Goal: Use online tool/utility: Utilize a website feature to perform a specific function

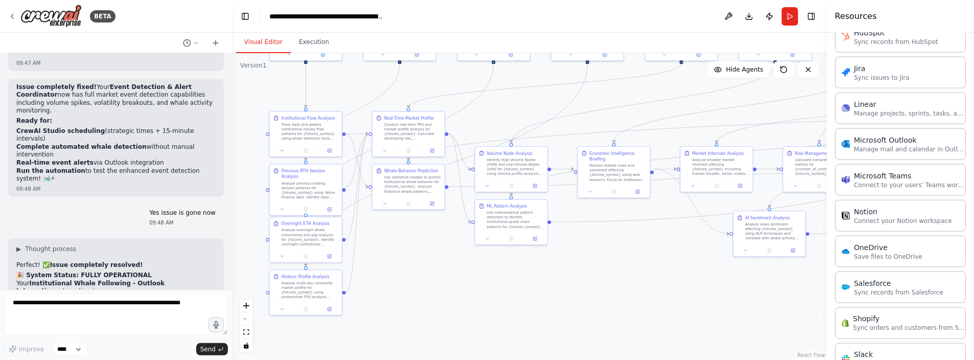
drag, startPoint x: 453, startPoint y: 248, endPoint x: 469, endPoint y: 255, distance: 17.8
click at [469, 255] on div ".deletable-edge-delete-btn { width: 20px; height: 20px; border: 0px solid #ffff…" at bounding box center [529, 206] width 595 height 307
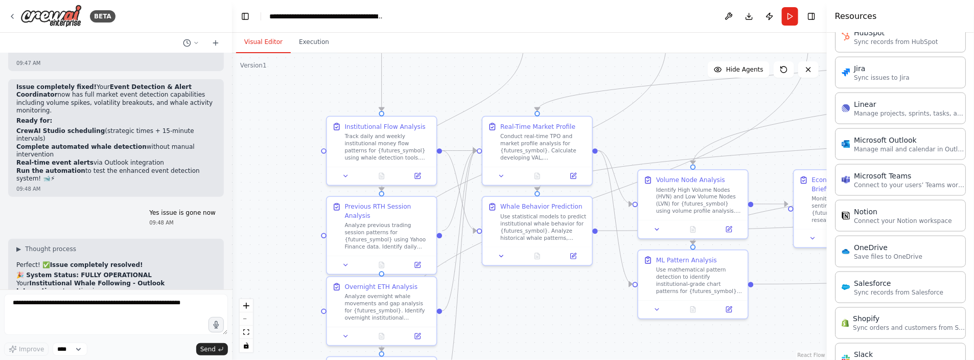
drag, startPoint x: 432, startPoint y: 240, endPoint x: 553, endPoint y: 308, distance: 138.8
click at [553, 308] on div ".deletable-edge-delete-btn { width: 20px; height: 20px; border: 0px solid #ffff…" at bounding box center [529, 206] width 595 height 307
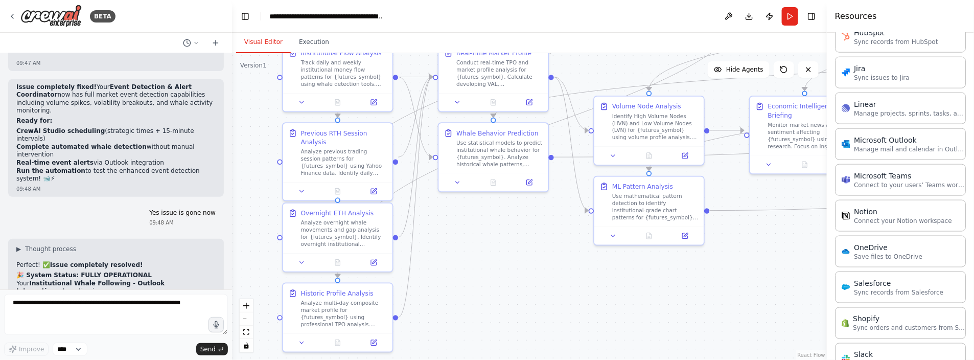
drag, startPoint x: 587, startPoint y: 310, endPoint x: 543, endPoint y: 237, distance: 85.7
click at [543, 237] on div ".deletable-edge-delete-btn { width: 20px; height: 20px; border: 0px solid #ffff…" at bounding box center [529, 206] width 595 height 307
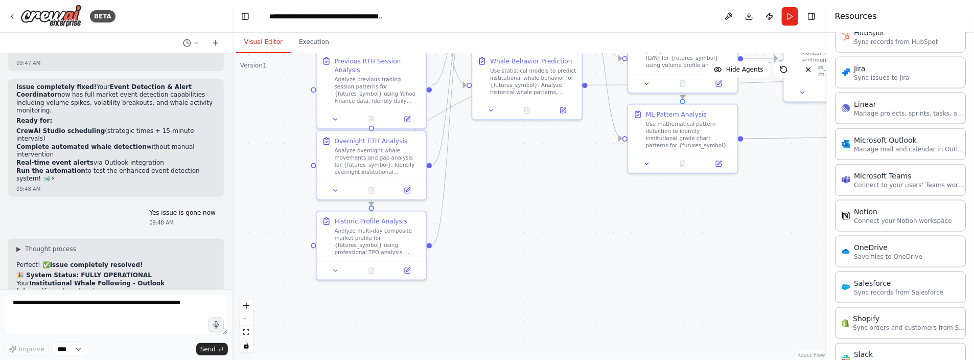
drag, startPoint x: 446, startPoint y: 302, endPoint x: 490, endPoint y: 216, distance: 97.3
click at [490, 216] on div ".deletable-edge-delete-btn { width: 20px; height: 20px; border: 0px solid #ffff…" at bounding box center [529, 206] width 595 height 307
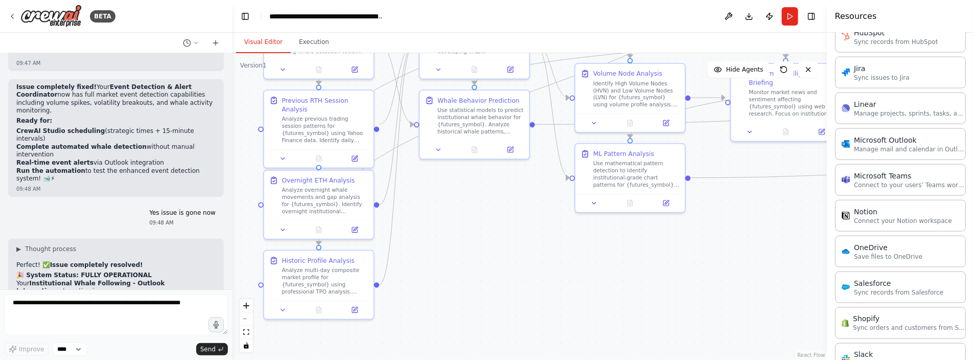
drag, startPoint x: 498, startPoint y: 278, endPoint x: 436, endPoint y: 333, distance: 82.5
click at [435, 333] on div ".deletable-edge-delete-btn { width: 20px; height: 20px; border: 0px solid #ffff…" at bounding box center [529, 206] width 595 height 307
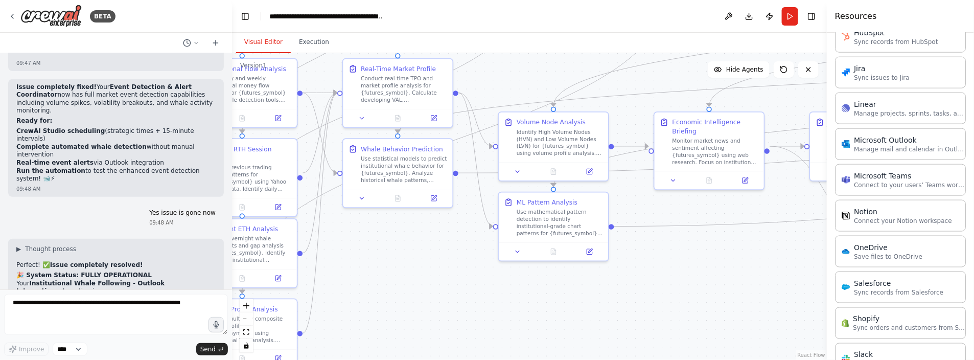
drag, startPoint x: 520, startPoint y: 276, endPoint x: 418, endPoint y: 336, distance: 117.5
click at [418, 336] on div ".deletable-edge-delete-btn { width: 20px; height: 20px; border: 0px solid #ffff…" at bounding box center [529, 206] width 595 height 307
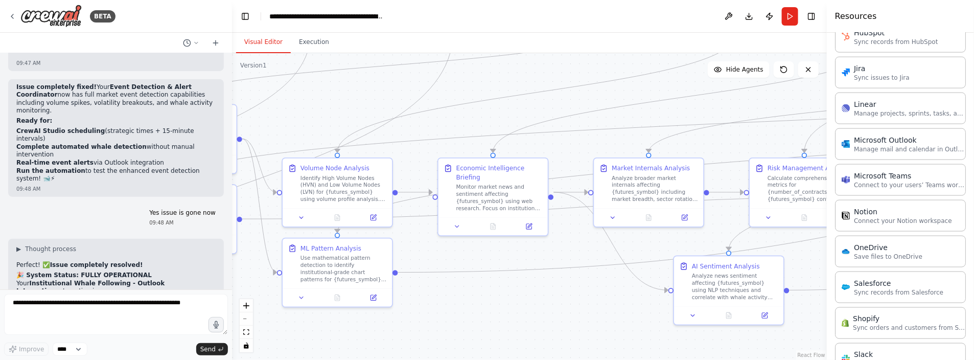
drag, startPoint x: 690, startPoint y: 285, endPoint x: 503, endPoint y: 316, distance: 189.6
click at [503, 316] on div ".deletable-edge-delete-btn { width: 20px; height: 20px; border: 0px solid #ffff…" at bounding box center [529, 206] width 595 height 307
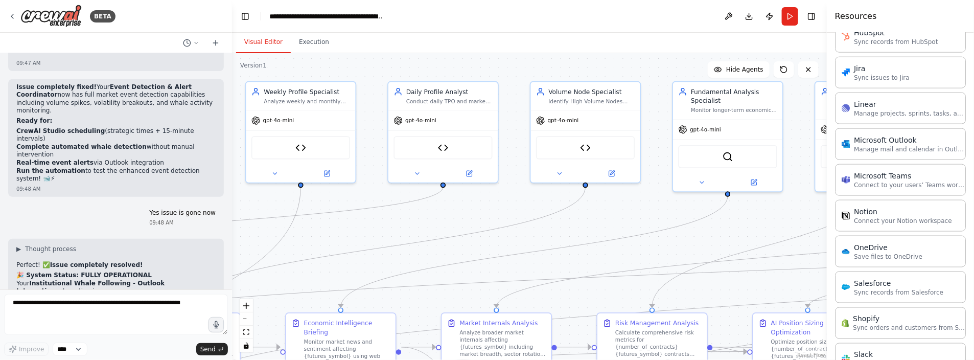
drag, startPoint x: 556, startPoint y: 88, endPoint x: 420, endPoint y: 225, distance: 193.3
click at [420, 225] on div ".deletable-edge-delete-btn { width: 20px; height: 20px; border: 0px solid #ffff…" at bounding box center [529, 206] width 595 height 307
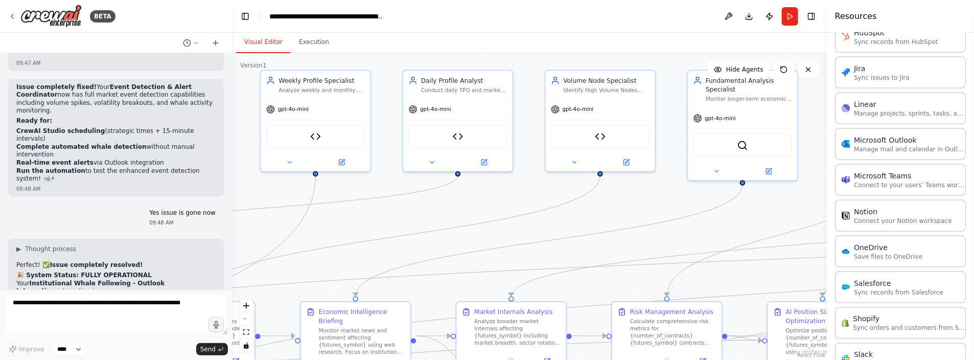
drag, startPoint x: 549, startPoint y: 68, endPoint x: 568, endPoint y: 52, distance: 25.0
click at [568, 52] on div "Visual Editor Execution Version 1 Show Tools Hide Agents .deletable-edge-delete…" at bounding box center [529, 196] width 595 height 327
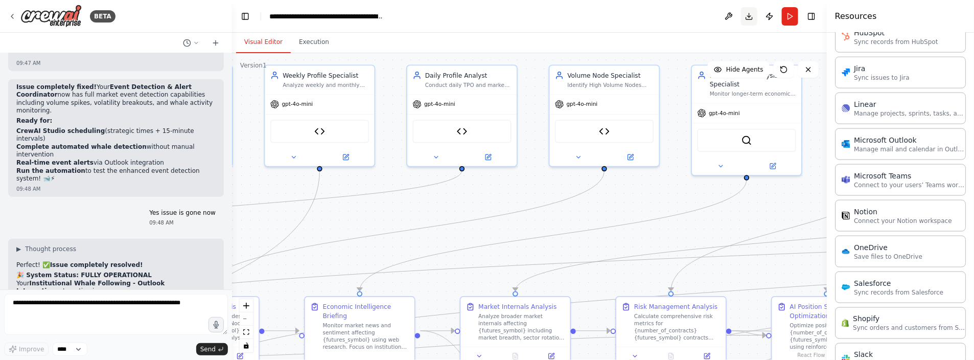
click at [749, 15] on button "Download" at bounding box center [749, 16] width 16 height 18
click at [587, 214] on div ".deletable-edge-delete-btn { width: 20px; height: 20px; border: 0px solid #ffff…" at bounding box center [529, 206] width 595 height 307
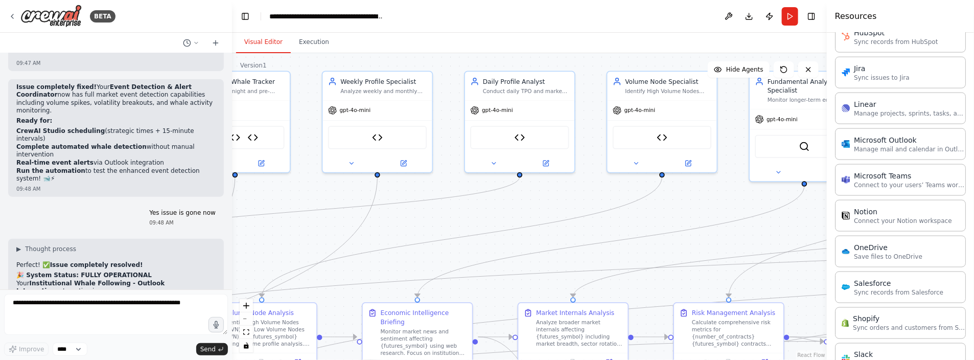
drag, startPoint x: 446, startPoint y: 210, endPoint x: 504, endPoint y: 216, distance: 58.1
click at [504, 216] on div ".deletable-edge-delete-btn { width: 20px; height: 20px; border: 0px solid #ffff…" at bounding box center [529, 206] width 595 height 307
click at [12, 13] on icon at bounding box center [12, 16] width 8 height 8
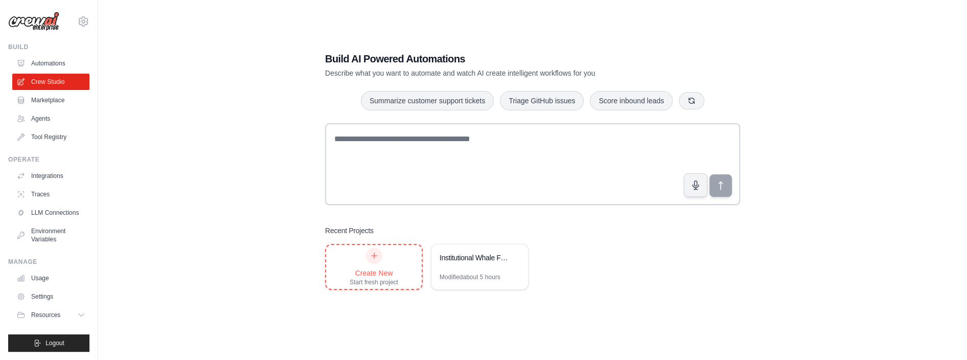
click at [380, 265] on div "Create New Start fresh project" at bounding box center [373, 266] width 49 height 39
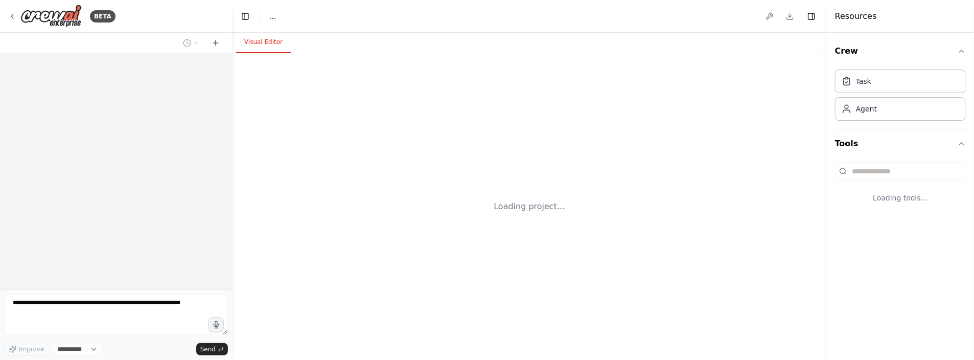
select select "****"
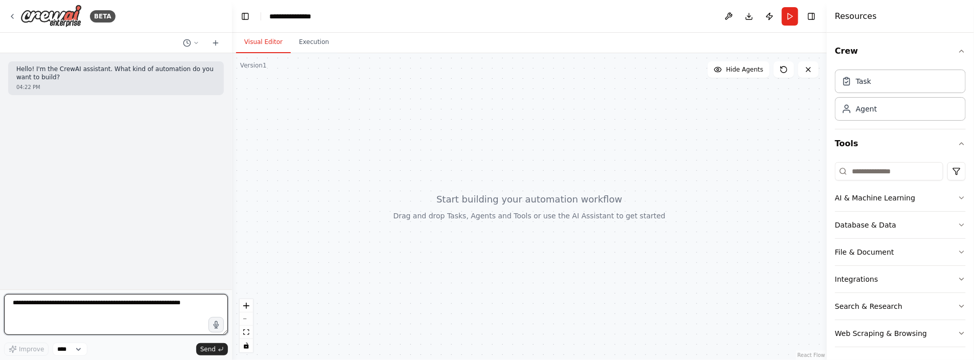
click at [62, 303] on textarea at bounding box center [116, 314] width 224 height 41
click at [58, 305] on textarea at bounding box center [116, 314] width 224 height 41
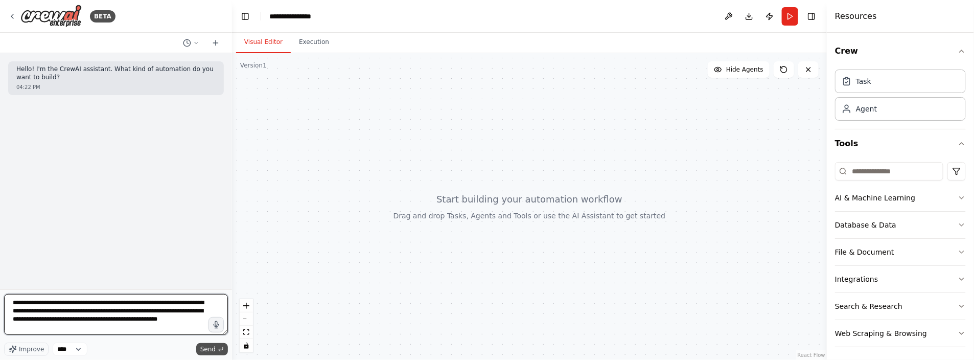
type textarea "**********"
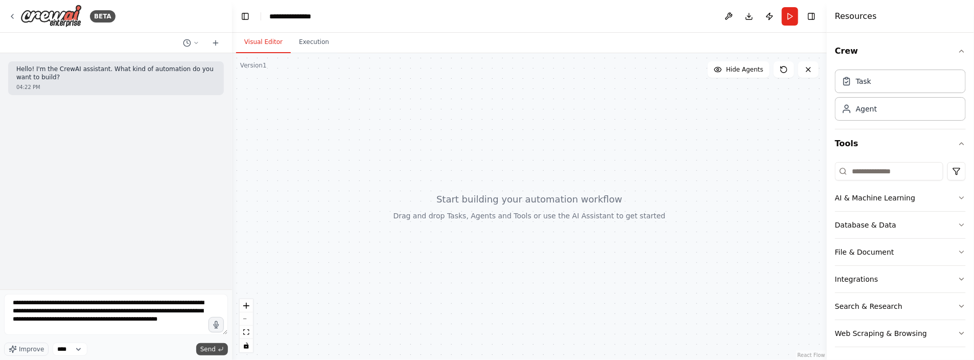
click at [207, 350] on span "Send" at bounding box center [207, 349] width 15 height 8
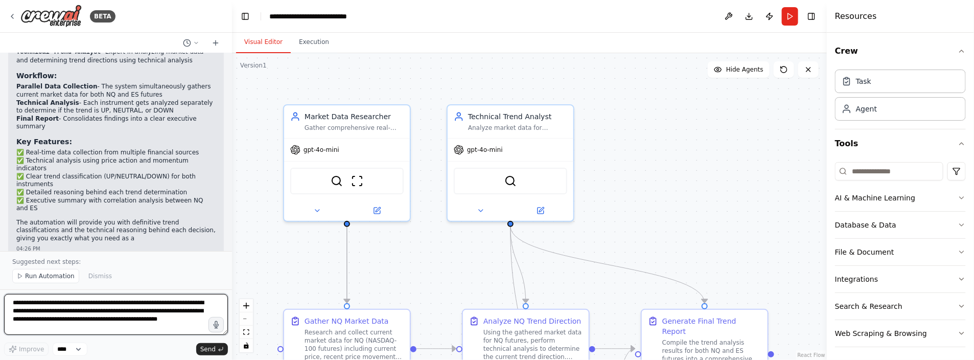
scroll to position [812, 0]
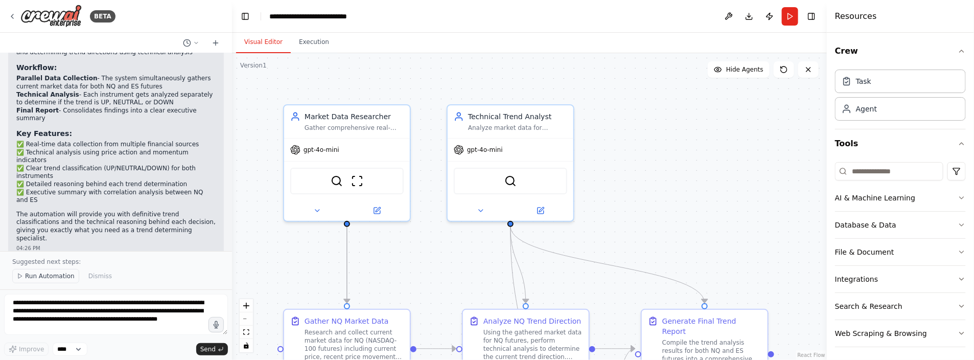
click at [41, 277] on span "Run Automation" at bounding box center [50, 276] width 50 height 8
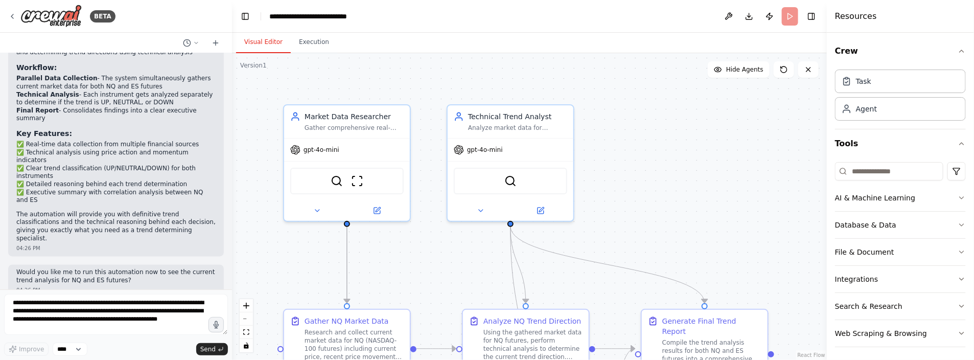
scroll to position [774, 0]
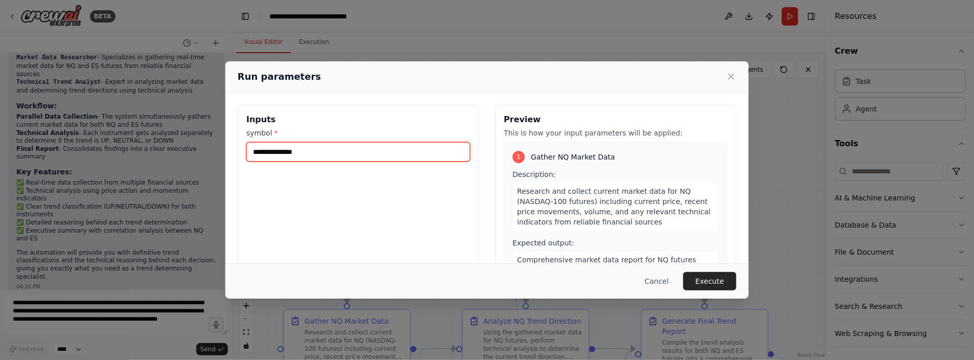
click at [279, 147] on input "symbol *" at bounding box center [358, 151] width 224 height 19
type input "*****"
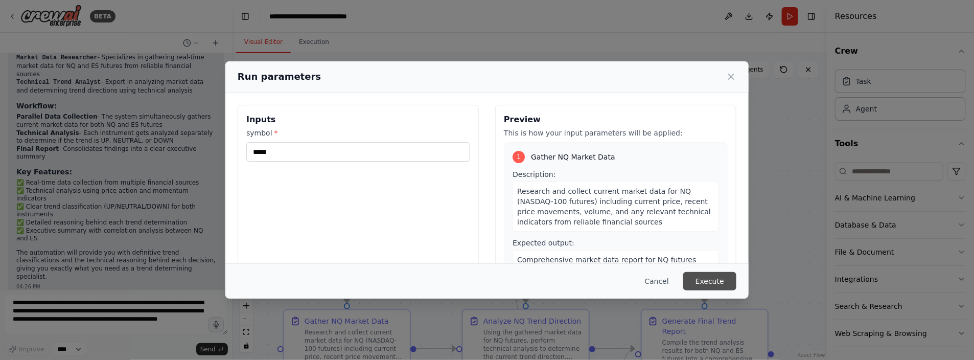
click at [720, 283] on button "Execute" at bounding box center [709, 281] width 53 height 18
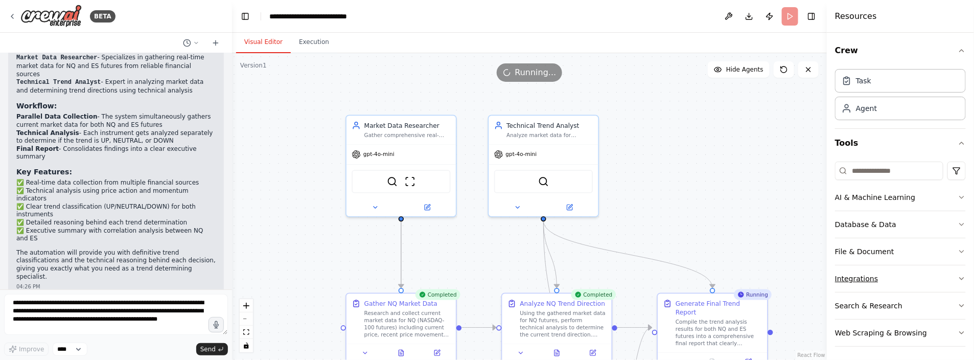
scroll to position [812, 0]
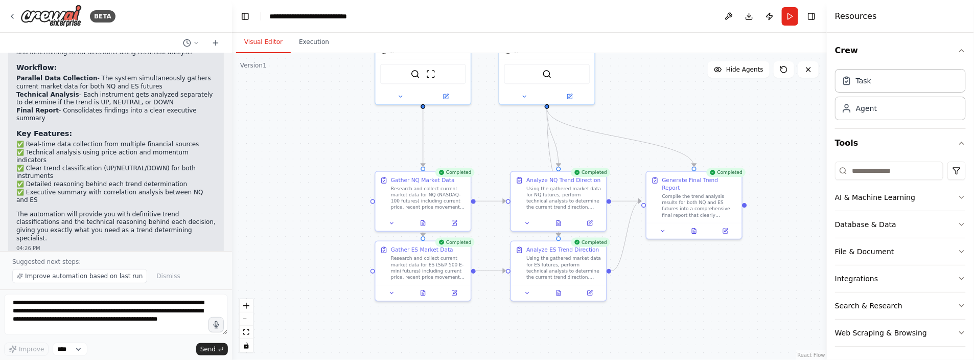
drag, startPoint x: 801, startPoint y: 253, endPoint x: 771, endPoint y: 147, distance: 110.8
click at [771, 147] on div ".deletable-edge-delete-btn { width: 20px; height: 20px; border: 0px solid #ffff…" at bounding box center [529, 206] width 595 height 307
click at [695, 228] on div at bounding box center [693, 231] width 95 height 16
click at [695, 228] on icon at bounding box center [694, 231] width 6 height 6
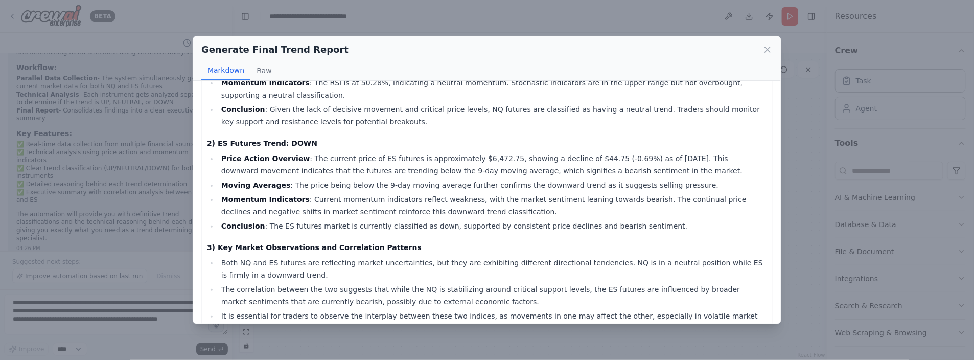
scroll to position [123, 0]
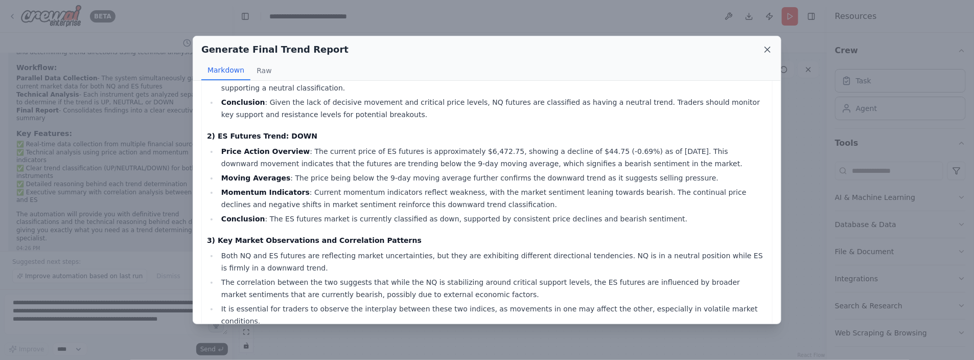
click at [770, 49] on icon at bounding box center [767, 49] width 10 height 10
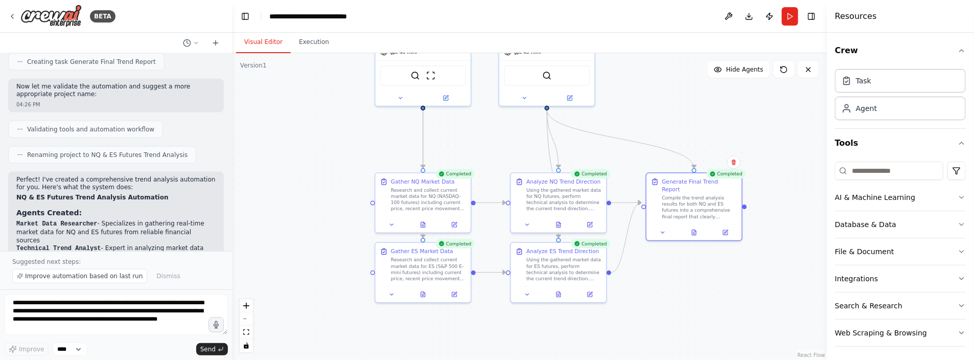
scroll to position [659, 0]
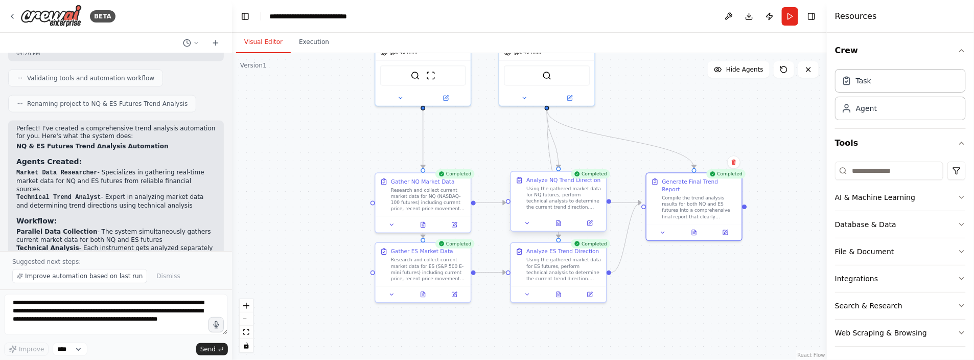
click at [560, 206] on div "Using the gathered market data for NQ futures, perform technical analysis to de…" at bounding box center [563, 197] width 75 height 25
click at [559, 225] on icon at bounding box center [558, 222] width 4 height 5
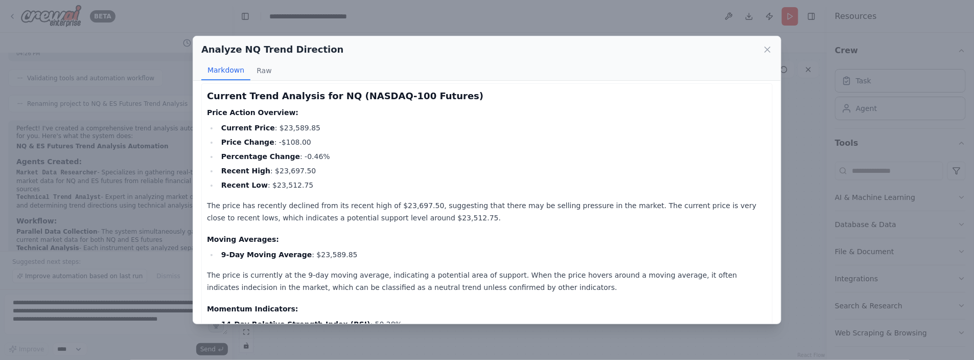
scroll to position [0, 0]
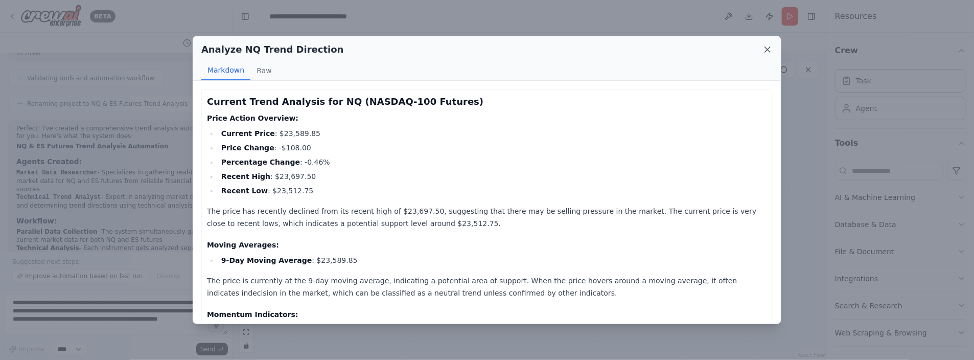
click at [771, 49] on icon at bounding box center [767, 49] width 10 height 10
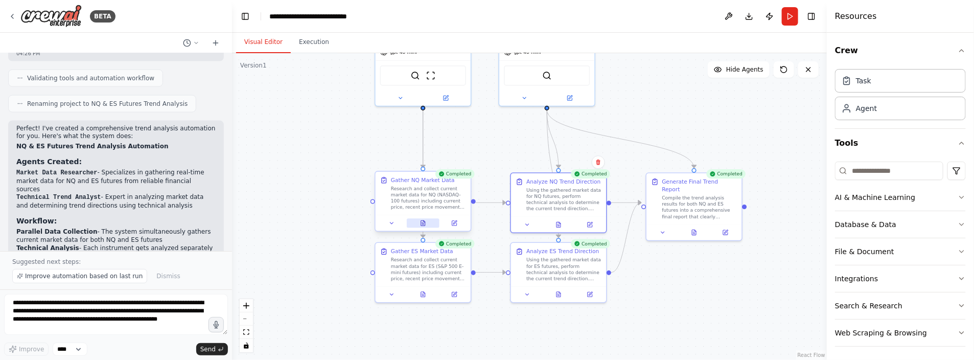
click at [423, 224] on icon at bounding box center [423, 224] width 2 height 0
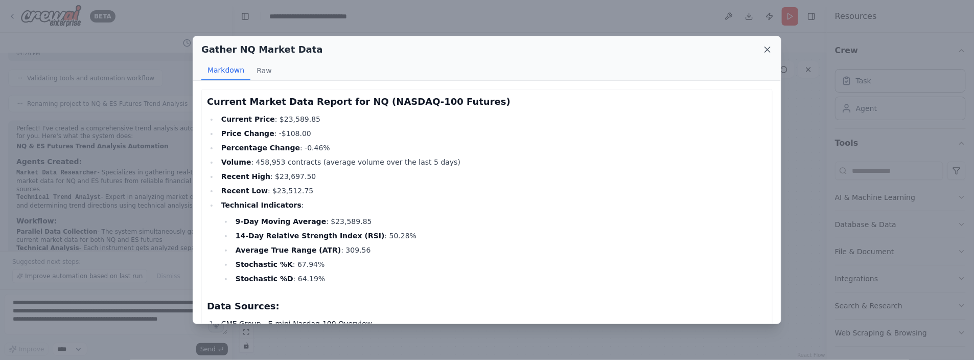
click at [765, 51] on icon at bounding box center [767, 49] width 10 height 10
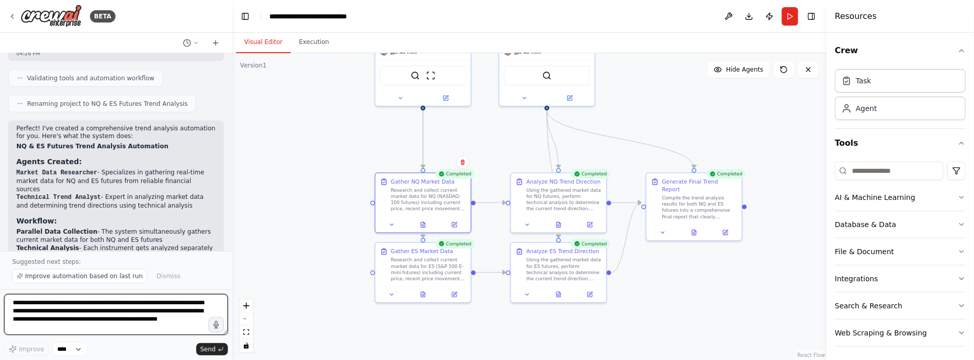
click at [41, 305] on textarea "**********" at bounding box center [116, 314] width 224 height 41
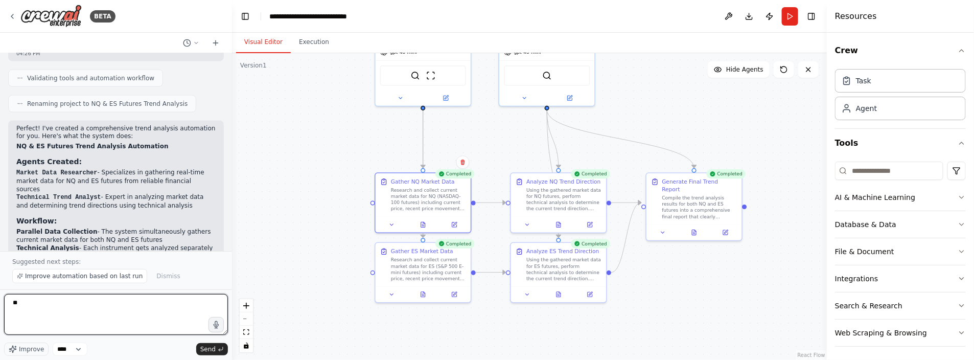
type textarea "*"
drag, startPoint x: 104, startPoint y: 305, endPoint x: 122, endPoint y: 320, distance: 22.8
click at [122, 320] on textarea "**********" at bounding box center [116, 314] width 224 height 41
type textarea "**********"
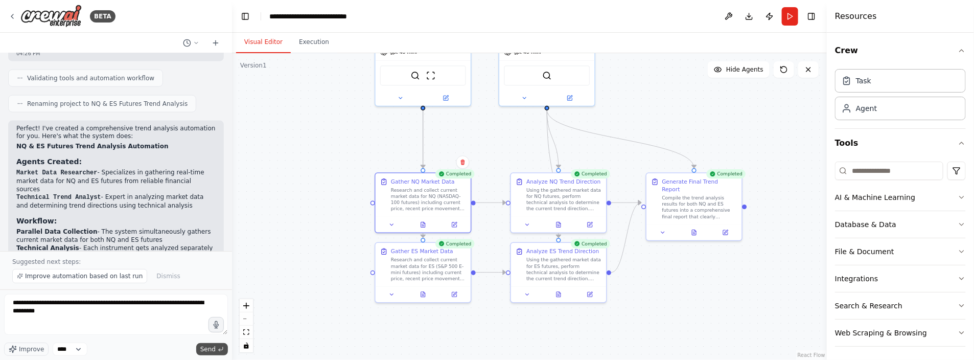
click at [206, 345] on span "Send" at bounding box center [207, 349] width 15 height 8
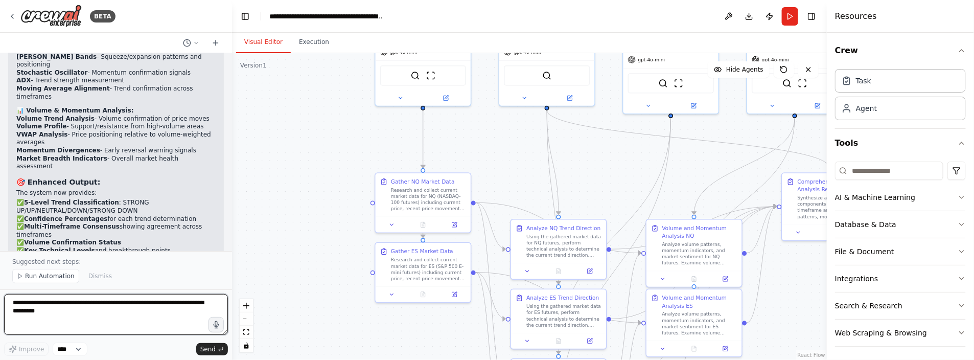
scroll to position [1809, 0]
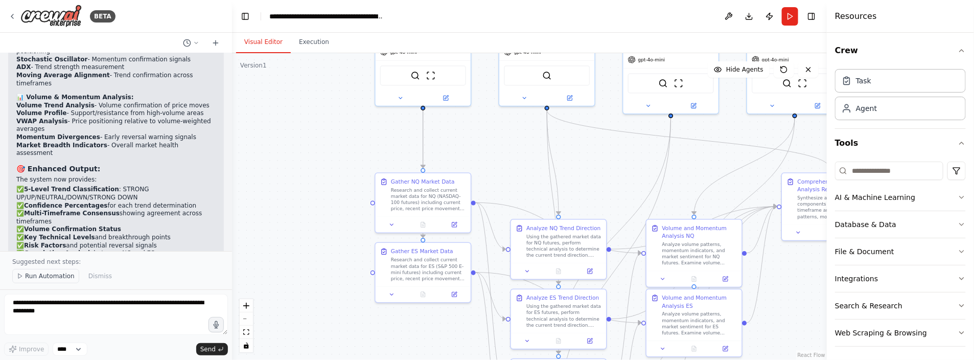
click at [44, 272] on button "Run Automation" at bounding box center [45, 276] width 67 height 14
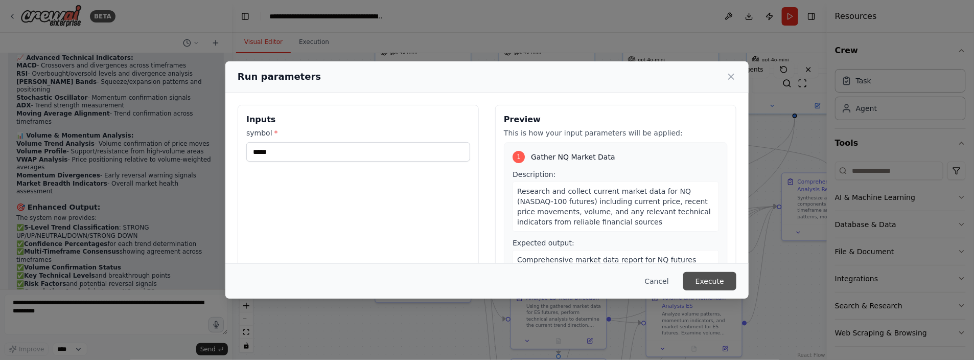
click at [698, 283] on button "Execute" at bounding box center [709, 281] width 53 height 18
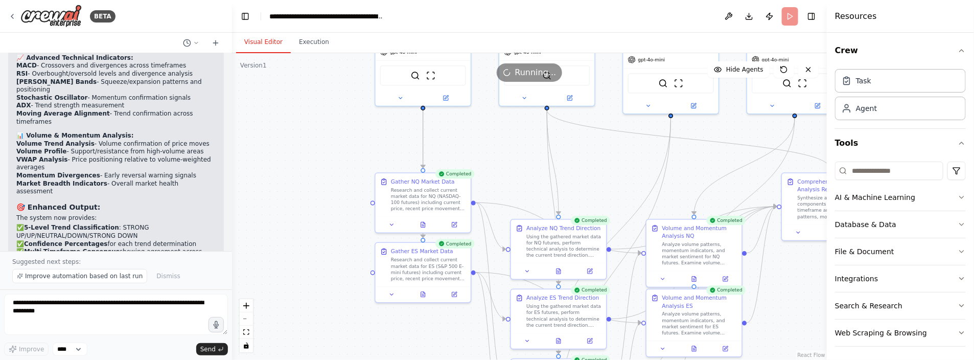
scroll to position [1809, 0]
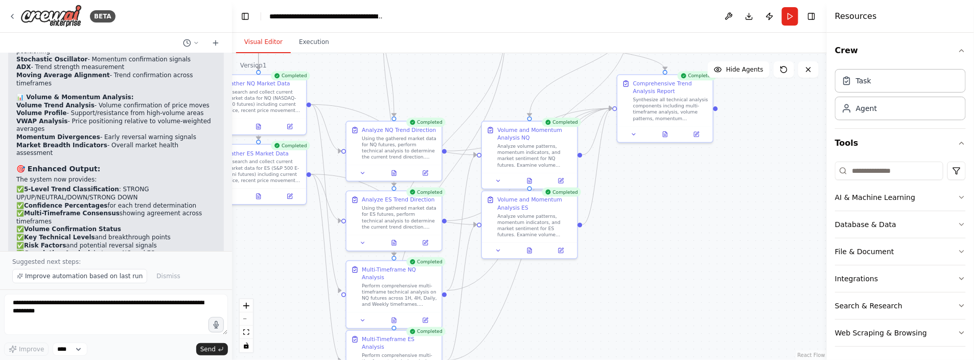
drag, startPoint x: 624, startPoint y: 168, endPoint x: 460, endPoint y: 70, distance: 191.5
click at [460, 70] on div ".deletable-edge-delete-btn { width: 20px; height: 20px; border: 0px solid #ffff…" at bounding box center [529, 206] width 595 height 307
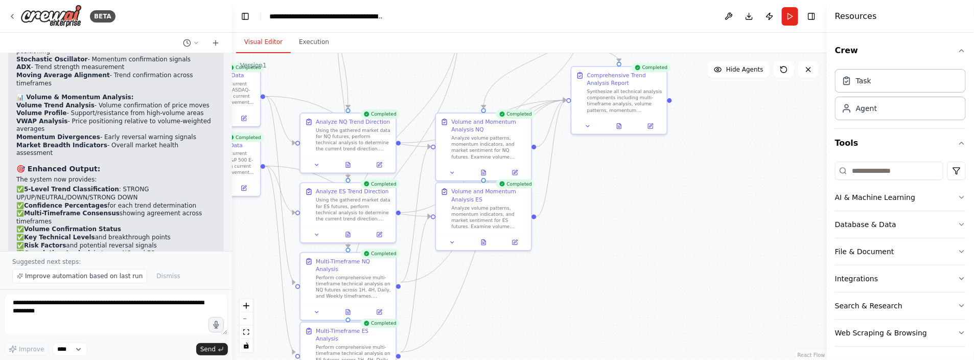
drag, startPoint x: 665, startPoint y: 173, endPoint x: 619, endPoint y: 164, distance: 46.7
click at [619, 164] on div ".deletable-edge-delete-btn { width: 20px; height: 20px; border: 0px solid #ffff…" at bounding box center [529, 206] width 595 height 307
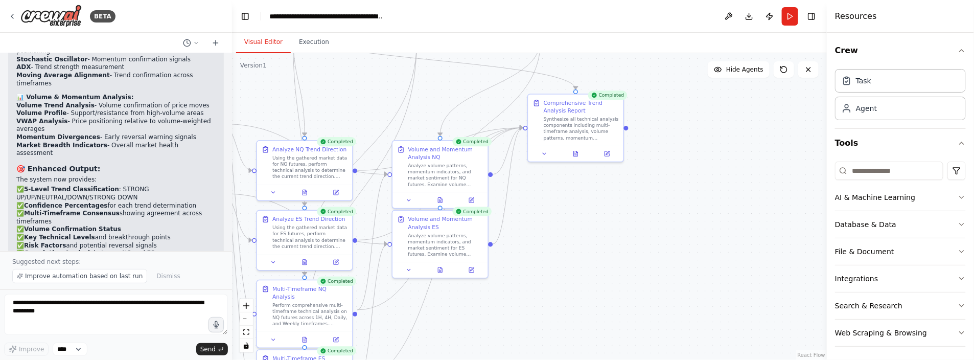
drag, startPoint x: 679, startPoint y: 163, endPoint x: 636, endPoint y: 191, distance: 51.4
click at [636, 191] on div ".deletable-edge-delete-btn { width: 20px; height: 20px; border: 0px solid #ffff…" at bounding box center [529, 206] width 595 height 307
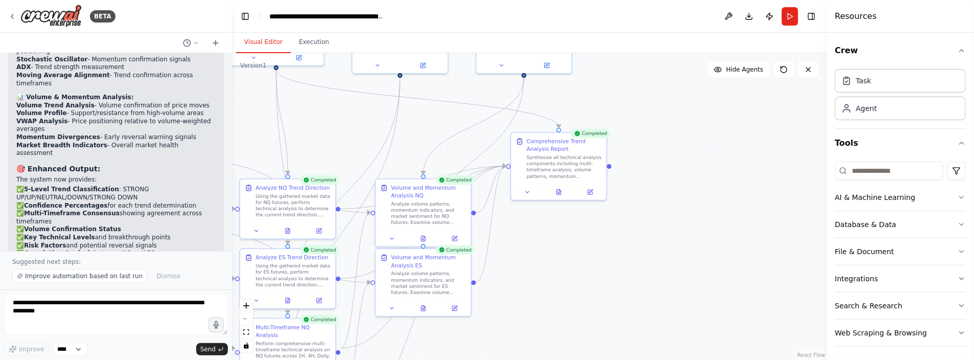
drag, startPoint x: 668, startPoint y: 170, endPoint x: 651, endPoint y: 208, distance: 41.9
click at [651, 208] on div ".deletable-edge-delete-btn { width: 20px; height: 20px; border: 0px solid #ffff…" at bounding box center [529, 206] width 595 height 307
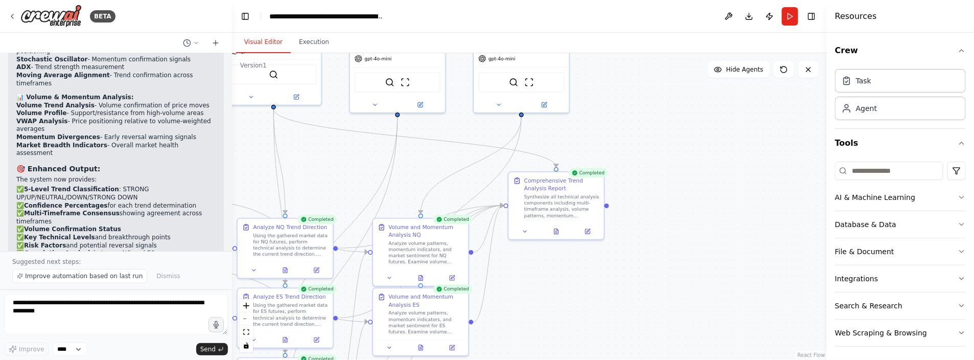
drag, startPoint x: 670, startPoint y: 177, endPoint x: 666, endPoint y: 216, distance: 39.0
click at [667, 217] on div ".deletable-edge-delete-btn { width: 20px; height: 20px; border: 0px solid #ffff…" at bounding box center [529, 206] width 595 height 307
click at [556, 229] on icon at bounding box center [555, 229] width 1 height 0
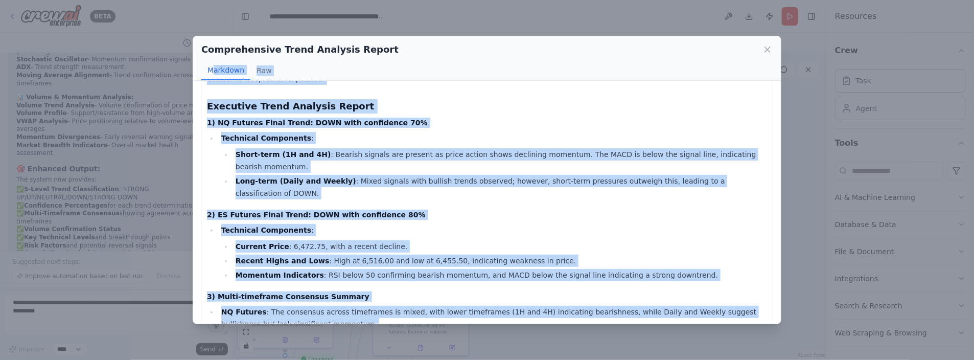
scroll to position [0, 0]
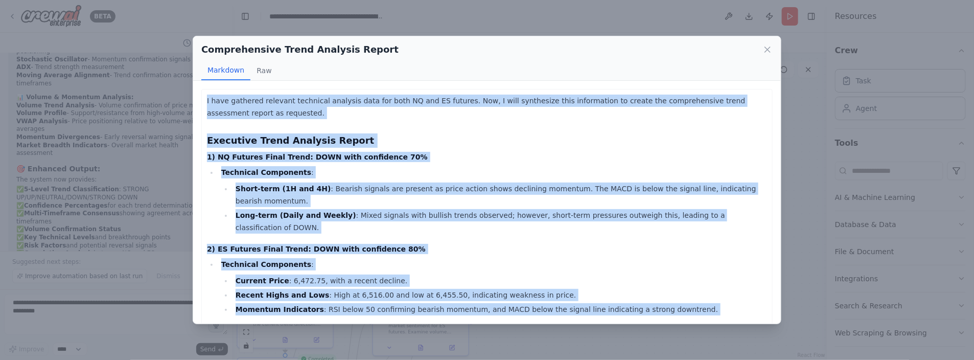
drag, startPoint x: 740, startPoint y: 304, endPoint x: 195, endPoint y: 84, distance: 587.2
click at [195, 84] on div "I have gathered relevant technical analysis data for both NQ and ES futures. No…" at bounding box center [486, 202] width 587 height 242
drag, startPoint x: 195, startPoint y: 84, endPoint x: 272, endPoint y: 99, distance: 78.6
copy div "I have gathered relevant technical analysis data for both NQ and ES futures. No…"
drag, startPoint x: 495, startPoint y: 165, endPoint x: 519, endPoint y: 159, distance: 25.2
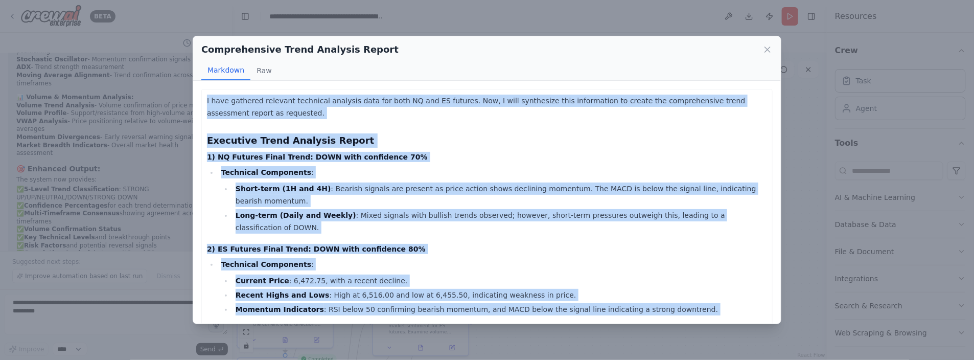
click at [766, 49] on icon at bounding box center [767, 49] width 10 height 10
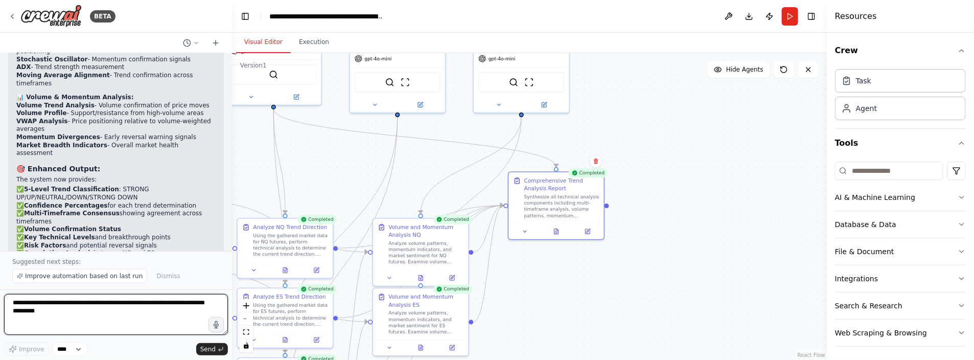
click at [48, 306] on textarea "**********" at bounding box center [116, 314] width 224 height 41
type textarea "**********"
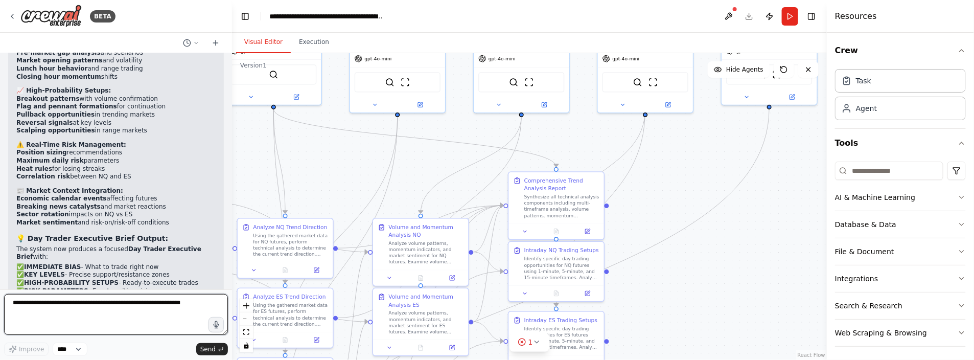
scroll to position [2743, 0]
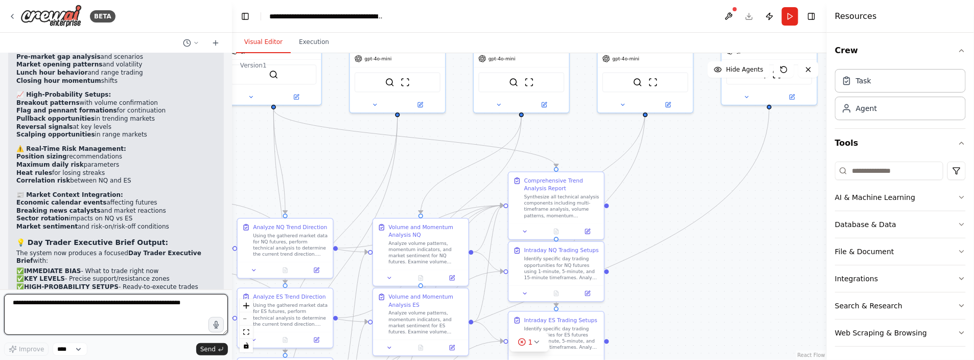
click at [70, 309] on textarea at bounding box center [116, 314] width 224 height 41
type textarea "*"
type textarea "***"
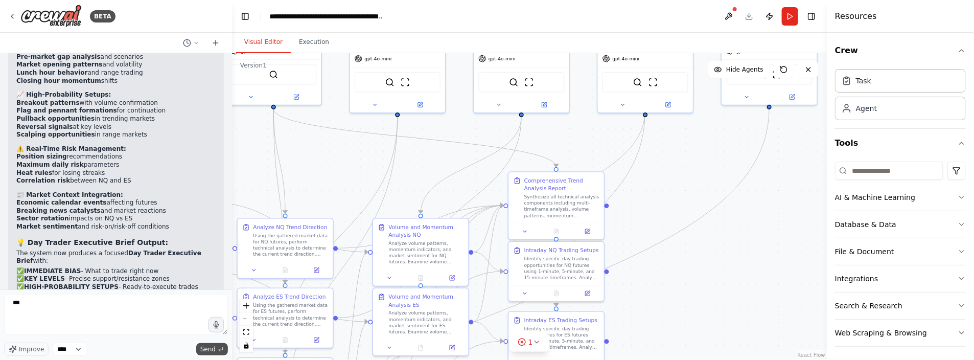
click at [212, 347] on span "Send" at bounding box center [207, 349] width 15 height 8
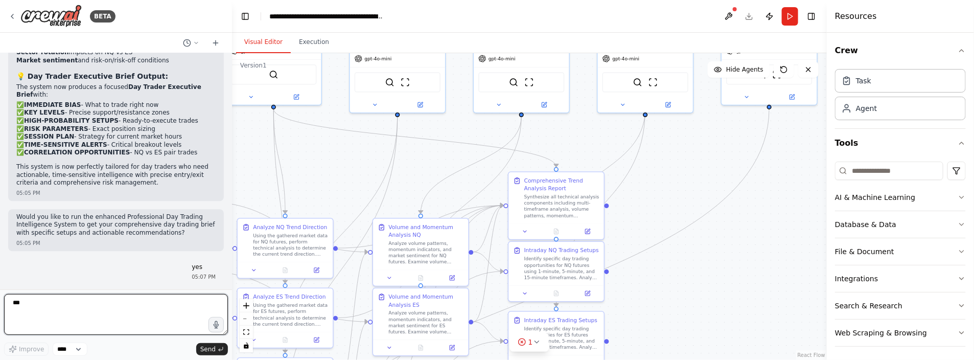
scroll to position [2917, 0]
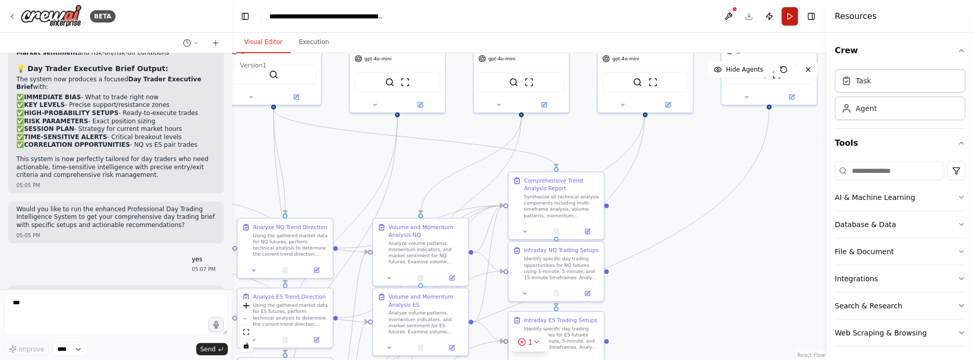
click at [790, 14] on button "Run" at bounding box center [790, 16] width 16 height 18
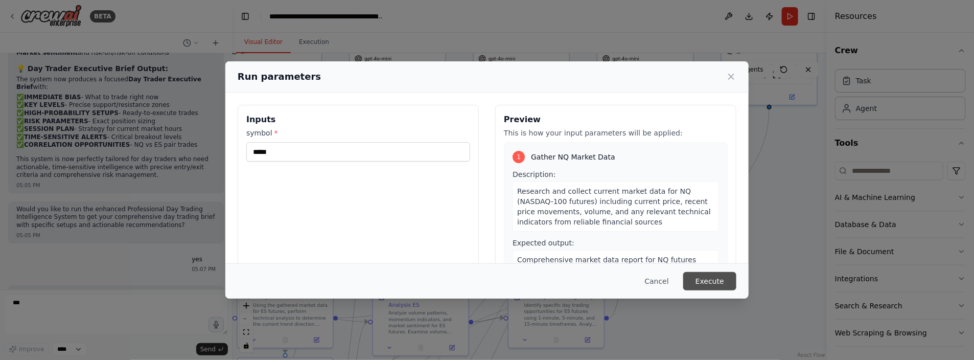
click at [711, 281] on button "Execute" at bounding box center [709, 281] width 53 height 18
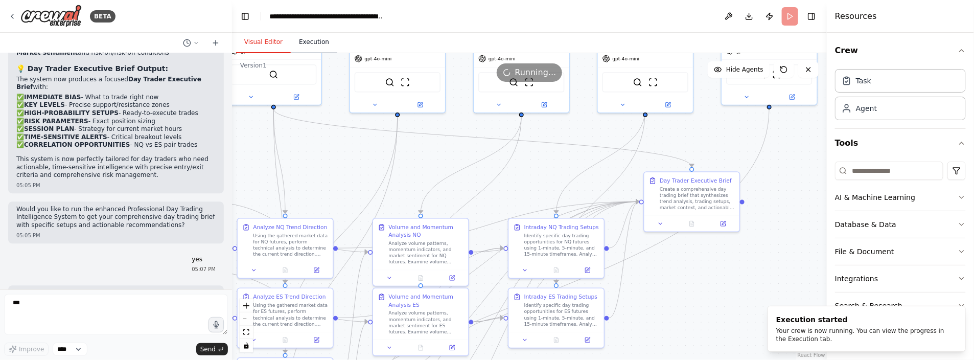
click at [305, 42] on button "Execution" at bounding box center [314, 42] width 46 height 21
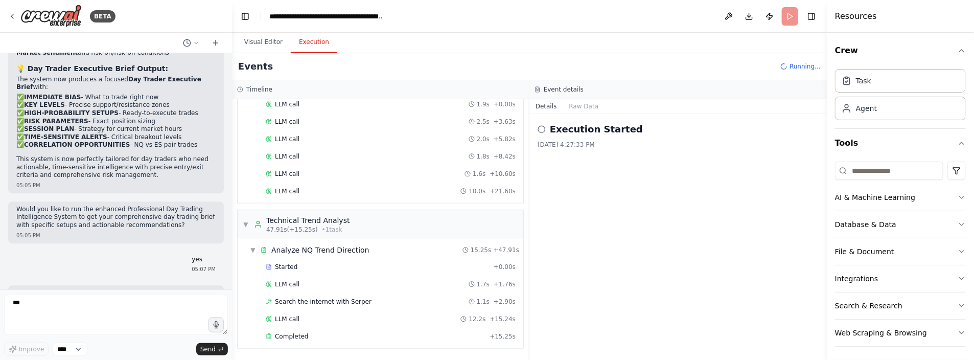
scroll to position [482, 0]
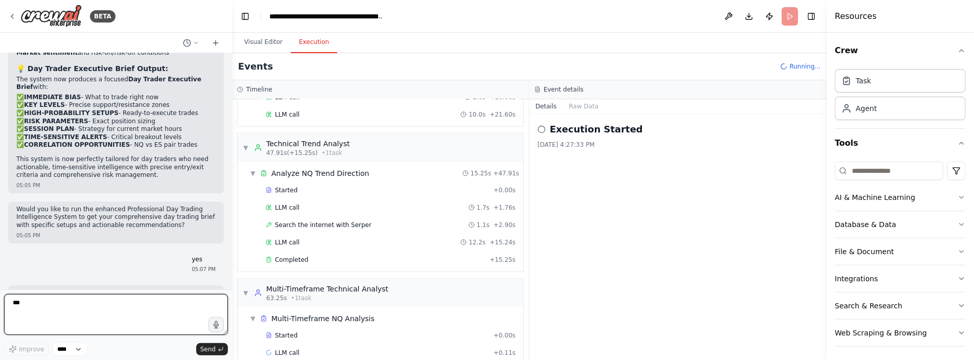
click at [18, 305] on textarea "***" at bounding box center [116, 314] width 224 height 41
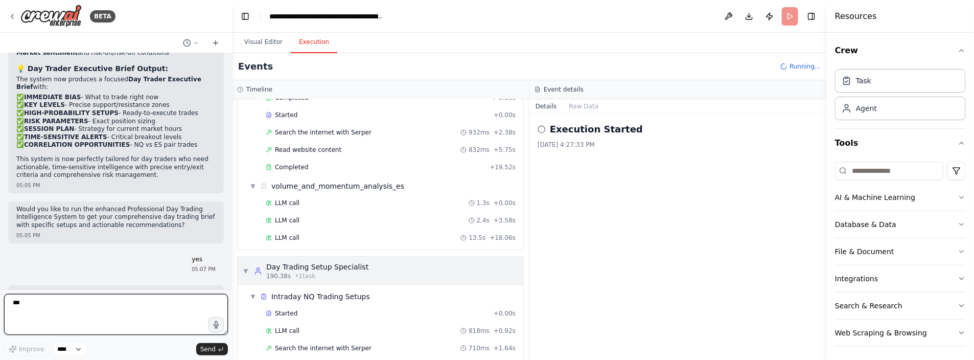
scroll to position [1810, 0]
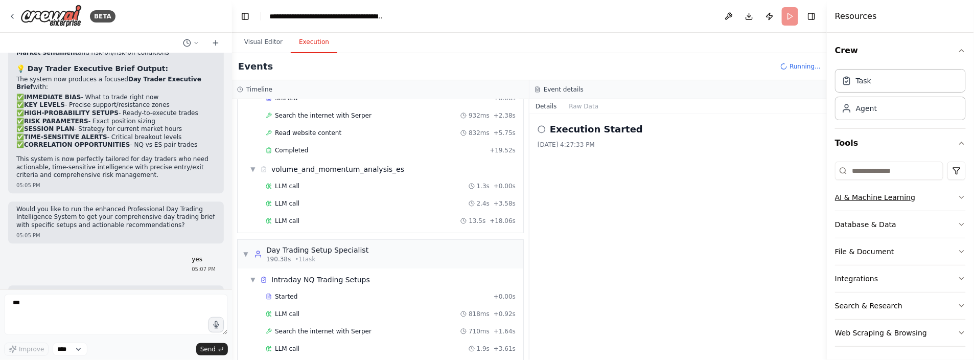
click at [959, 196] on icon "button" at bounding box center [961, 197] width 4 height 2
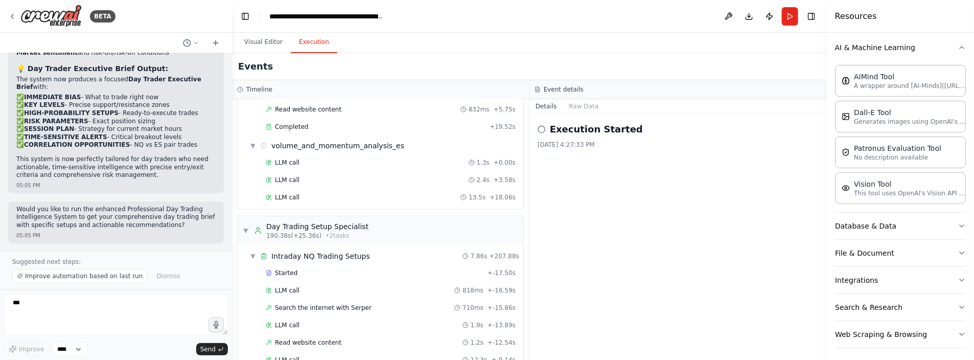
scroll to position [1914, 0]
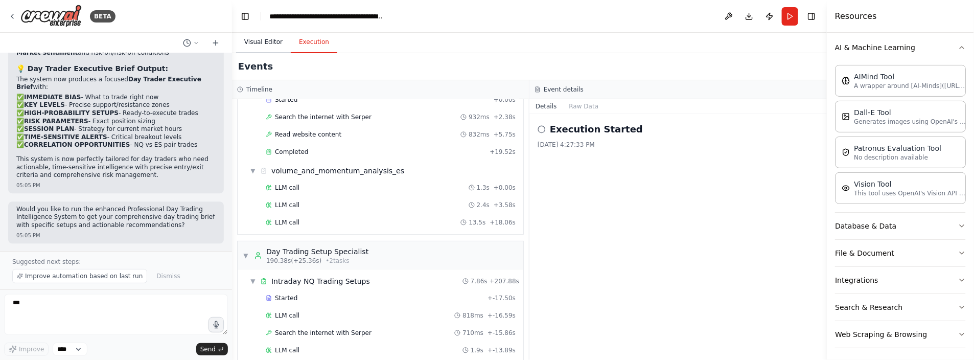
click at [253, 41] on button "Visual Editor" at bounding box center [263, 42] width 55 height 21
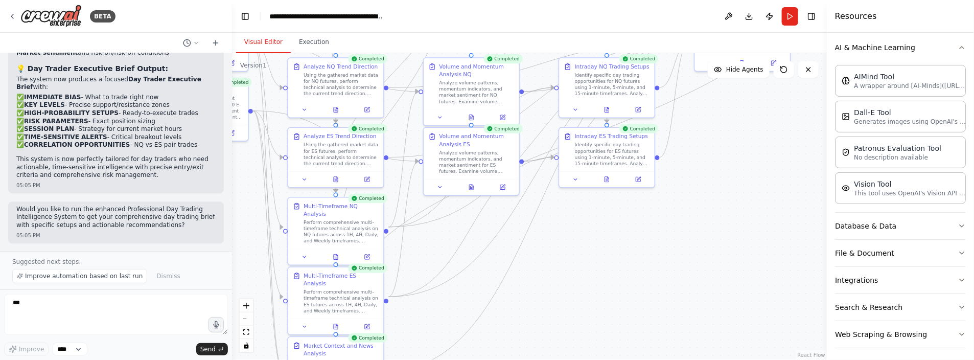
drag, startPoint x: 704, startPoint y: 270, endPoint x: 755, endPoint y: 110, distance: 168.2
click at [755, 110] on div ".deletable-edge-delete-btn { width: 20px; height: 20px; border: 0px solid #ffff…" at bounding box center [529, 206] width 595 height 307
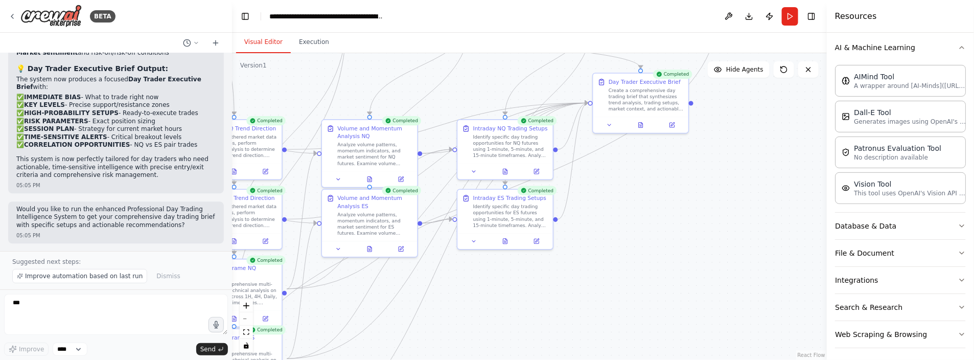
drag, startPoint x: 678, startPoint y: 233, endPoint x: 554, endPoint y: 326, distance: 155.1
click at [554, 326] on div ".deletable-edge-delete-btn { width: 20px; height: 20px; border: 0px solid #ffff…" at bounding box center [529, 206] width 595 height 307
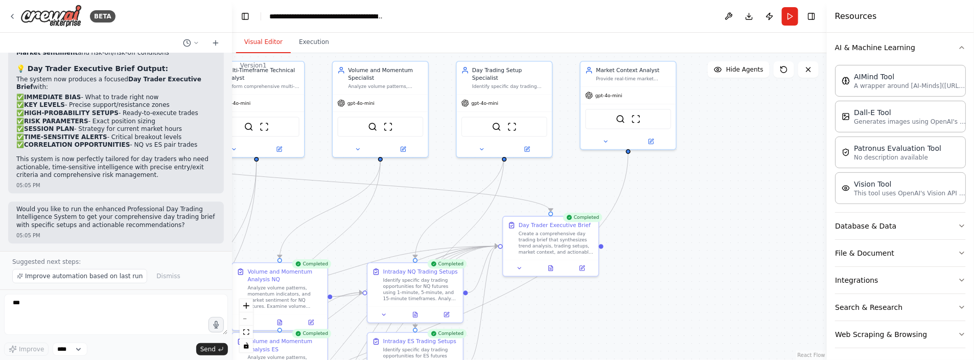
drag, startPoint x: 638, startPoint y: 255, endPoint x: 568, endPoint y: 382, distance: 144.0
click at [568, 359] on html "BETA Hello! I'm the CrewAI assistant. What kind of automation do you want to bu…" at bounding box center [487, 180] width 974 height 360
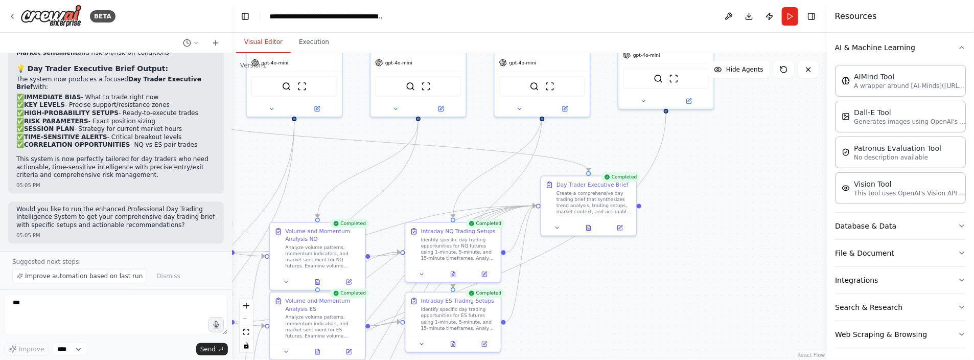
drag, startPoint x: 705, startPoint y: 266, endPoint x: 755, endPoint y: 205, distance: 79.1
click at [755, 205] on div ".deletable-edge-delete-btn { width: 20px; height: 20px; border: 0px solid #ffff…" at bounding box center [529, 206] width 595 height 307
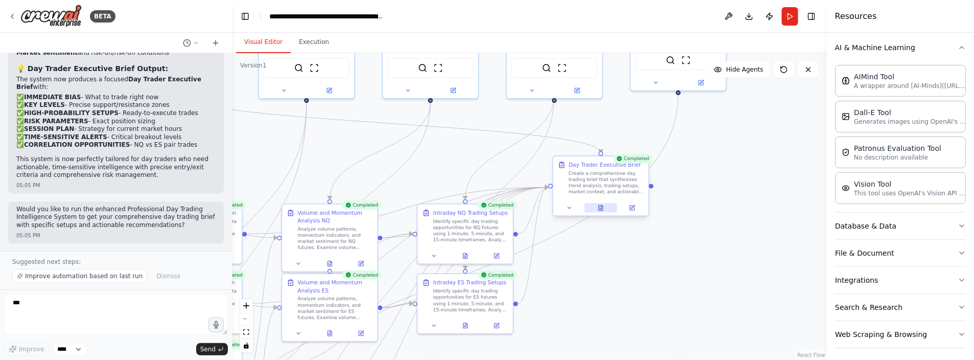
click at [602, 207] on icon at bounding box center [601, 207] width 4 height 5
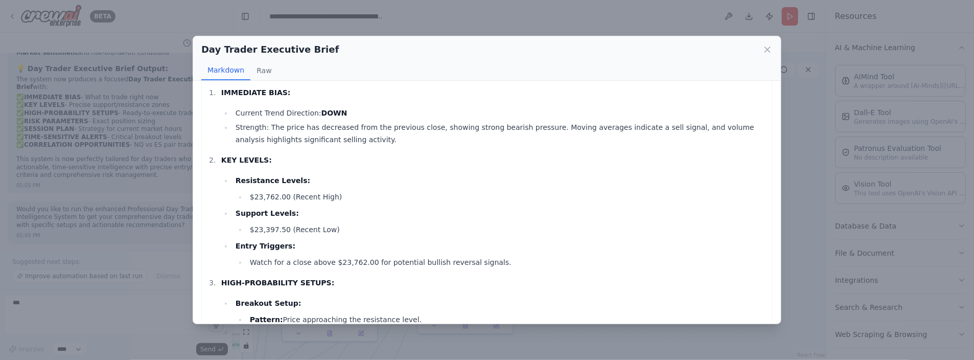
scroll to position [0, 0]
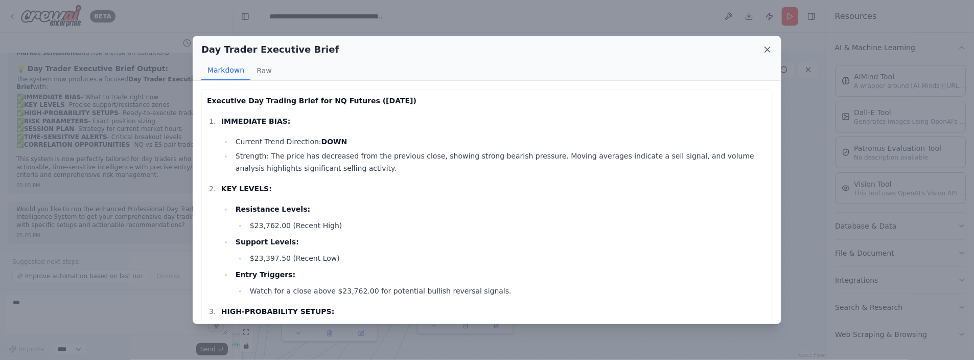
click at [767, 47] on icon at bounding box center [767, 49] width 10 height 10
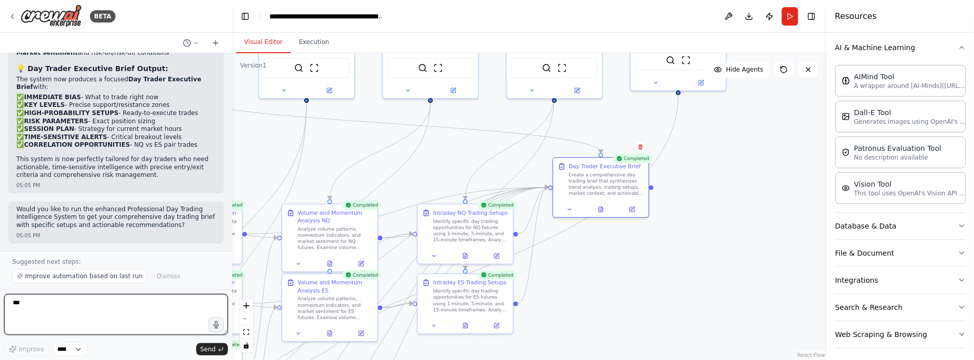
click at [35, 302] on textarea "***" at bounding box center [116, 314] width 224 height 41
click at [115, 302] on textarea "**********" at bounding box center [116, 314] width 224 height 41
type textarea "**********"
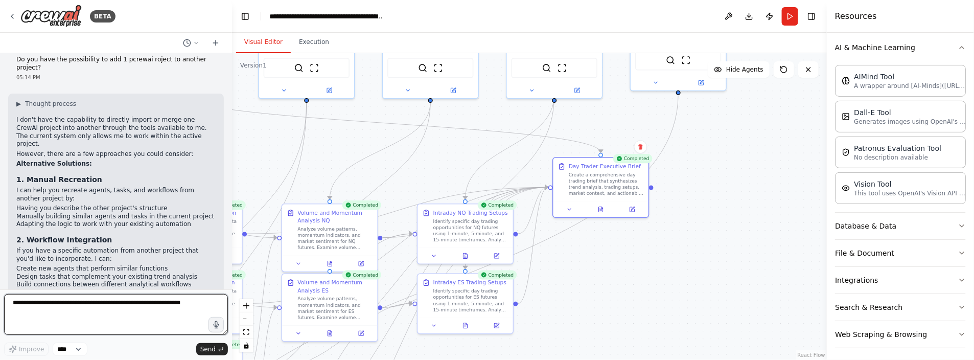
scroll to position [3306, 0]
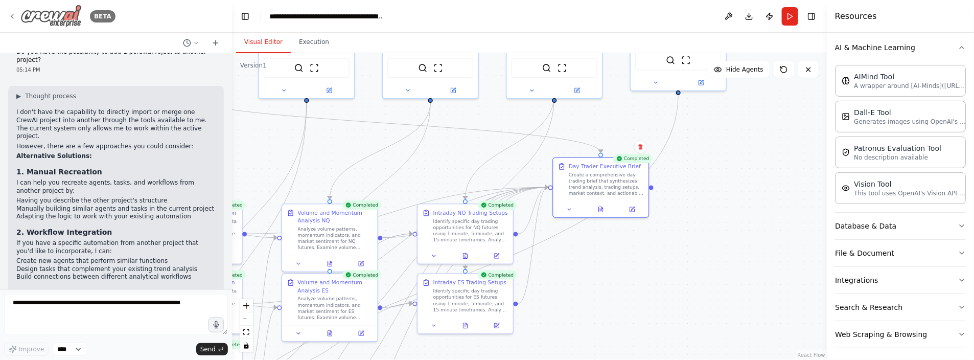
click at [12, 14] on icon at bounding box center [12, 16] width 2 height 4
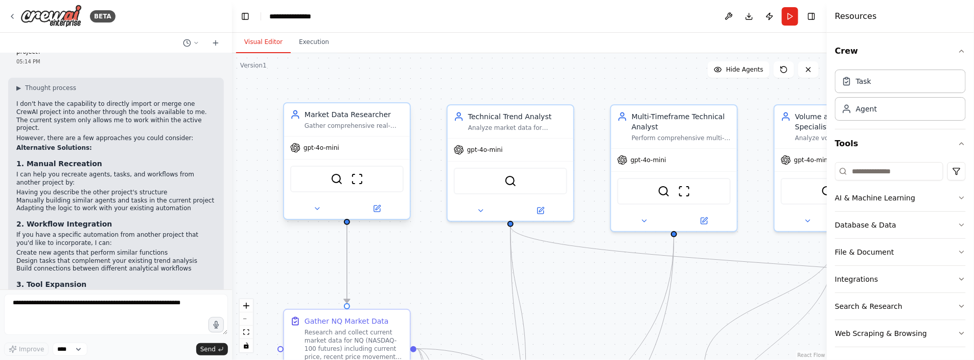
scroll to position [3306, 0]
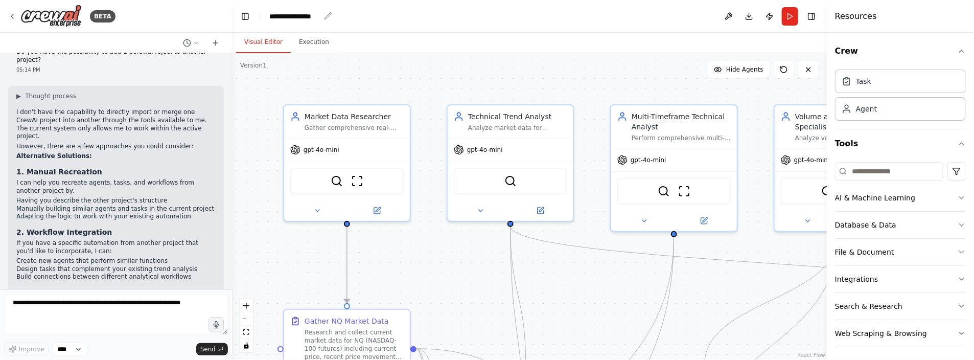
click at [288, 17] on div "**********" at bounding box center [294, 16] width 51 height 10
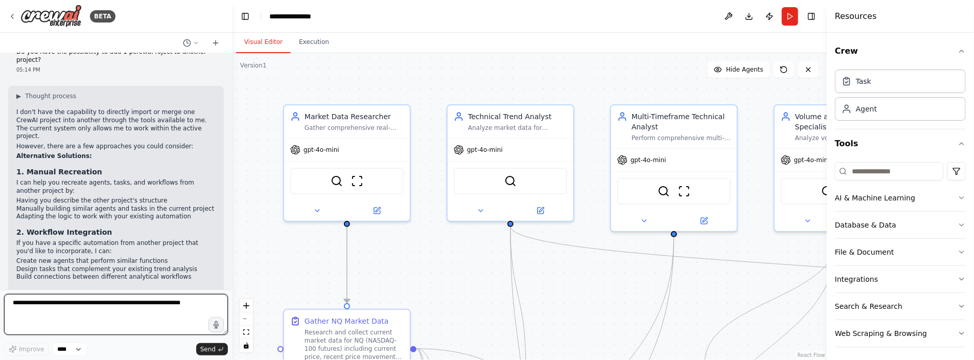
click at [47, 304] on textarea at bounding box center [116, 314] width 224 height 41
type textarea "**********"
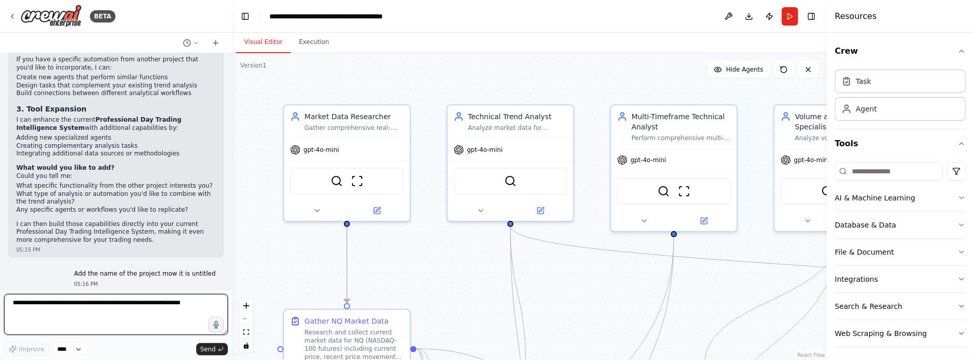
scroll to position [3497, 0]
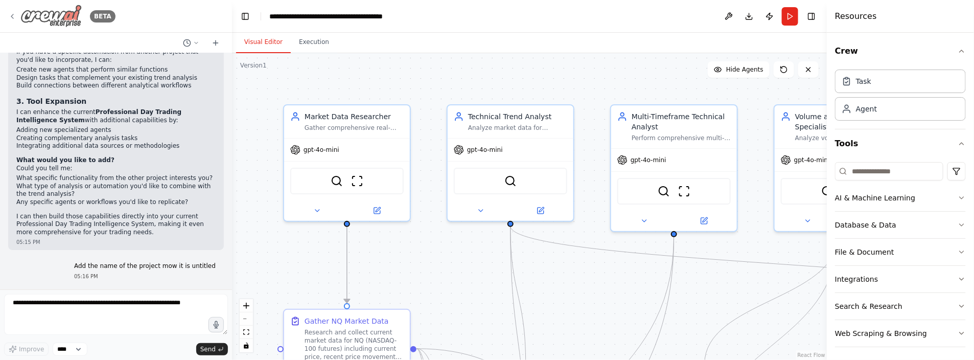
click at [11, 15] on icon at bounding box center [12, 16] width 8 height 8
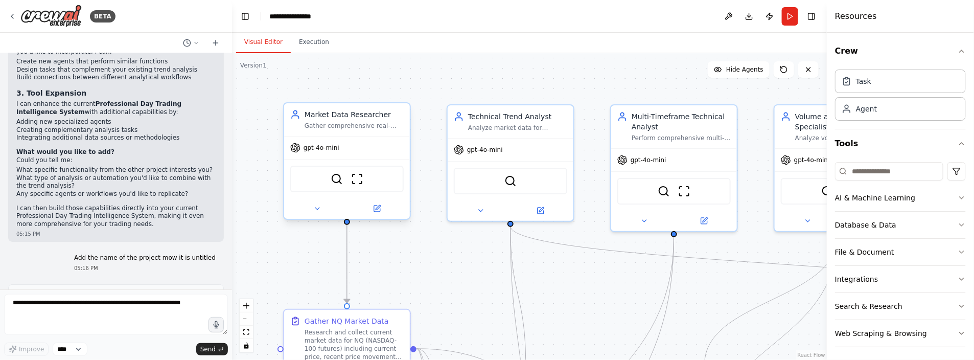
scroll to position [3497, 0]
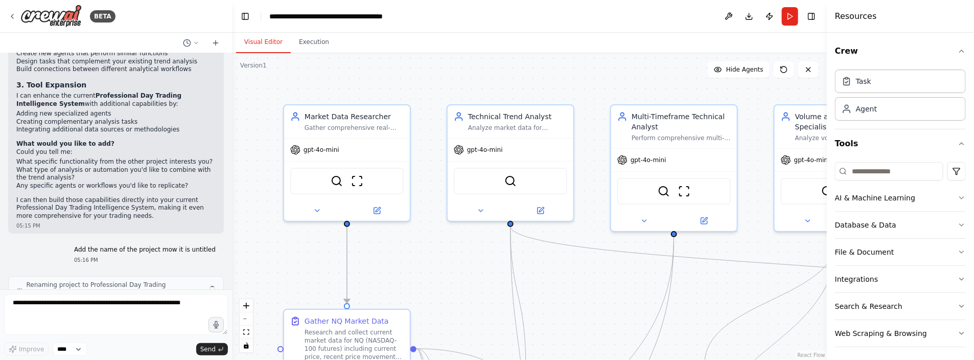
scroll to position [3497, 0]
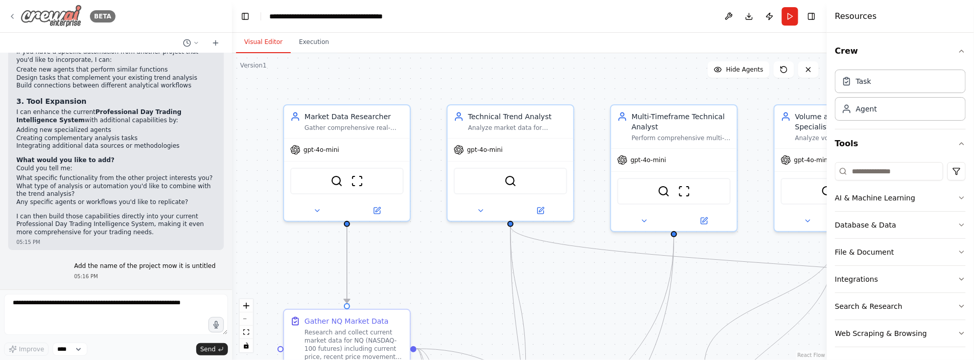
click at [64, 18] on img at bounding box center [50, 16] width 61 height 23
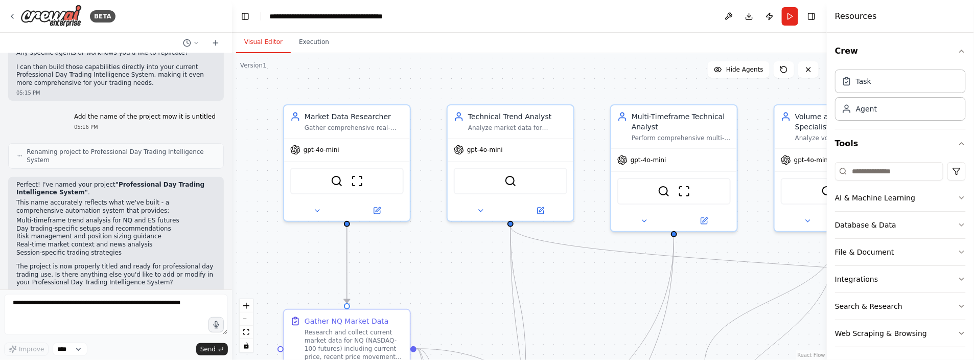
scroll to position [3654, 0]
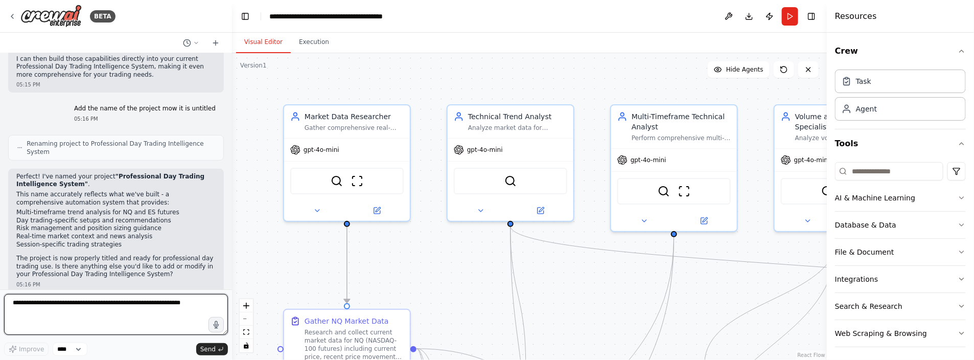
click at [93, 304] on textarea at bounding box center [116, 314] width 224 height 41
type textarea "**********"
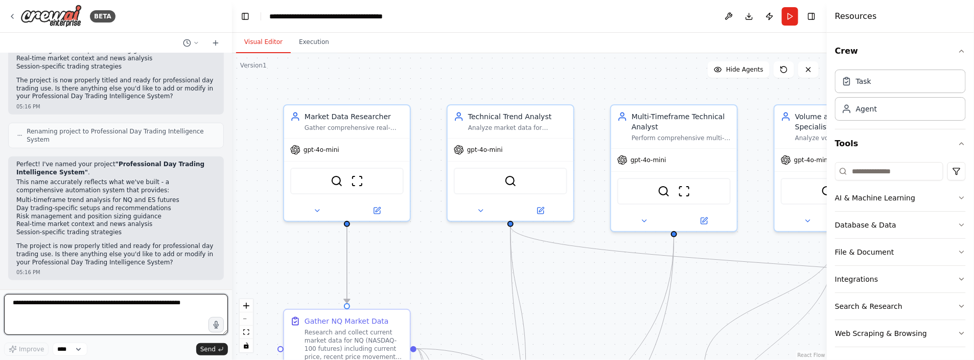
scroll to position [3840, 0]
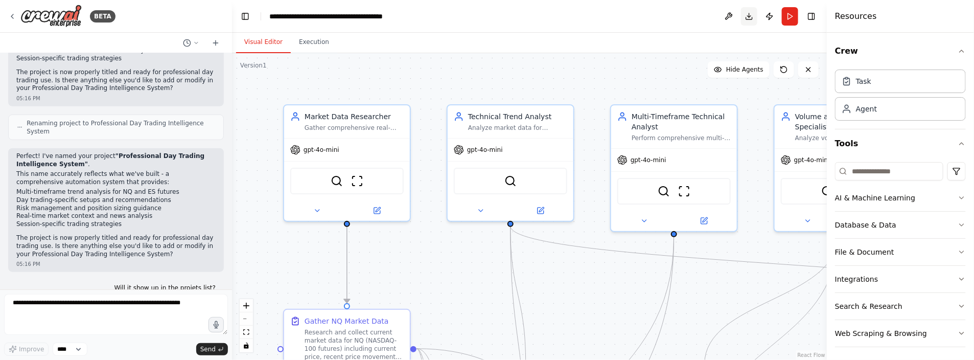
click at [747, 16] on button "Download" at bounding box center [749, 16] width 16 height 18
click at [751, 14] on button "Download" at bounding box center [749, 16] width 16 height 18
click at [608, 45] on div "Visual Editor Execution" at bounding box center [529, 43] width 595 height 20
click at [747, 14] on button "Download" at bounding box center [749, 16] width 16 height 18
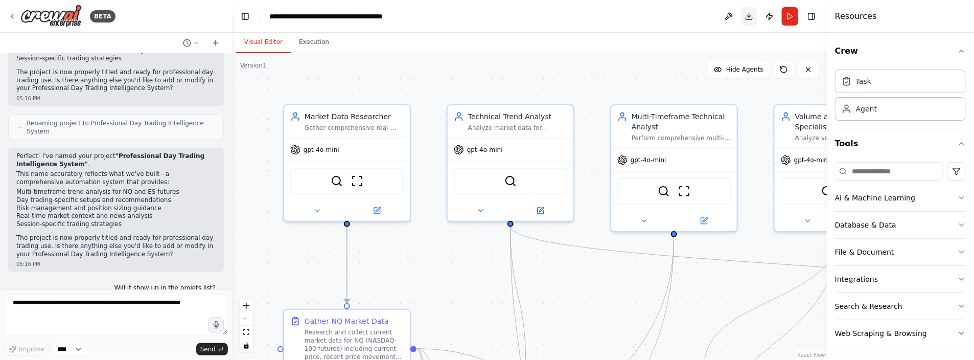
click at [747, 14] on button "Download" at bounding box center [749, 16] width 16 height 18
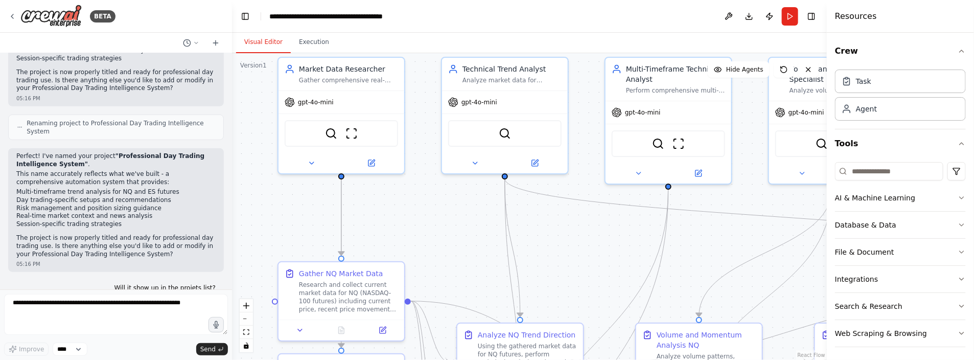
drag, startPoint x: 463, startPoint y: 267, endPoint x: 457, endPoint y: 226, distance: 41.3
click at [457, 226] on div ".deletable-edge-delete-btn { width: 20px; height: 20px; border: 0px solid #ffff…" at bounding box center [529, 206] width 595 height 307
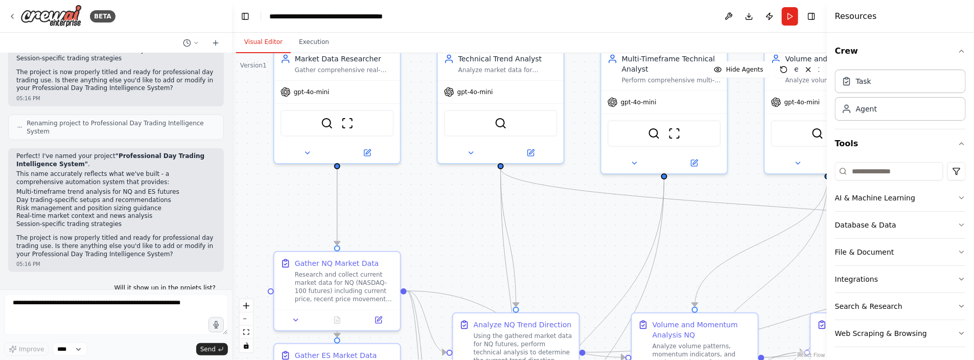
drag, startPoint x: 473, startPoint y: 260, endPoint x: 444, endPoint y: 201, distance: 64.9
click at [448, 206] on div ".deletable-edge-delete-btn { width: 20px; height: 20px; border: 0px solid #ffff…" at bounding box center [529, 206] width 595 height 307
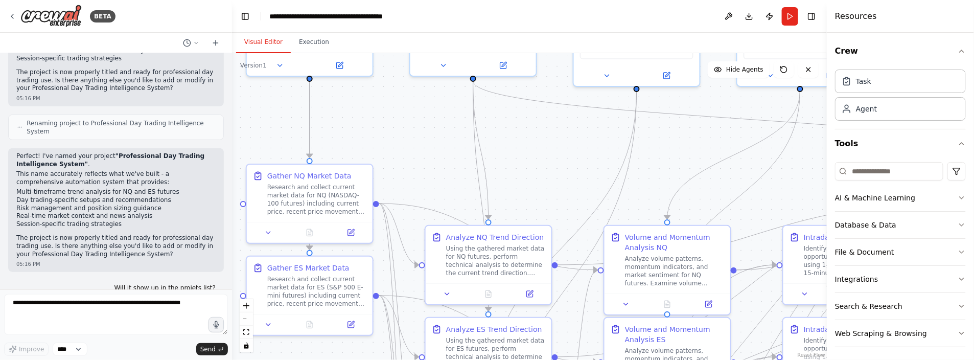
drag, startPoint x: 532, startPoint y: 189, endPoint x: 526, endPoint y: 147, distance: 42.8
click at [526, 147] on div ".deletable-edge-delete-btn { width: 20px; height: 20px; border: 0px solid #ffff…" at bounding box center [529, 206] width 595 height 307
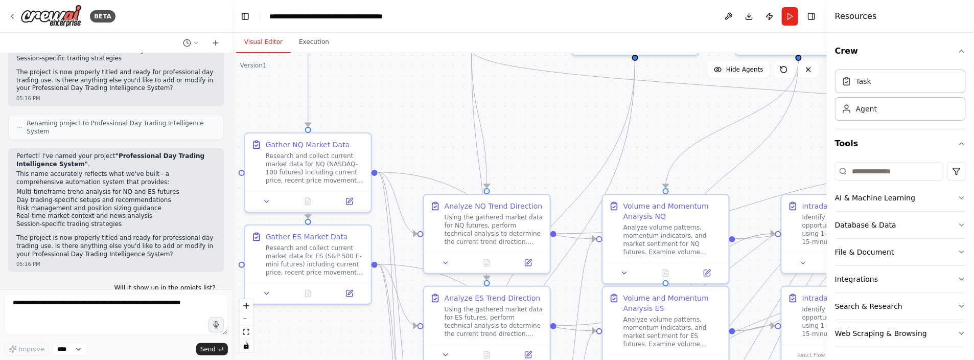
drag, startPoint x: 543, startPoint y: 139, endPoint x: 540, endPoint y: 191, distance: 51.1
click at [540, 190] on div ".deletable-edge-delete-btn { width: 20px; height: 20px; border: 0px solid #ffff…" at bounding box center [529, 206] width 595 height 307
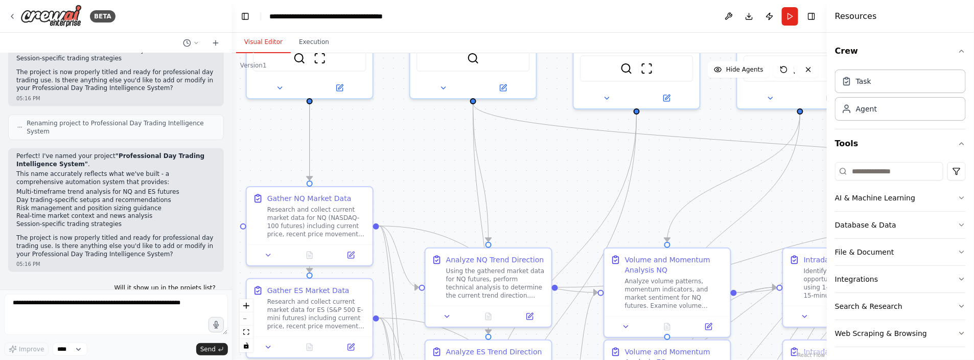
click at [549, 187] on div ".deletable-edge-delete-btn { width: 20px; height: 20px; border: 0px solid #ffff…" at bounding box center [529, 206] width 595 height 307
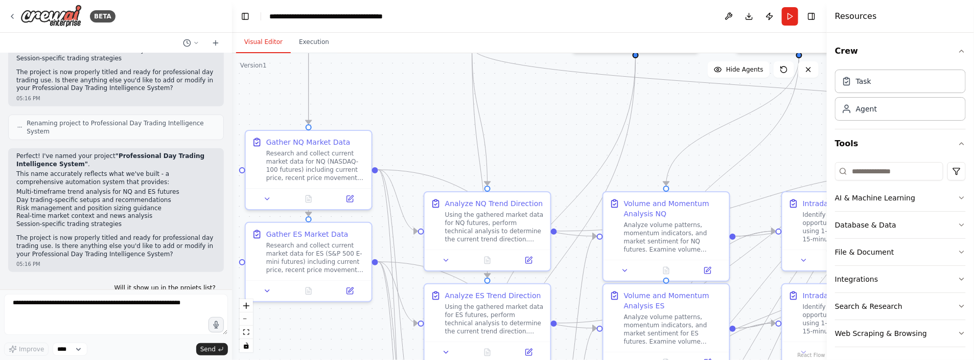
drag, startPoint x: 435, startPoint y: 219, endPoint x: 434, endPoint y: 160, distance: 58.2
click at [434, 161] on div ".deletable-edge-delete-btn { width: 20px; height: 20px; border: 0px solid #ffff…" at bounding box center [529, 206] width 595 height 307
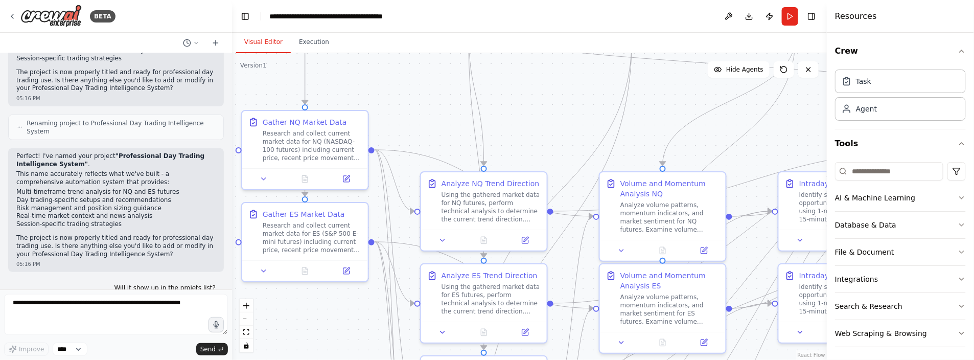
drag, startPoint x: 547, startPoint y: 166, endPoint x: 529, endPoint y: 124, distance: 45.3
click at [529, 124] on div ".deletable-edge-delete-btn { width: 20px; height: 20px; border: 0px solid #ffff…" at bounding box center [529, 206] width 595 height 307
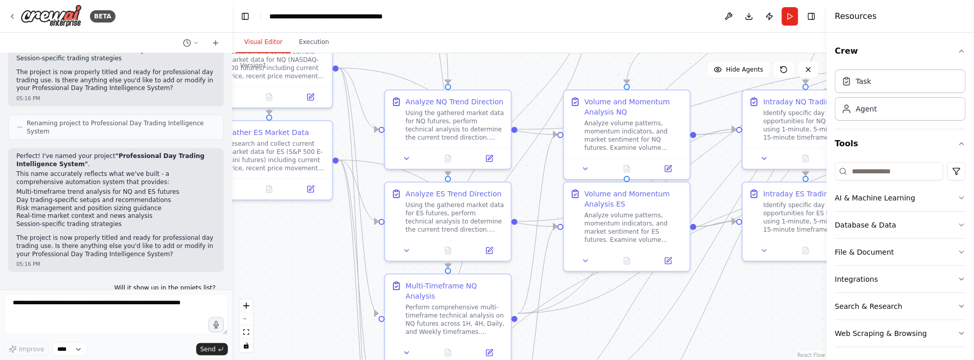
drag, startPoint x: 304, startPoint y: 277, endPoint x: 294, endPoint y: 250, distance: 29.2
click at [294, 250] on div ".deletable-edge-delete-btn { width: 20px; height: 20px; border: 0px solid #ffff…" at bounding box center [529, 206] width 595 height 307
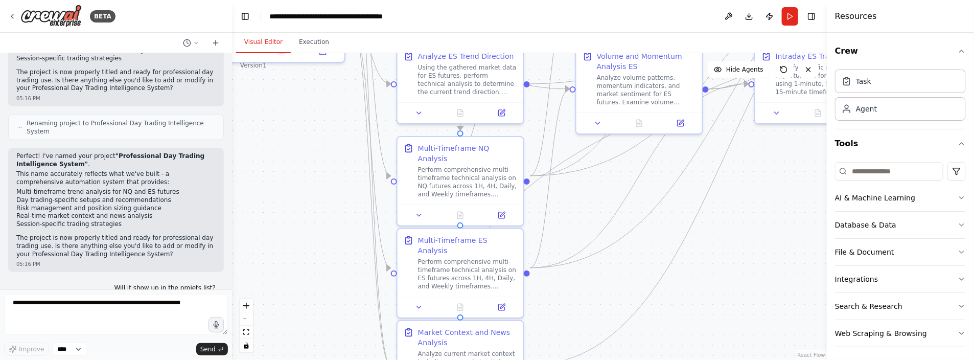
drag, startPoint x: 579, startPoint y: 311, endPoint x: 590, endPoint y: 154, distance: 156.7
click at [590, 154] on div ".deletable-edge-delete-btn { width: 20px; height: 20px; border: 0px solid #ffff…" at bounding box center [529, 206] width 595 height 307
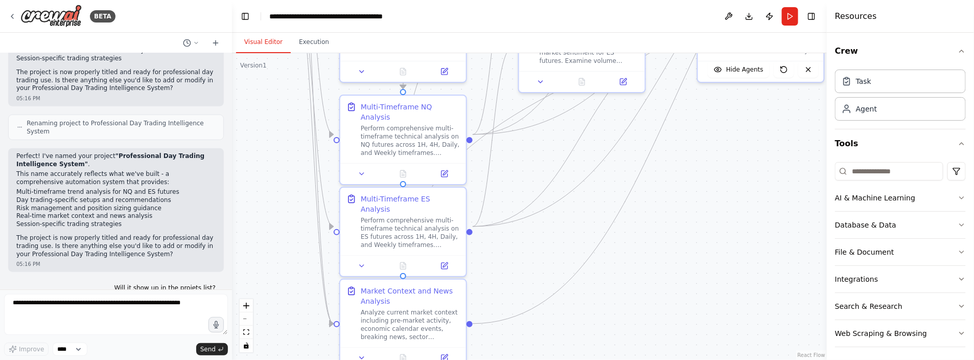
drag, startPoint x: 590, startPoint y: 247, endPoint x: 535, endPoint y: 236, distance: 56.4
click at [535, 236] on div ".deletable-edge-delete-btn { width: 20px; height: 20px; border: 0px solid #ffff…" at bounding box center [529, 206] width 595 height 307
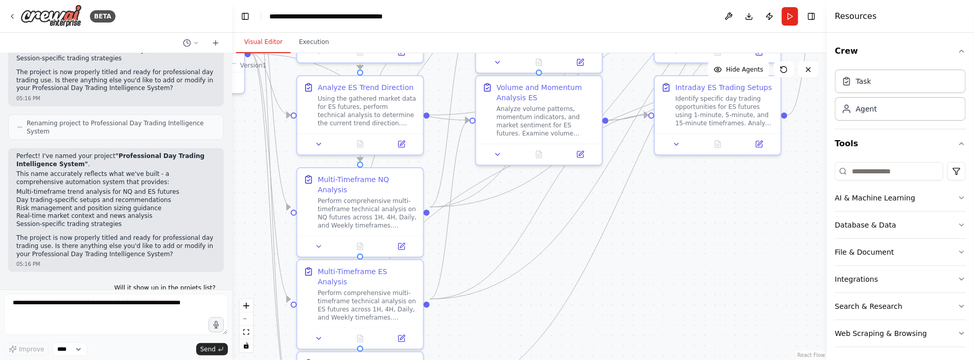
drag, startPoint x: 702, startPoint y: 184, endPoint x: 650, endPoint y: 271, distance: 101.3
click at [650, 273] on div ".deletable-edge-delete-btn { width: 20px; height: 20px; border: 0px solid #ffff…" at bounding box center [529, 206] width 595 height 307
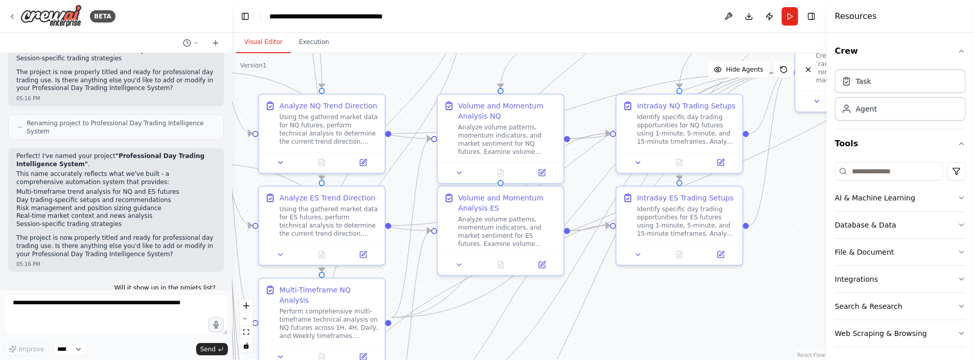
drag, startPoint x: 668, startPoint y: 194, endPoint x: 640, endPoint y: 287, distance: 97.0
click at [640, 287] on div ".deletable-edge-delete-btn { width: 20px; height: 20px; border: 0px solid #ffff…" at bounding box center [529, 206] width 595 height 307
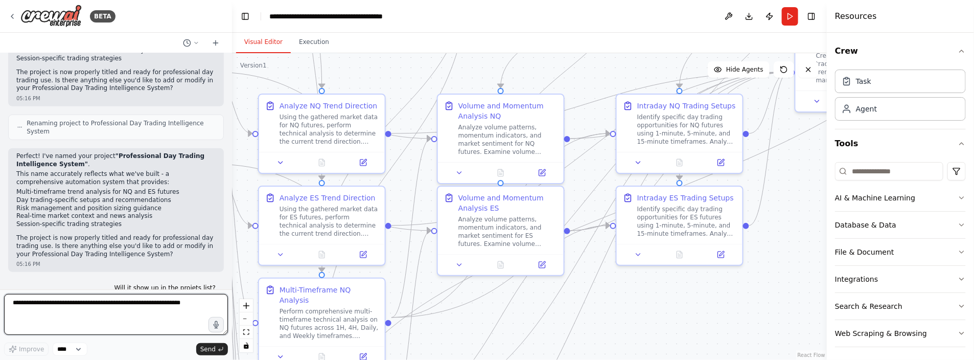
click at [42, 306] on textarea at bounding box center [116, 314] width 224 height 41
drag, startPoint x: 125, startPoint y: 311, endPoint x: 133, endPoint y: 313, distance: 8.9
click at [49, 319] on textarea "**********" at bounding box center [116, 314] width 224 height 41
click at [46, 311] on textarea "**********" at bounding box center [116, 314] width 224 height 41
type textarea "**********"
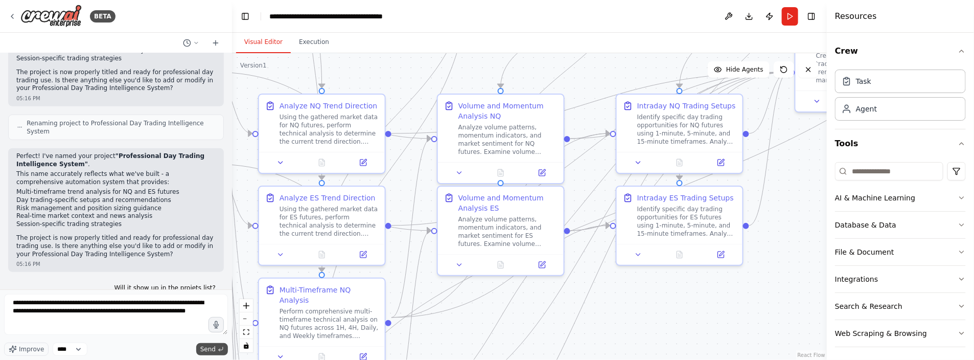
click at [208, 347] on span "Send" at bounding box center [207, 349] width 15 height 8
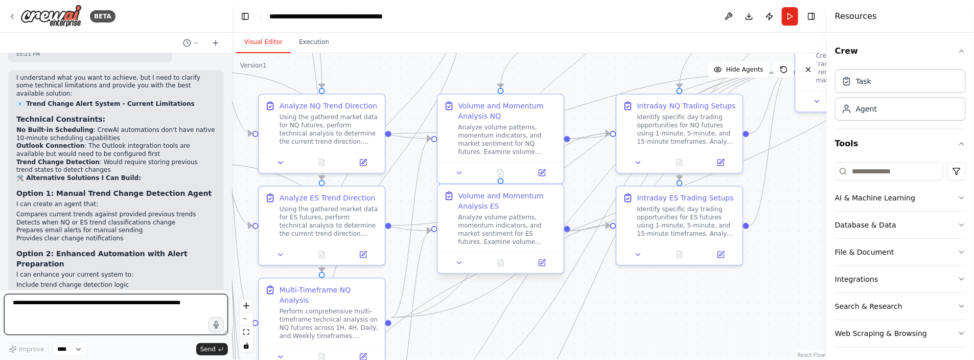
scroll to position [4498, 0]
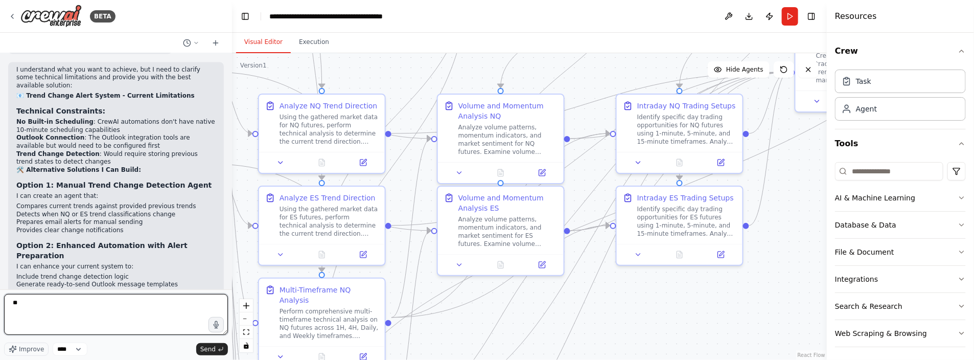
type textarea "***"
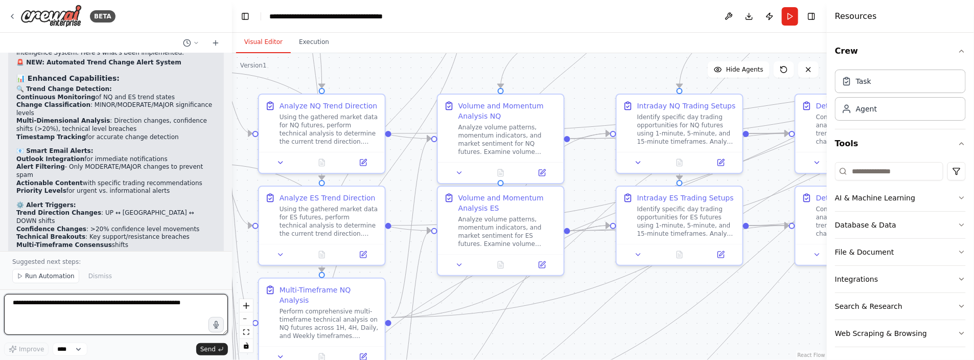
scroll to position [5366, 0]
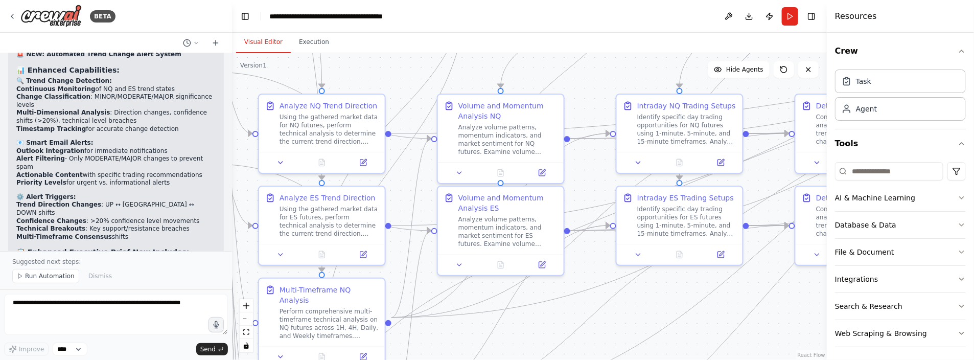
click at [673, 292] on div ".deletable-edge-delete-btn { width: 20px; height: 20px; border: 0px solid #ffff…" at bounding box center [529, 206] width 595 height 307
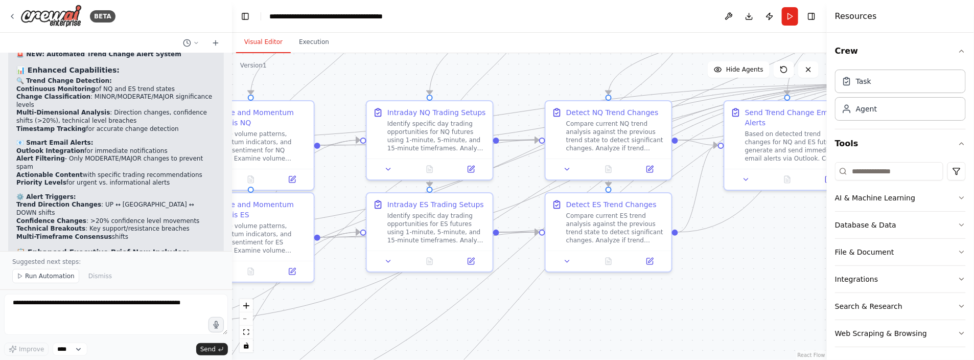
drag, startPoint x: 617, startPoint y: 62, endPoint x: 367, endPoint y: 68, distance: 249.9
click at [367, 68] on div ".deletable-edge-delete-btn { width: 20px; height: 20px; border: 0px solid #ffff…" at bounding box center [529, 206] width 595 height 307
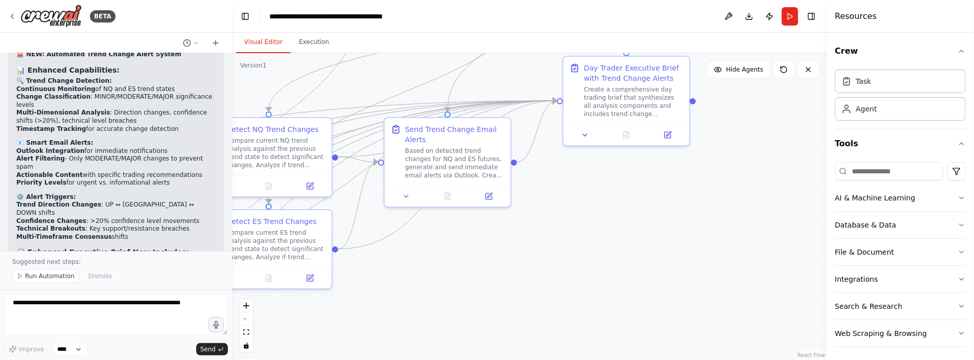
drag, startPoint x: 774, startPoint y: 244, endPoint x: 458, endPoint y: 260, distance: 316.1
click at [434, 261] on div ".deletable-edge-delete-btn { width: 20px; height: 20px; border: 0px solid #ffff…" at bounding box center [529, 206] width 595 height 307
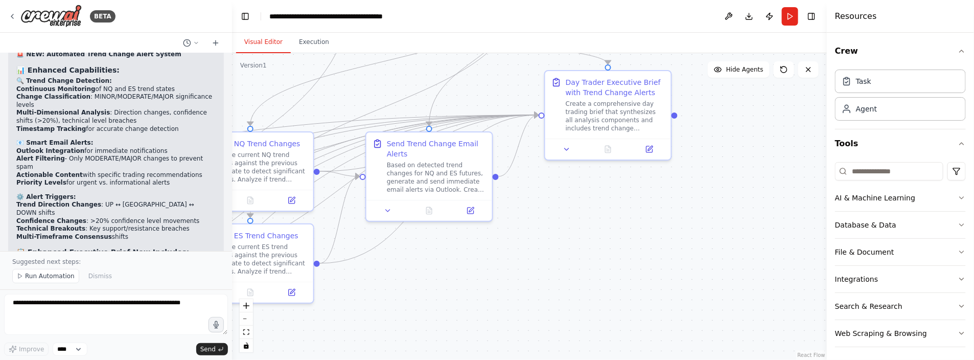
drag, startPoint x: 617, startPoint y: 203, endPoint x: 457, endPoint y: 310, distance: 192.1
click at [457, 310] on div ".deletable-edge-delete-btn { width: 20px; height: 20px; border: 0px solid #ffff…" at bounding box center [529, 206] width 595 height 307
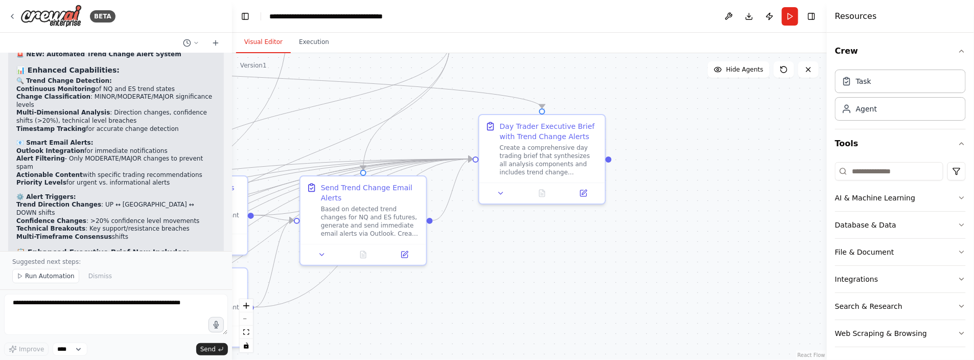
drag, startPoint x: 592, startPoint y: 252, endPoint x: 676, endPoint y: 203, distance: 97.1
click at [678, 199] on div ".deletable-edge-delete-btn { width: 20px; height: 20px; border: 0px solid #ffff…" at bounding box center [529, 206] width 595 height 307
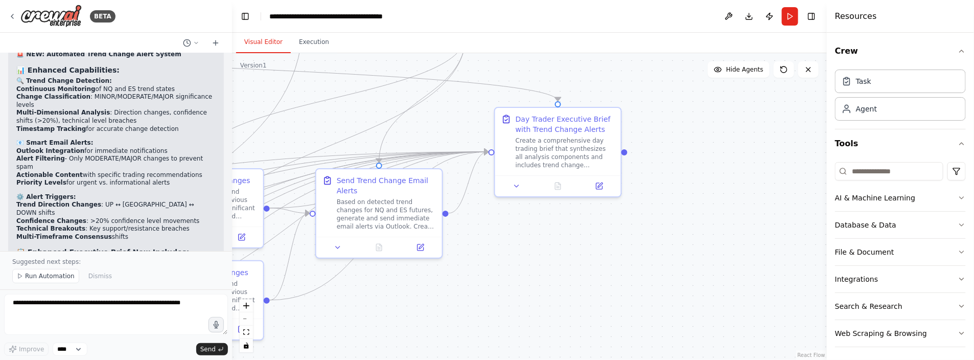
drag, startPoint x: 581, startPoint y: 242, endPoint x: 587, endPoint y: 238, distance: 8.1
click at [587, 238] on div ".deletable-edge-delete-btn { width: 20px; height: 20px; border: 0px solid #ffff…" at bounding box center [529, 206] width 595 height 307
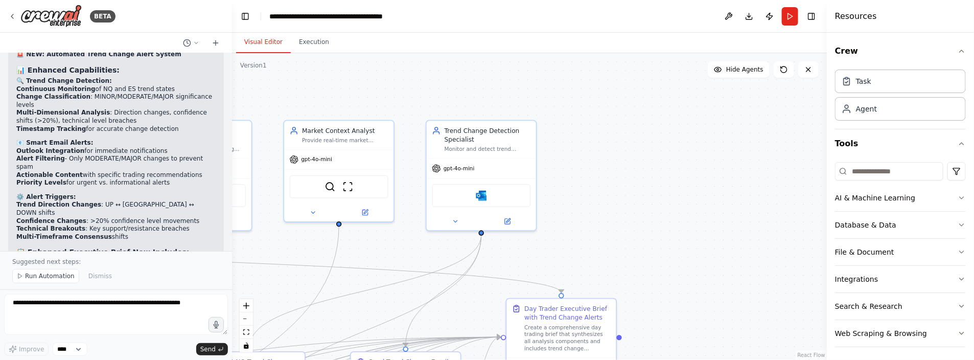
drag, startPoint x: 704, startPoint y: 134, endPoint x: 698, endPoint y: 310, distance: 175.8
click at [698, 311] on div ".deletable-edge-delete-btn { width: 20px; height: 20px; border: 0px solid #ffff…" at bounding box center [529, 206] width 595 height 307
click at [481, 194] on img at bounding box center [480, 192] width 11 height 11
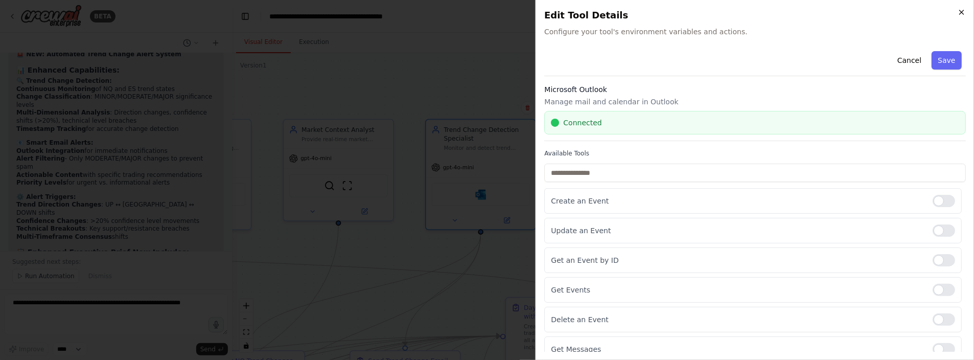
click at [960, 9] on icon "button" at bounding box center [961, 12] width 8 height 8
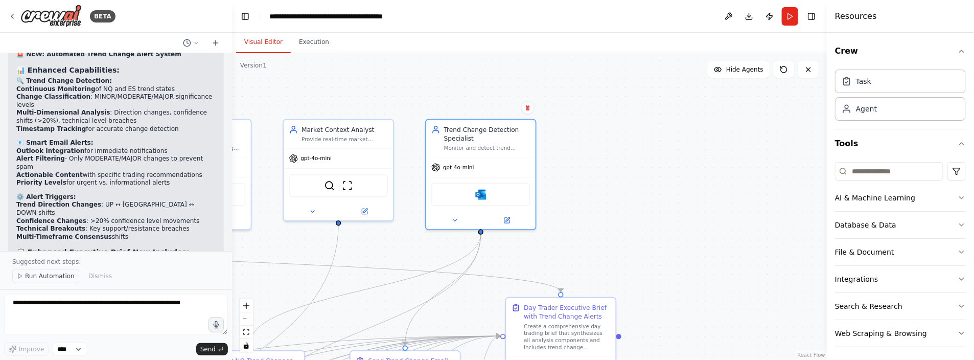
click at [46, 277] on span "Run Automation" at bounding box center [50, 276] width 50 height 8
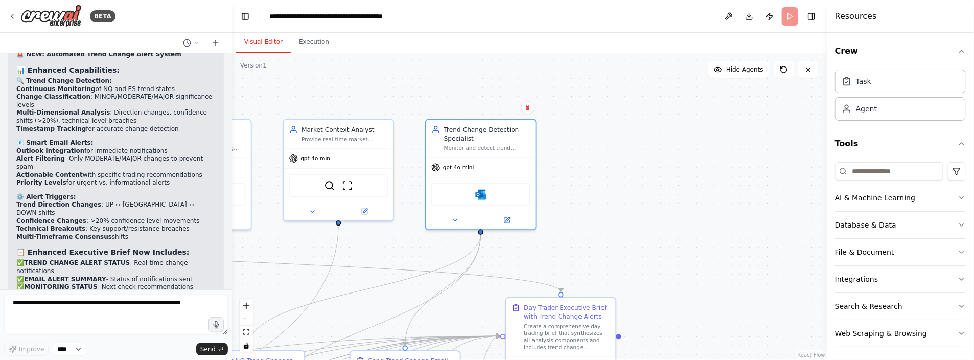
scroll to position [5328, 0]
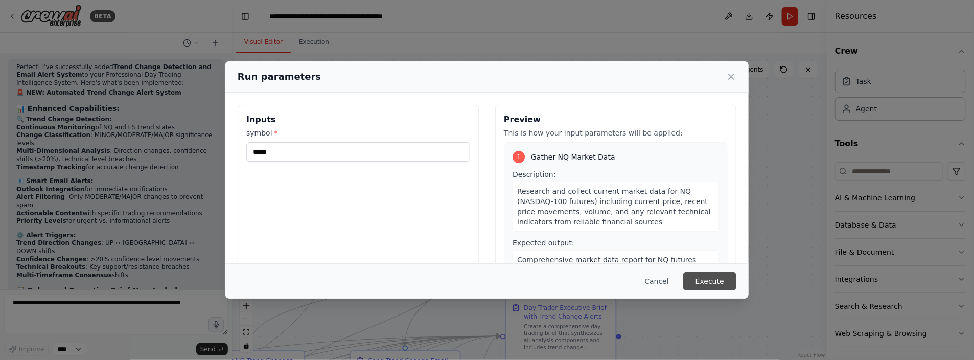
click at [701, 287] on button "Execute" at bounding box center [709, 281] width 53 height 18
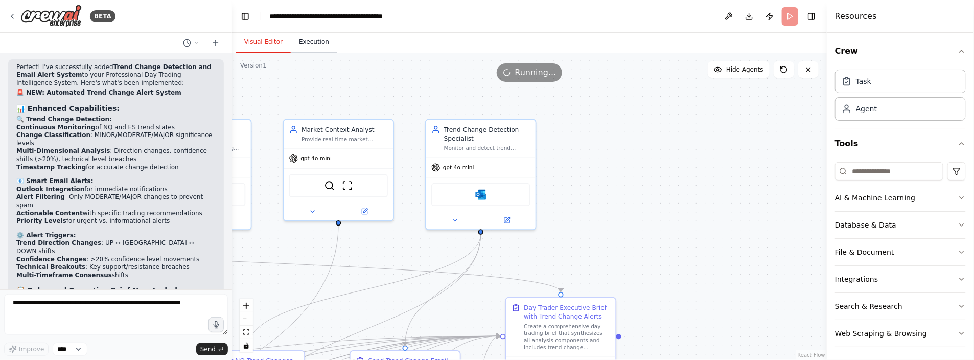
click at [313, 44] on button "Execution" at bounding box center [314, 42] width 46 height 21
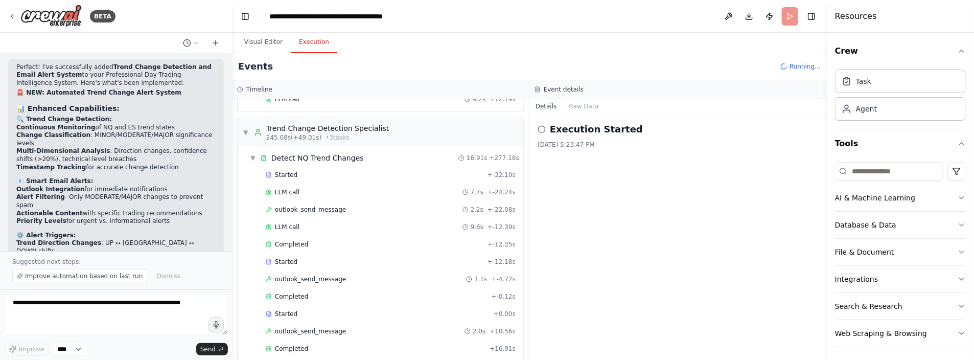
scroll to position [5366, 0]
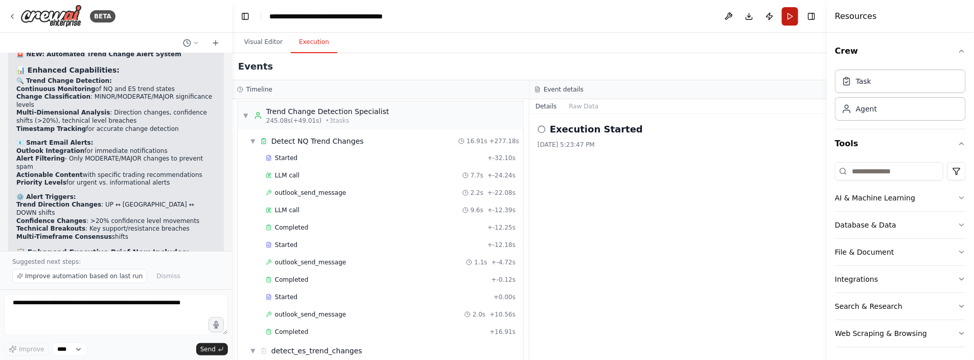
click at [788, 21] on button "Run" at bounding box center [790, 16] width 16 height 18
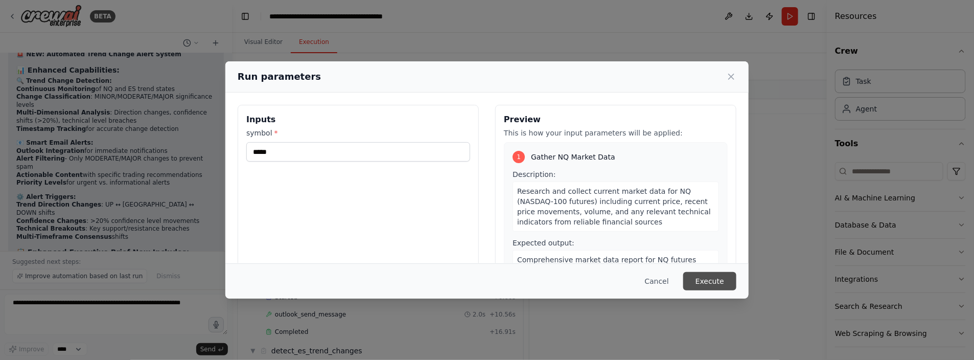
click at [713, 283] on button "Execute" at bounding box center [709, 281] width 53 height 18
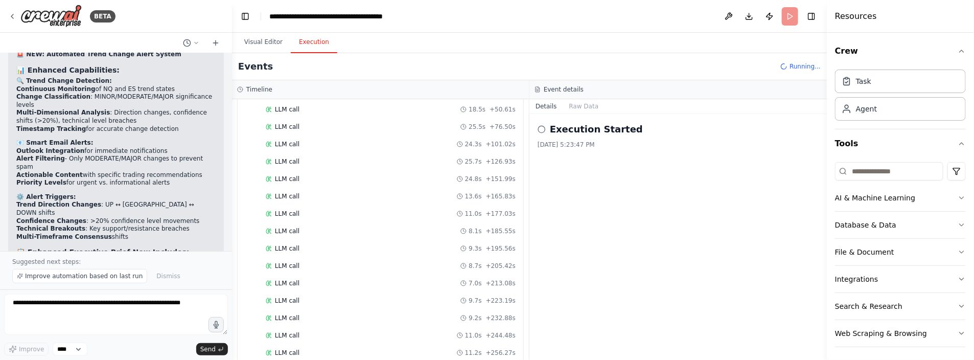
scroll to position [4002, 0]
click at [252, 39] on button "Visual Editor" at bounding box center [263, 42] width 55 height 21
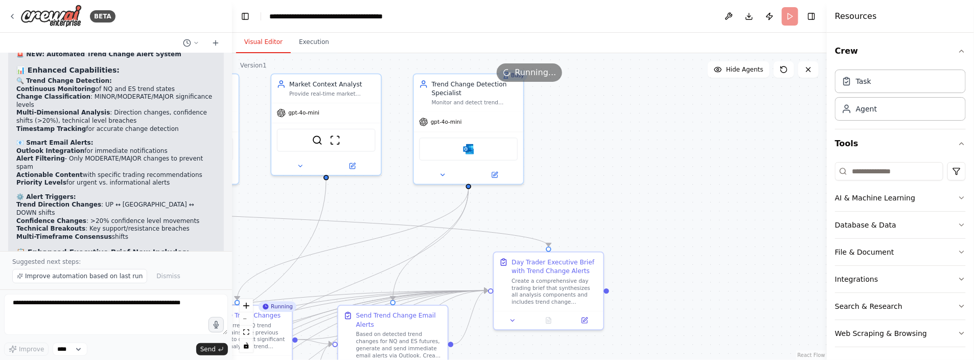
drag, startPoint x: 659, startPoint y: 243, endPoint x: 646, endPoint y: 193, distance: 52.2
click at [646, 193] on div ".deletable-edge-delete-btn { width: 20px; height: 20px; border: 0px solid #ffff…" at bounding box center [529, 206] width 595 height 307
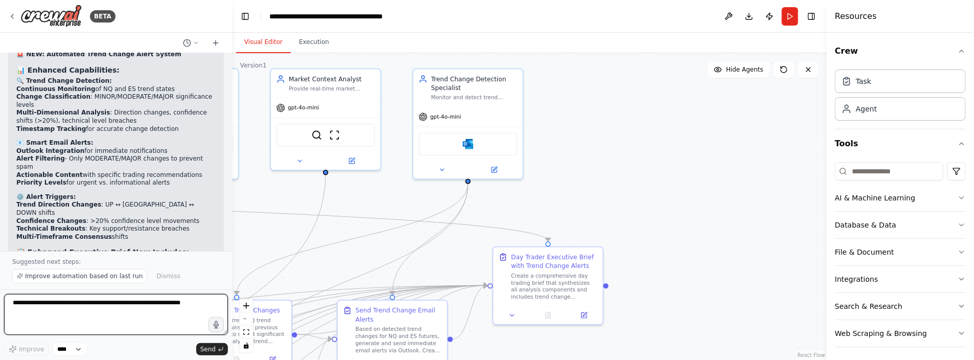
click at [46, 303] on textarea at bounding box center [116, 314] width 224 height 41
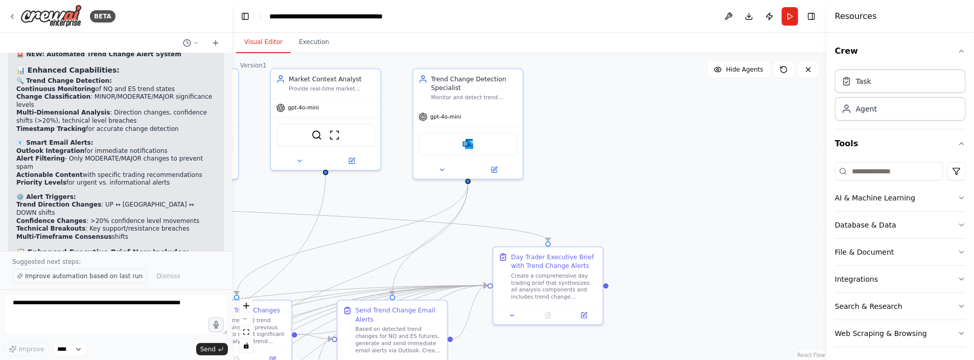
click at [57, 274] on span "Improve automation based on last run" at bounding box center [83, 276] width 117 height 8
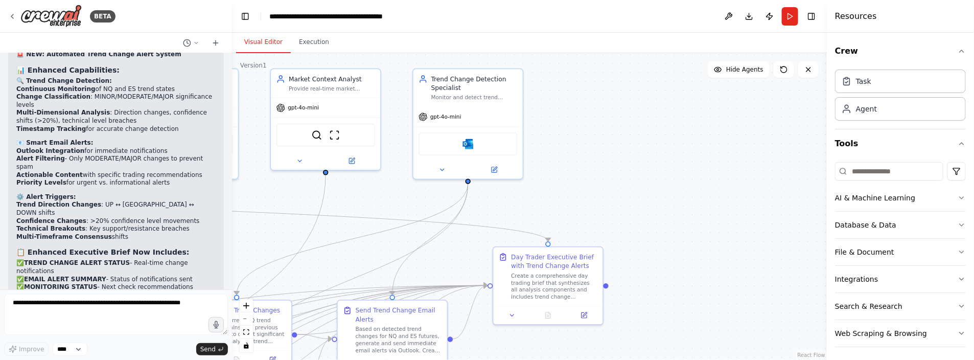
scroll to position [5404, 0]
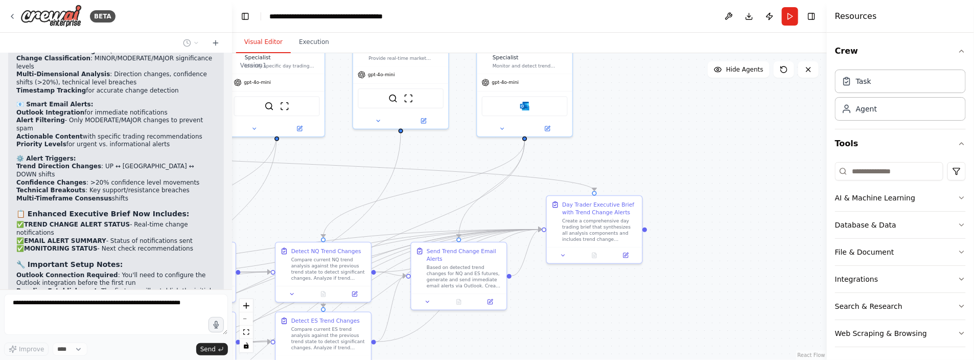
drag, startPoint x: 686, startPoint y: 225, endPoint x: 736, endPoint y: 161, distance: 80.4
click at [736, 161] on div ".deletable-edge-delete-btn { width: 20px; height: 20px; border: 0px solid #ffff…" at bounding box center [529, 206] width 595 height 307
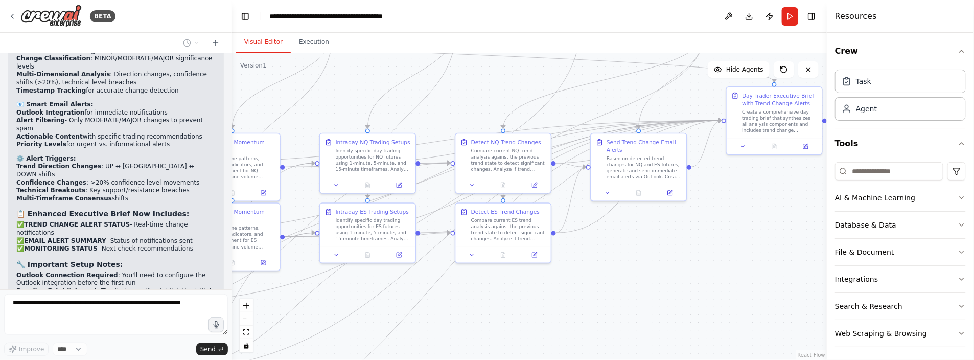
drag, startPoint x: 491, startPoint y: 276, endPoint x: 671, endPoint y: 223, distance: 187.0
click at [670, 223] on div ".deletable-edge-delete-btn { width: 20px; height: 20px; border: 0px solid #ffff…" at bounding box center [529, 206] width 595 height 307
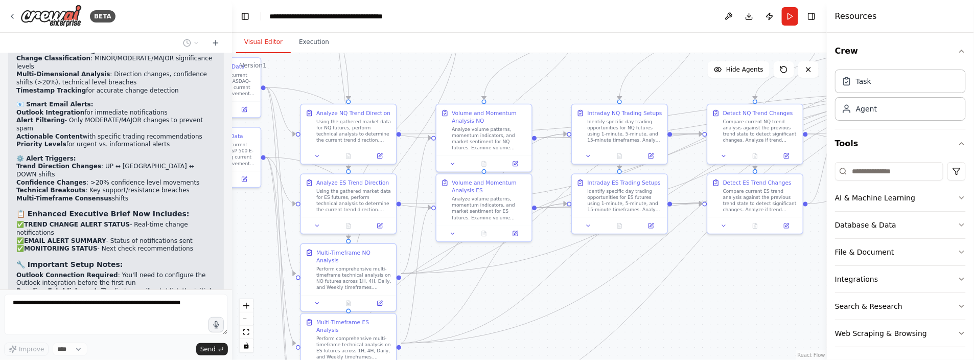
drag, startPoint x: 667, startPoint y: 249, endPoint x: 695, endPoint y: 249, distance: 28.1
click at [702, 248] on div ".deletable-edge-delete-btn { width: 20px; height: 20px; border: 0px solid #ffff…" at bounding box center [529, 206] width 595 height 307
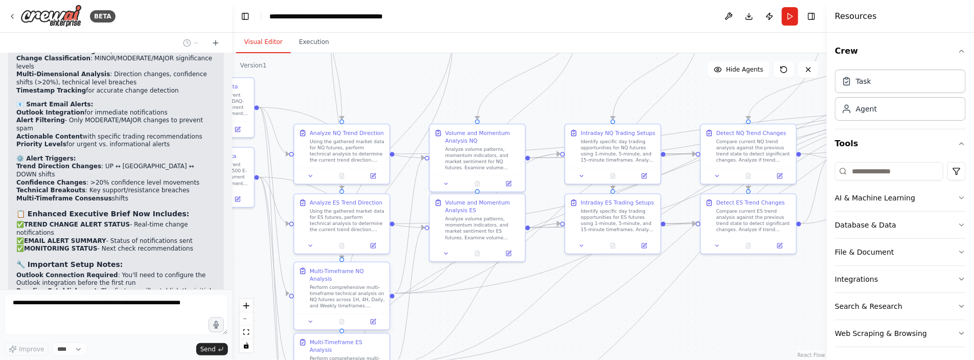
drag, startPoint x: 294, startPoint y: 268, endPoint x: 307, endPoint y: 274, distance: 14.2
click at [230, 291] on div "BETA Hello! I'm the CrewAI assistant. What kind of automation do you want to bu…" at bounding box center [487, 180] width 974 height 360
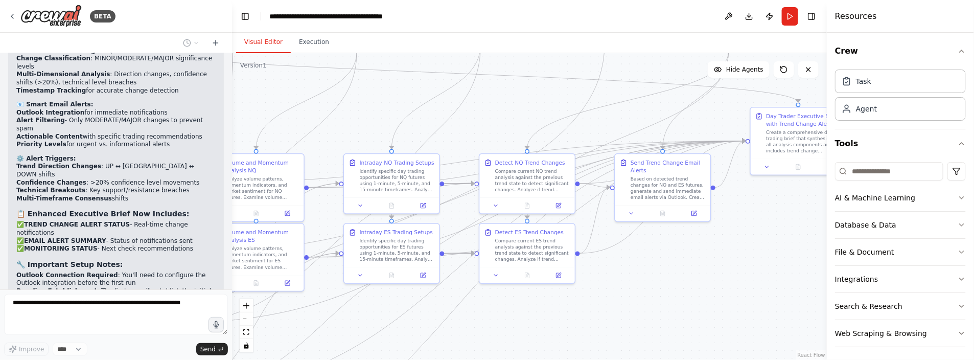
drag, startPoint x: 530, startPoint y: 317, endPoint x: 506, endPoint y: 319, distance: 23.6
click at [506, 319] on div ".deletable-edge-delete-btn { width: 20px; height: 20px; border: 0px solid #ffff…" at bounding box center [529, 206] width 595 height 307
drag, startPoint x: 561, startPoint y: 310, endPoint x: 547, endPoint y: 314, distance: 15.0
click at [547, 314] on div ".deletable-edge-delete-btn { width: 20px; height: 20px; border: 0px solid #ffff…" at bounding box center [529, 206] width 595 height 307
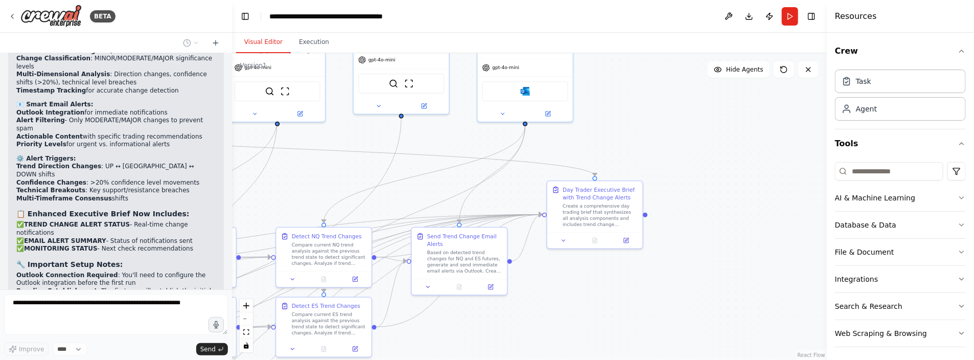
drag, startPoint x: 612, startPoint y: 298, endPoint x: 563, endPoint y: 322, distance: 53.9
click at [565, 322] on div ".deletable-edge-delete-btn { width: 20px; height: 20px; border: 0px solid #ffff…" at bounding box center [529, 206] width 595 height 307
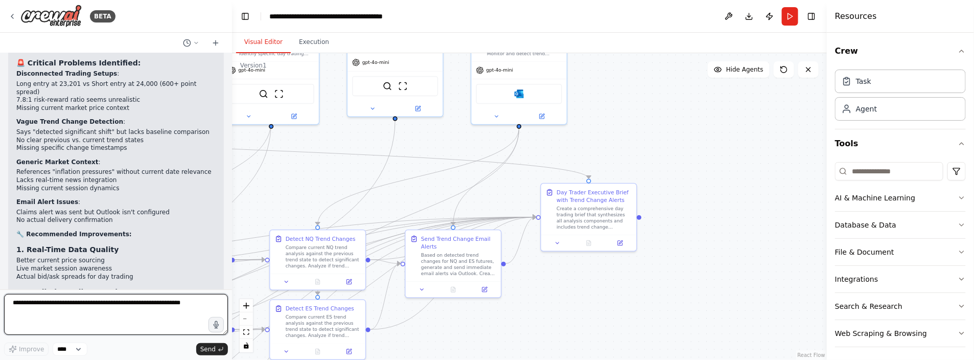
scroll to position [5932, 0]
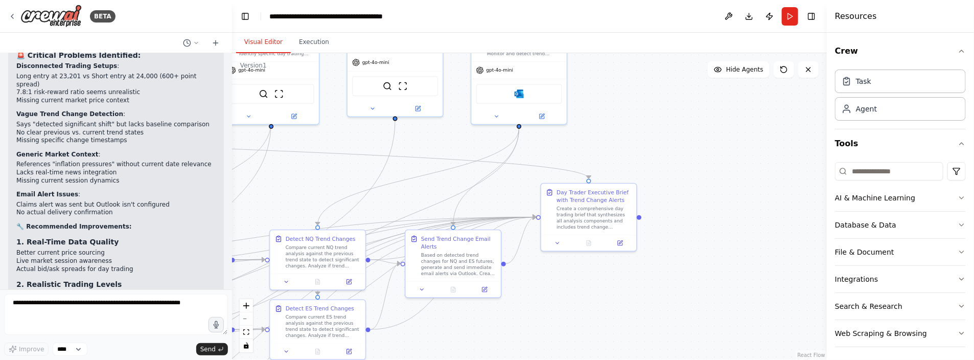
drag, startPoint x: 17, startPoint y: 158, endPoint x: 183, endPoint y: 239, distance: 184.6
copy ol "What's your typical trading timeframe? (1-5 minutes scalping, 15-30 minute swin…"
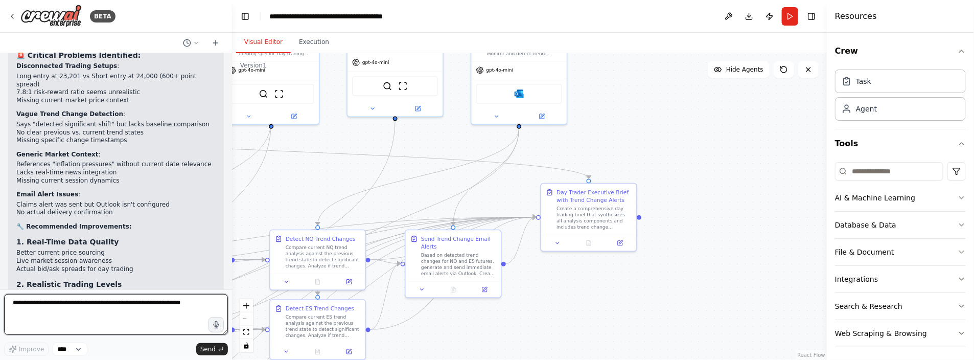
click at [58, 311] on textarea at bounding box center [116, 314] width 224 height 41
paste textarea "**********"
type textarea "**********"
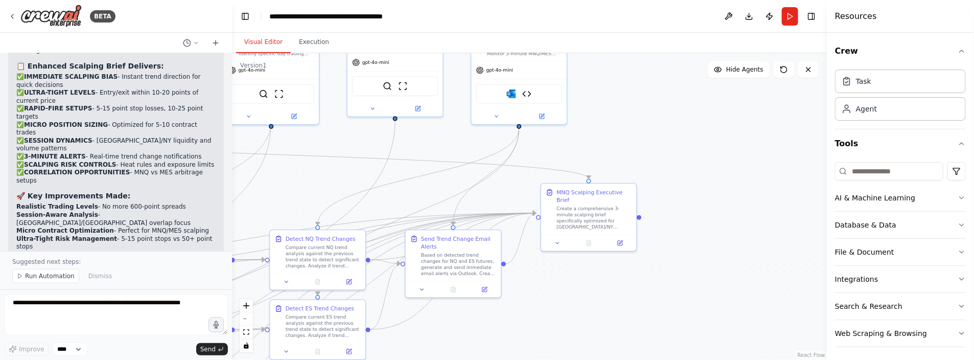
scroll to position [8138, 0]
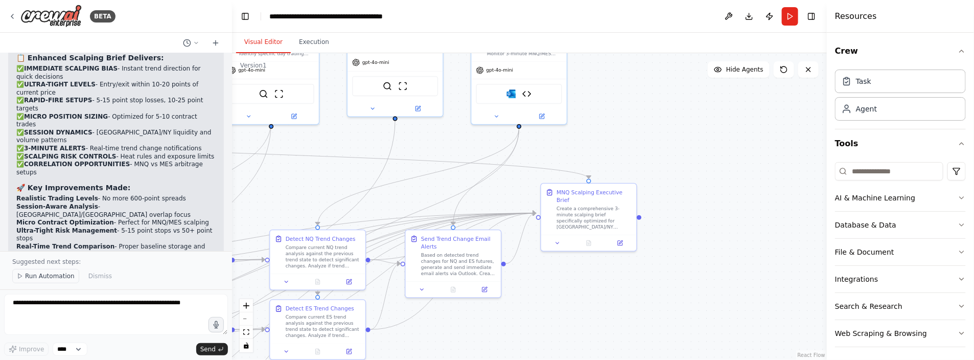
click at [38, 277] on span "Run Automation" at bounding box center [50, 276] width 50 height 8
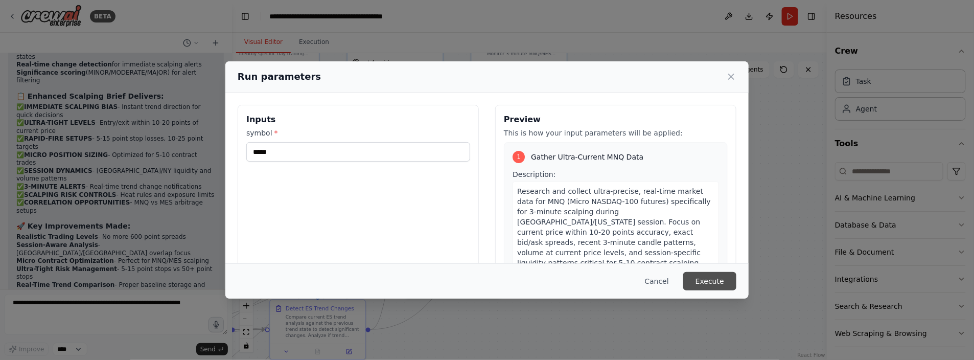
click at [704, 275] on button "Execute" at bounding box center [709, 281] width 53 height 18
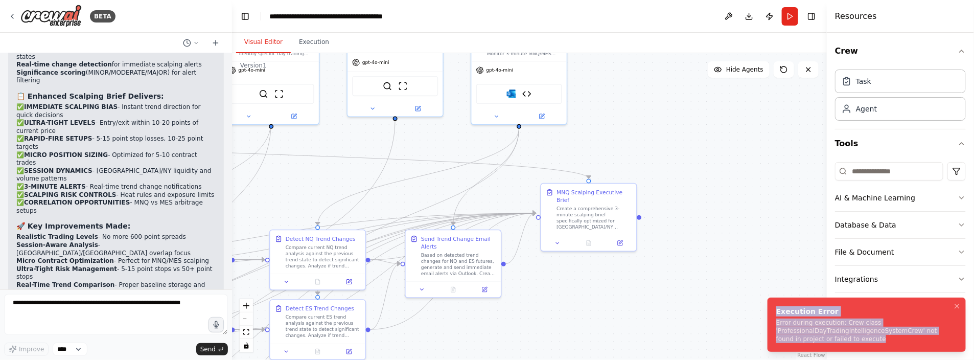
drag, startPoint x: 884, startPoint y: 341, endPoint x: 770, endPoint y: 314, distance: 117.0
click at [770, 314] on li "Execution Error Error during execution: Crew class 'ProfessionalDayTradingIntel…" at bounding box center [866, 324] width 198 height 54
drag, startPoint x: 770, startPoint y: 314, endPoint x: 789, endPoint y: 322, distance: 20.9
copy div "Execution Error Error during execution: Crew class 'ProfessionalDayTradingIntel…"
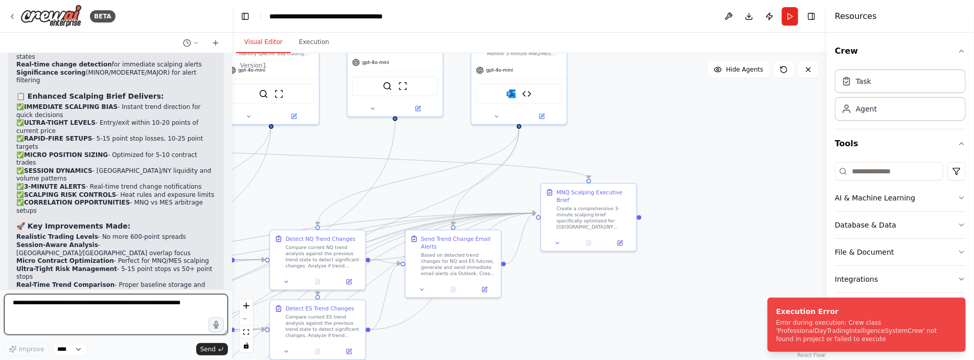
click at [27, 302] on textarea at bounding box center [116, 314] width 224 height 41
paste textarea "**********"
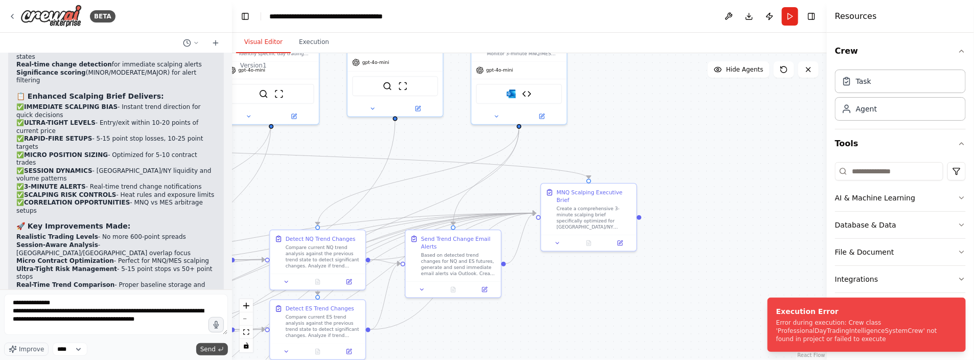
click at [202, 350] on span "Send" at bounding box center [207, 349] width 15 height 8
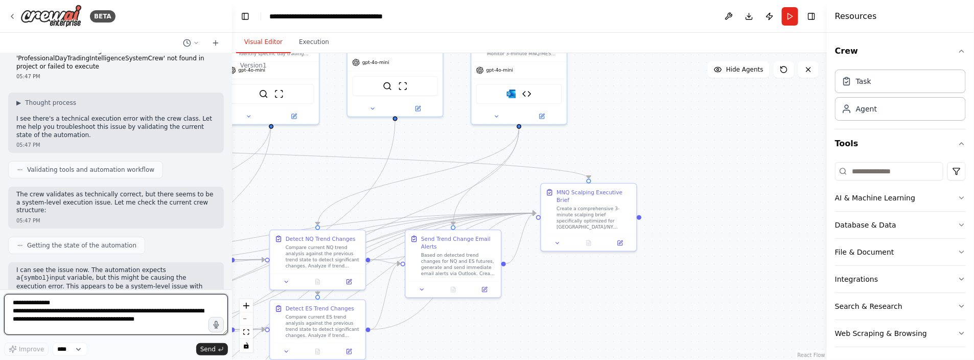
scroll to position [8997, 0]
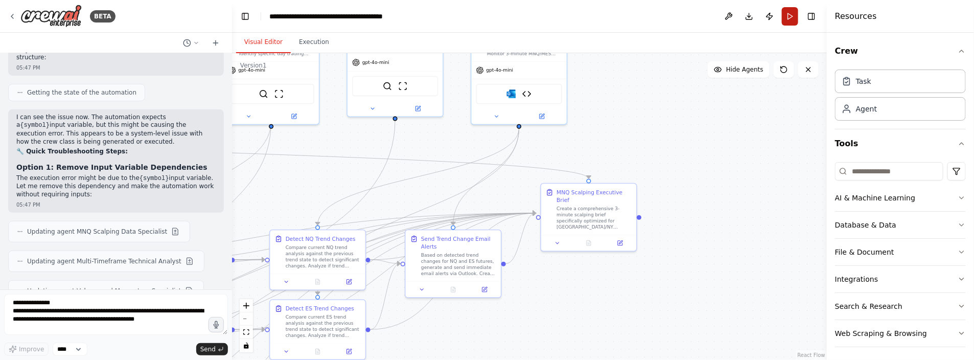
click at [788, 14] on button "Run" at bounding box center [790, 16] width 16 height 18
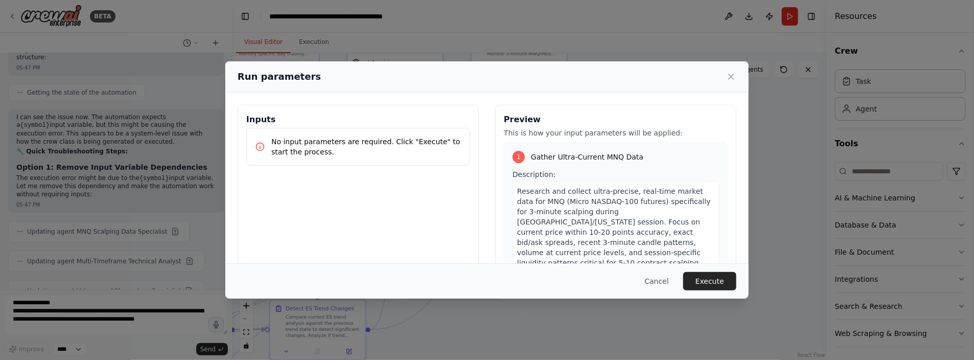
click at [702, 284] on button "Execute" at bounding box center [709, 281] width 53 height 18
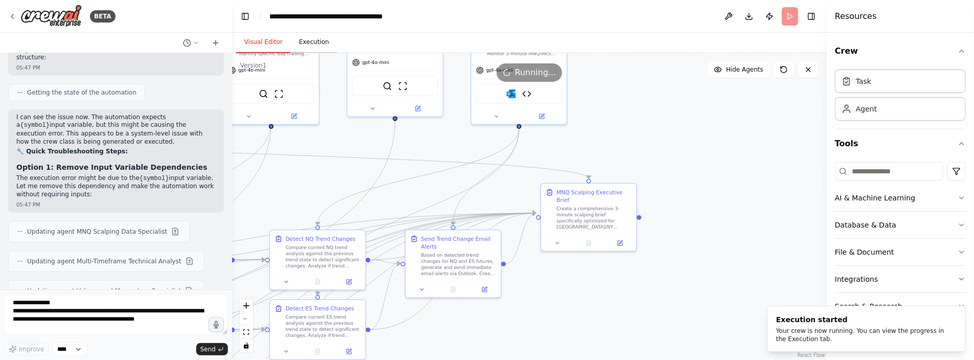
click at [307, 43] on button "Execution" at bounding box center [314, 42] width 46 height 21
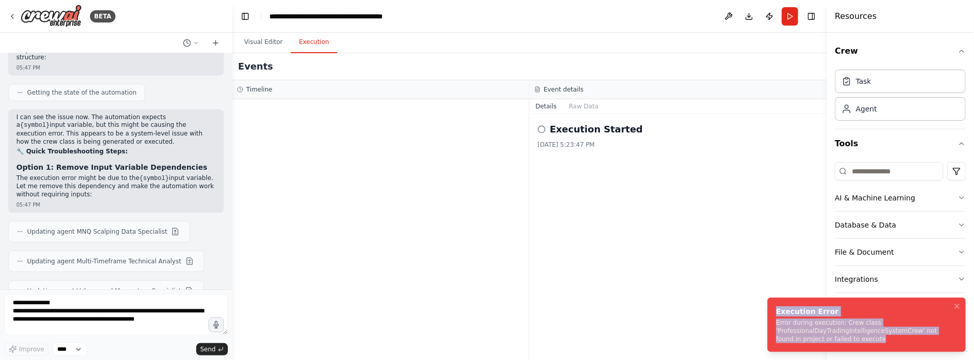
drag, startPoint x: 858, startPoint y: 340, endPoint x: 768, endPoint y: 310, distance: 95.3
click at [768, 310] on li "Execution Error Error during execution: Crew class 'ProfessionalDayTradingIntel…" at bounding box center [866, 324] width 198 height 54
drag, startPoint x: 768, startPoint y: 310, endPoint x: 793, endPoint y: 320, distance: 27.2
copy div "Execution Error Error during execution: Crew class 'ProfessionalDayTradingIntel…"
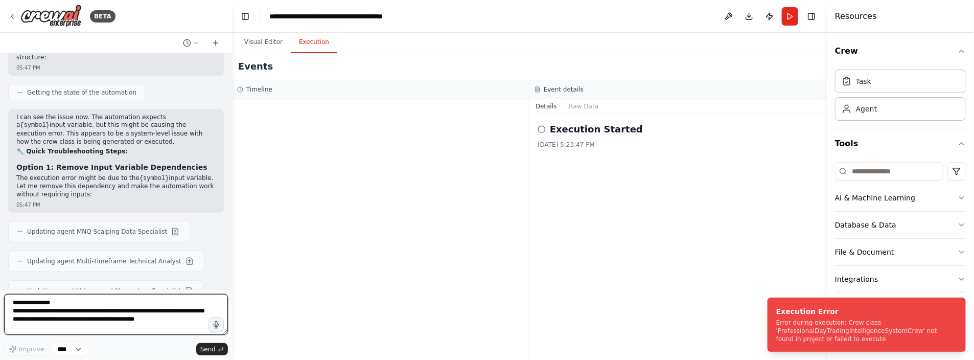
click at [61, 311] on textarea "**********" at bounding box center [116, 314] width 224 height 41
paste textarea
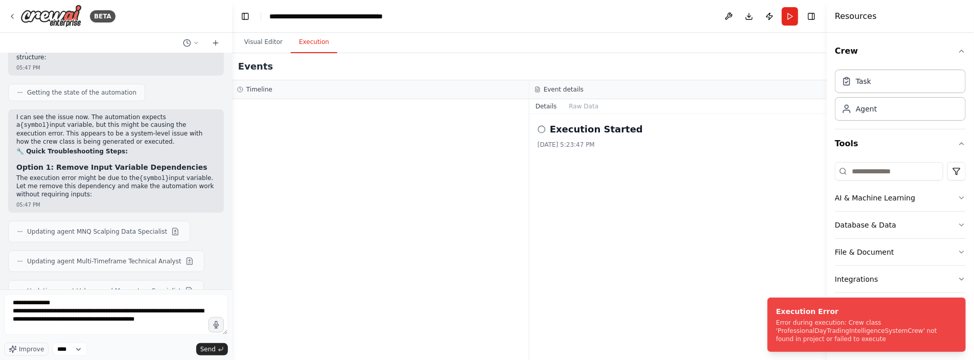
drag, startPoint x: 210, startPoint y: 345, endPoint x: 214, endPoint y: 341, distance: 5.4
click at [209, 339] on div "**********" at bounding box center [116, 325] width 224 height 62
click at [213, 345] on button "Send" at bounding box center [212, 349] width 32 height 12
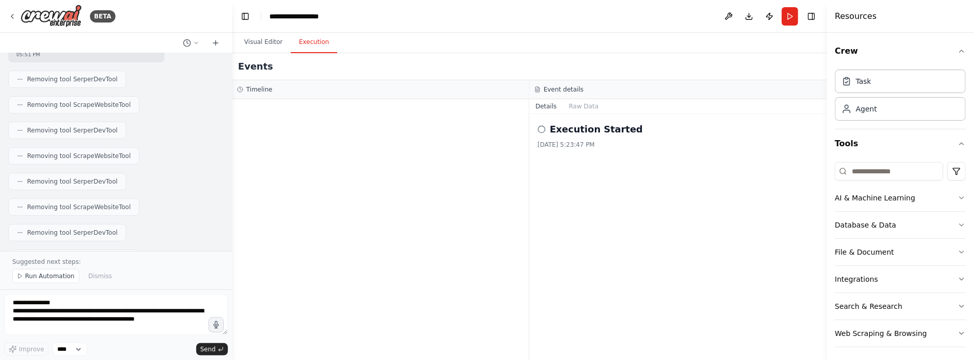
scroll to position [10661, 0]
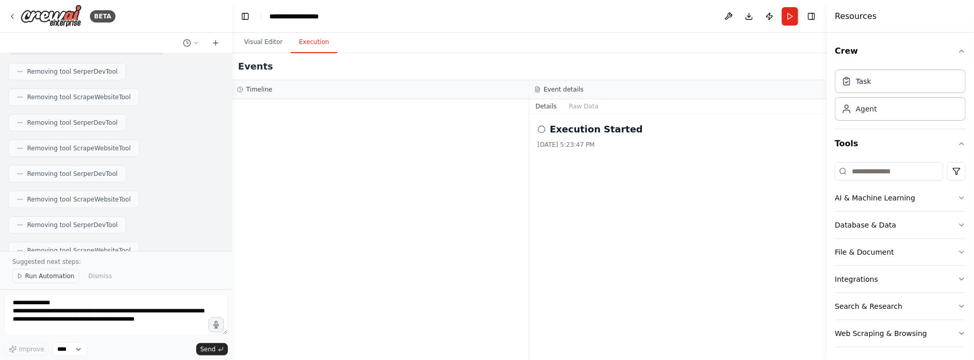
click at [51, 276] on span "Run Automation" at bounding box center [50, 276] width 50 height 8
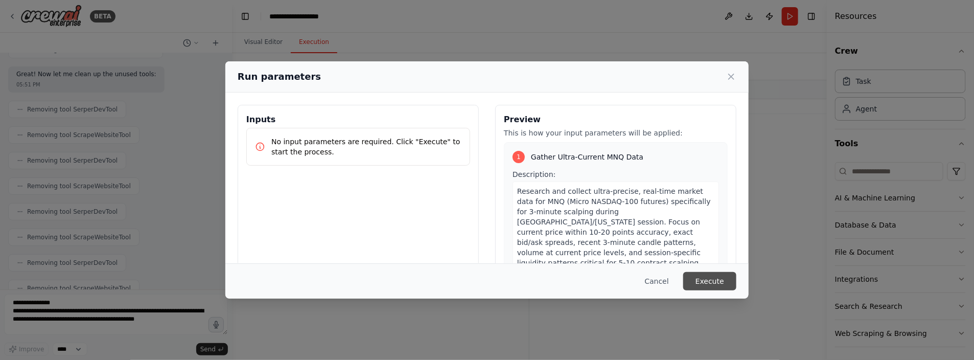
click at [713, 276] on button "Execute" at bounding box center [709, 281] width 53 height 18
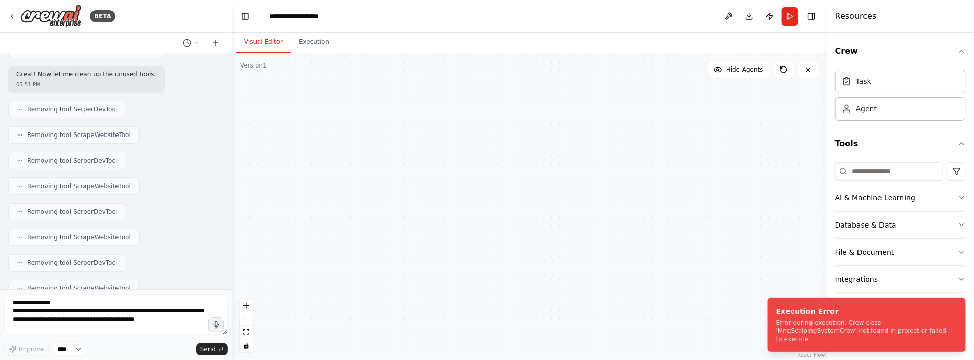
click at [252, 41] on button "Visual Editor" at bounding box center [263, 42] width 55 height 21
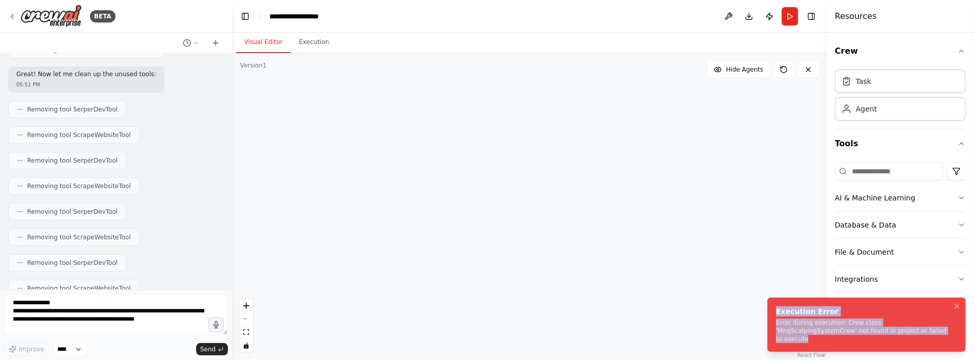
drag, startPoint x: 886, startPoint y: 343, endPoint x: 768, endPoint y: 320, distance: 120.1
click at [768, 320] on li "Execution Error Error during execution: Crew class 'MnqScalpingSystemCrew' not …" at bounding box center [866, 324] width 198 height 54
drag, startPoint x: 768, startPoint y: 320, endPoint x: 799, endPoint y: 314, distance: 31.8
copy div "Execution Error Error during execution: Crew class 'MnqScalpingSystemCrew' not …"
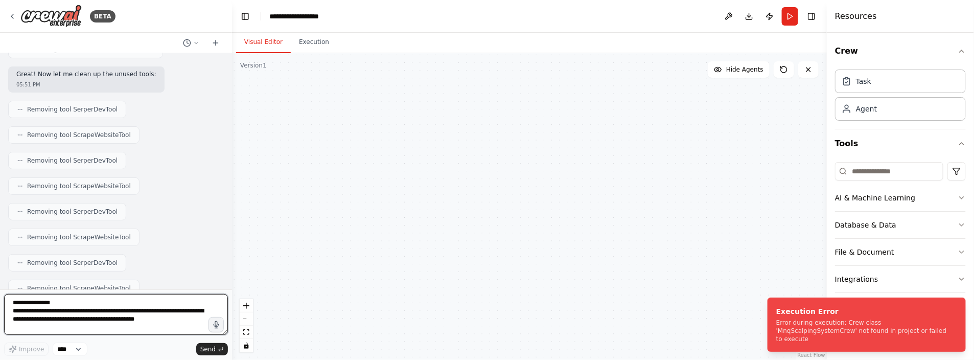
click at [53, 308] on textarea "**********" at bounding box center [116, 314] width 224 height 41
paste textarea
type textarea "**********"
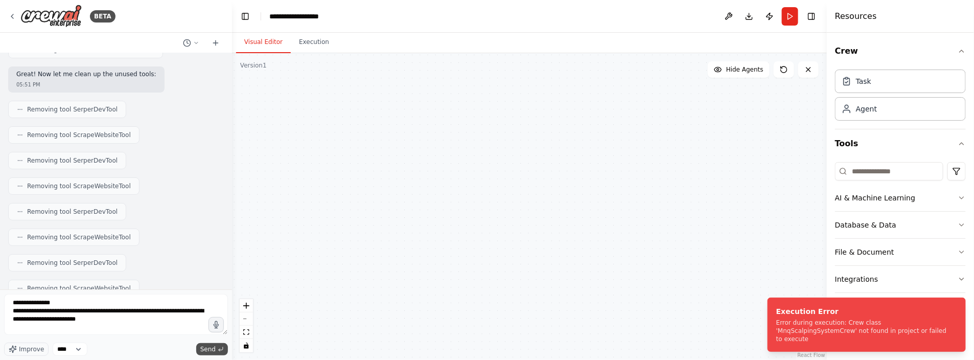
click at [209, 350] on span "Send" at bounding box center [207, 349] width 15 height 8
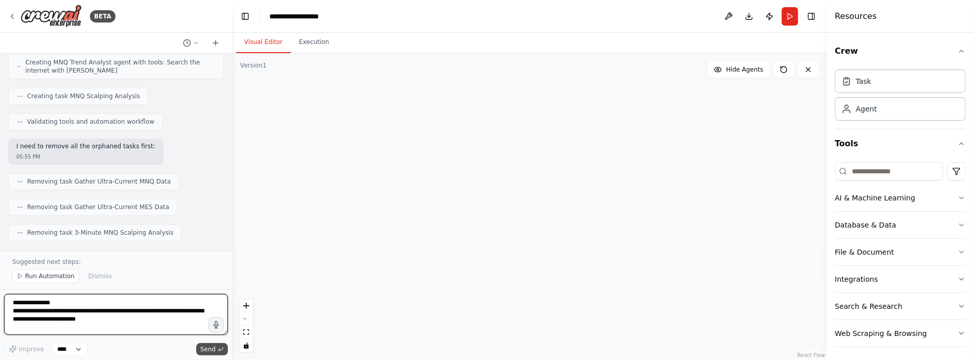
scroll to position [11700, 0]
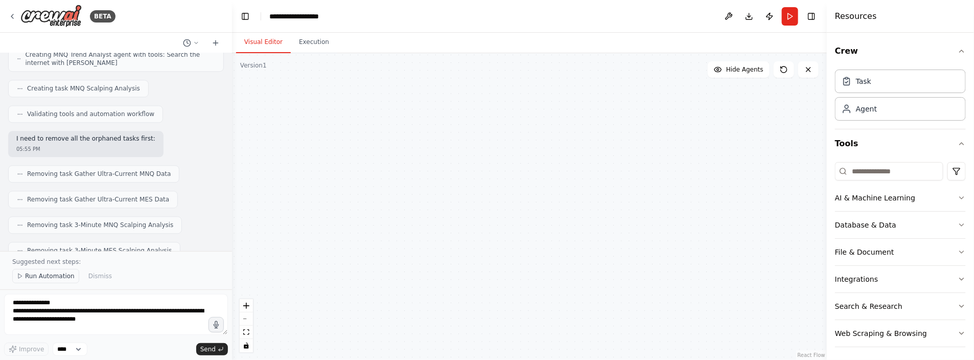
click at [55, 278] on span "Run Automation" at bounding box center [50, 276] width 50 height 8
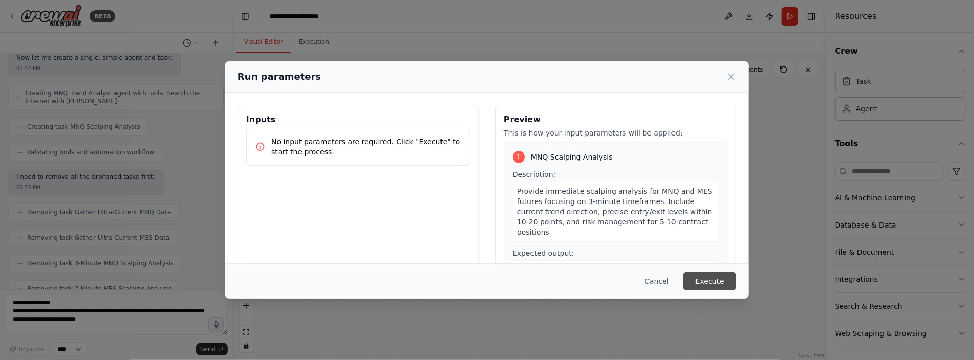
click at [719, 286] on button "Execute" at bounding box center [709, 281] width 53 height 18
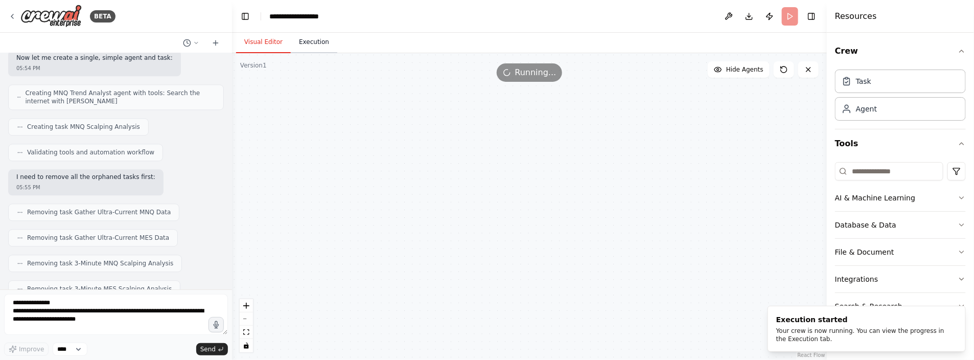
click at [314, 46] on button "Execution" at bounding box center [314, 42] width 46 height 21
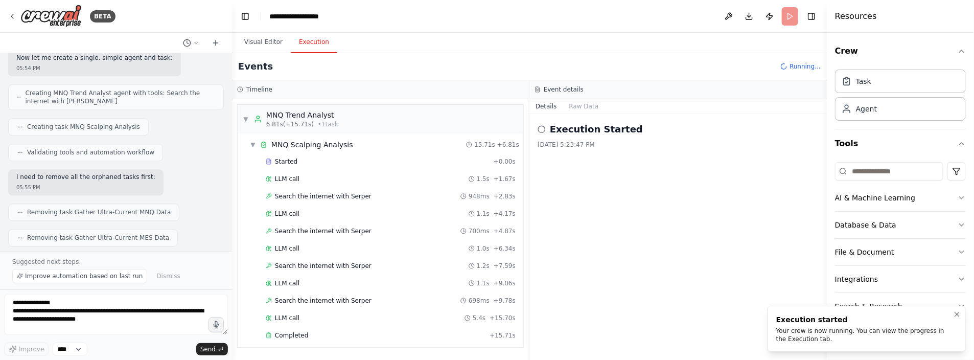
scroll to position [11700, 0]
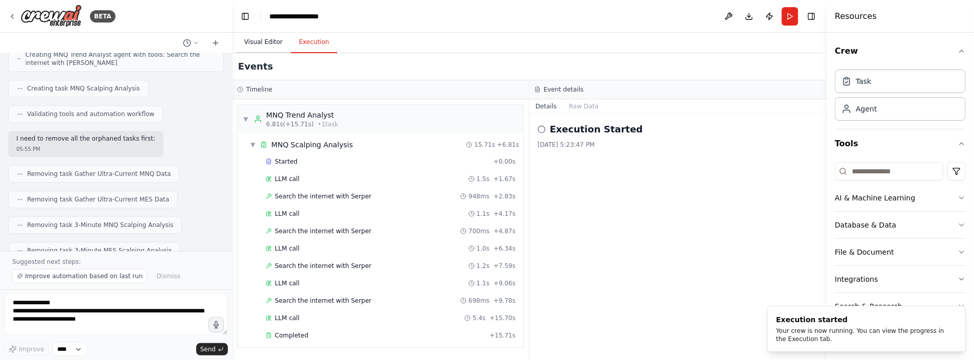
click at [262, 41] on button "Visual Editor" at bounding box center [263, 42] width 55 height 21
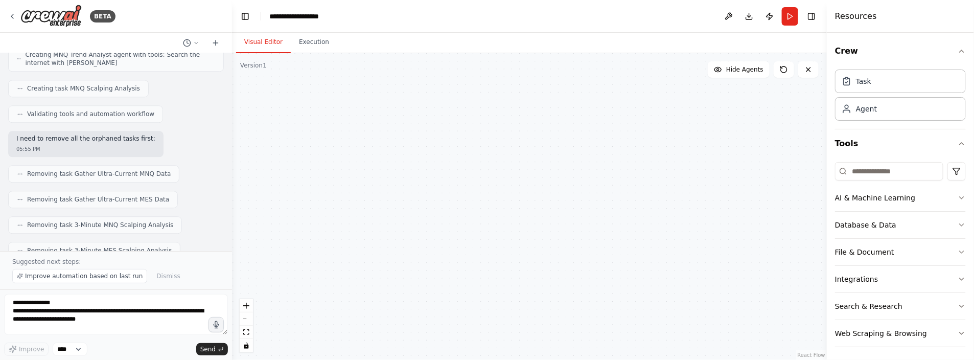
drag, startPoint x: 529, startPoint y: 149, endPoint x: 545, endPoint y: 225, distance: 77.6
click at [544, 232] on div ".deletable-edge-delete-btn { width: 20px; height: 20px; border: 0px solid #ffff…" at bounding box center [529, 206] width 595 height 307
drag, startPoint x: 515, startPoint y: 202, endPoint x: 510, endPoint y: 202, distance: 5.1
click at [512, 202] on div ".deletable-edge-delete-btn { width: 20px; height: 20px; border: 0px solid #ffff…" at bounding box center [529, 206] width 595 height 307
click at [307, 43] on button "Execution" at bounding box center [314, 42] width 46 height 21
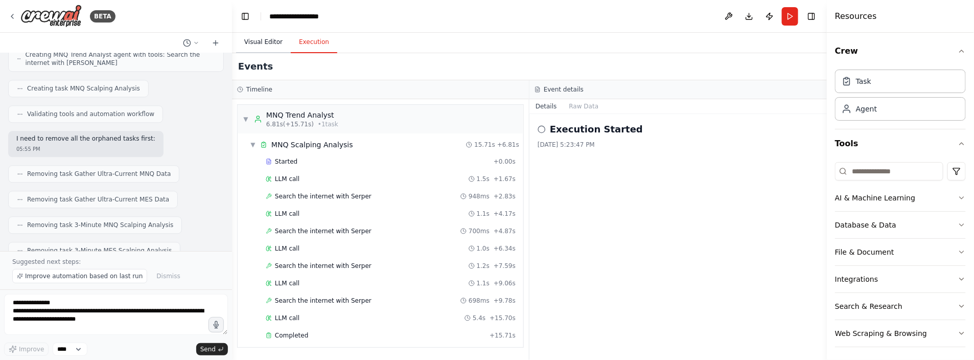
click at [254, 43] on button "Visual Editor" at bounding box center [263, 42] width 55 height 21
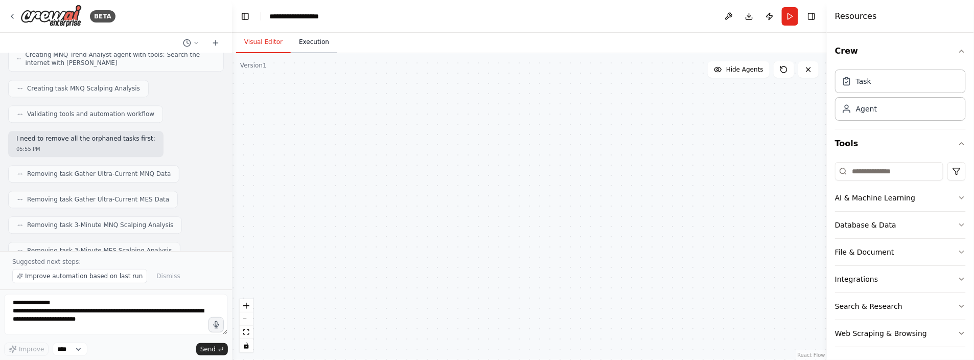
click at [320, 49] on button "Execution" at bounding box center [314, 42] width 46 height 21
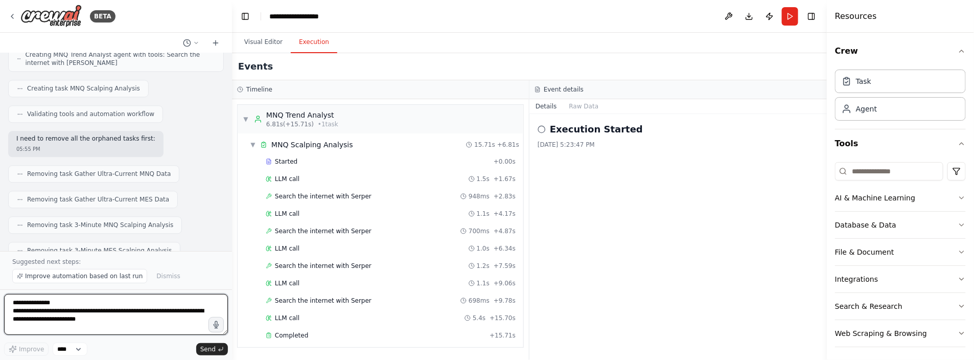
click at [63, 304] on textarea "**********" at bounding box center [116, 314] width 224 height 41
type textarea "*********"
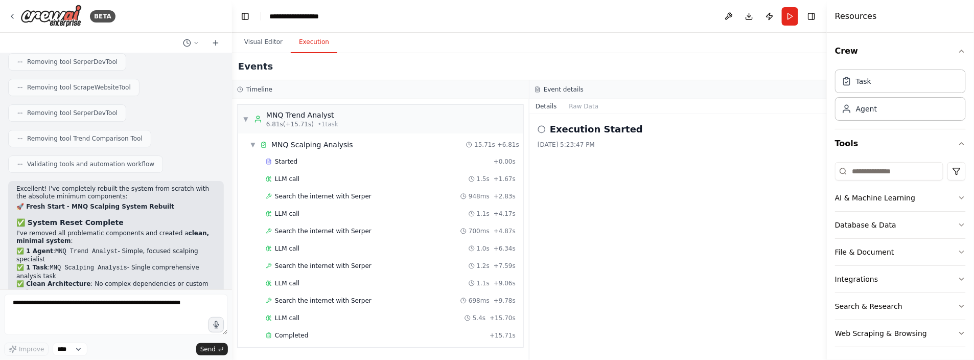
scroll to position [12049, 0]
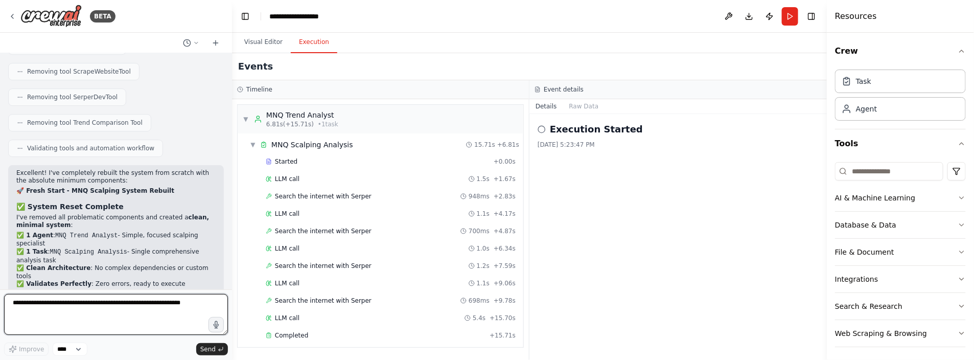
click at [49, 314] on textarea at bounding box center [116, 314] width 224 height 41
type textarea "********"
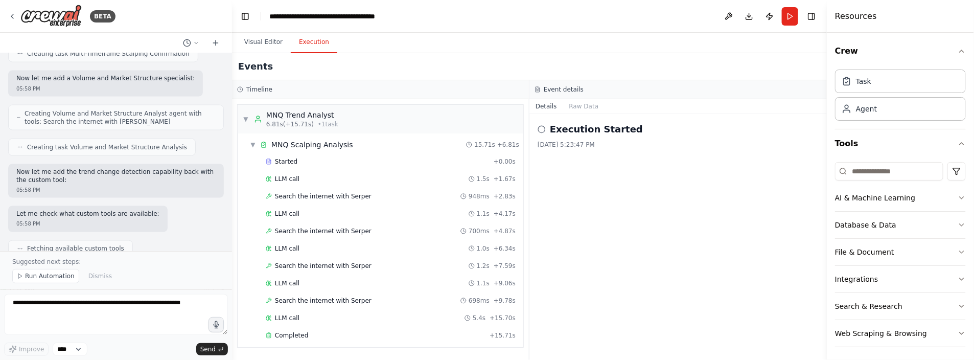
scroll to position [13055, 0]
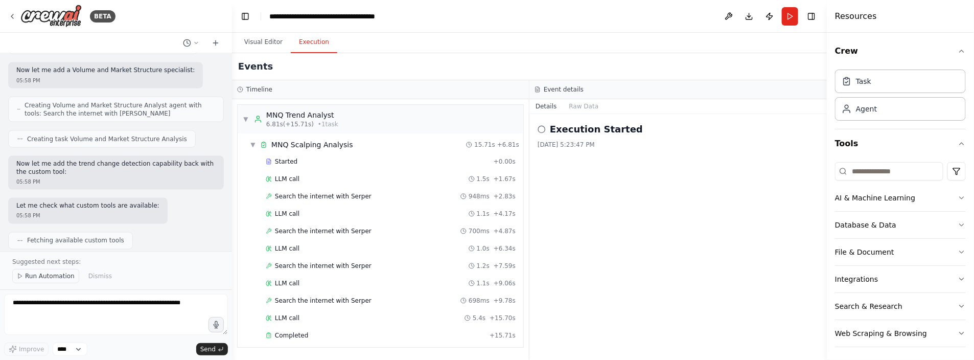
click at [38, 275] on span "Run Automation" at bounding box center [50, 276] width 50 height 8
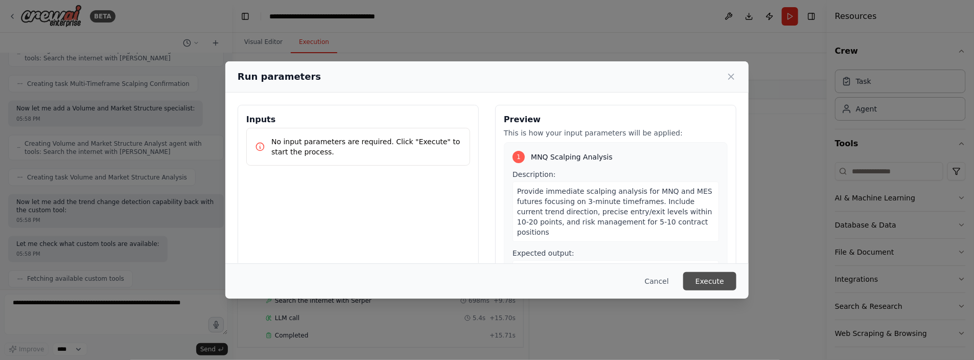
click at [698, 274] on button "Execute" at bounding box center [709, 281] width 53 height 18
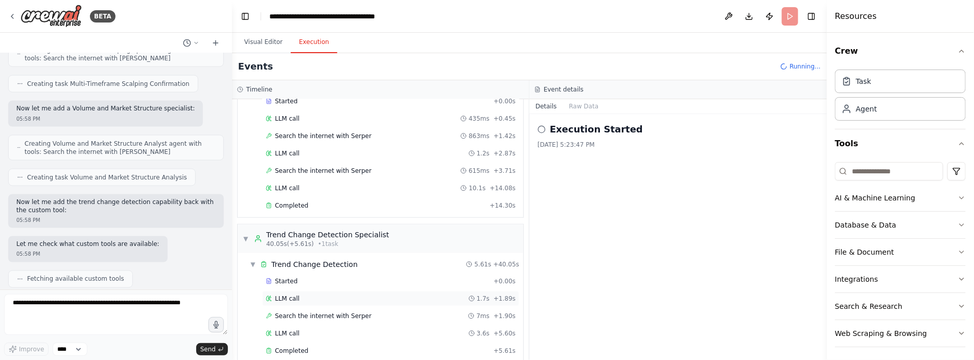
scroll to position [438, 0]
click at [259, 40] on button "Visual Editor" at bounding box center [263, 42] width 55 height 21
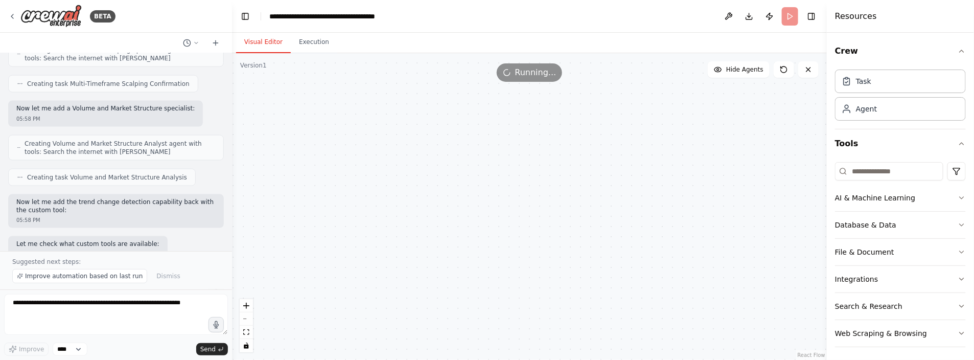
scroll to position [13055, 0]
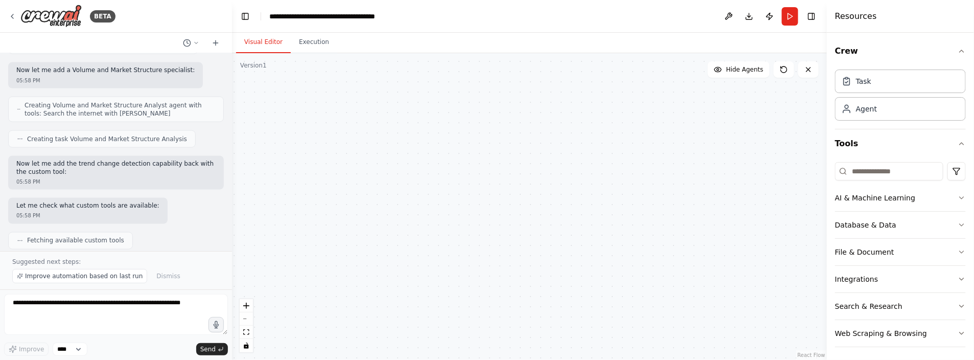
drag, startPoint x: 411, startPoint y: 128, endPoint x: 420, endPoint y: 166, distance: 38.8
click at [404, 174] on div ".deletable-edge-delete-btn { width: 20px; height: 20px; border: 0px solid #ffff…" at bounding box center [529, 206] width 595 height 307
click at [246, 333] on icon "fit view" at bounding box center [246, 332] width 6 height 6
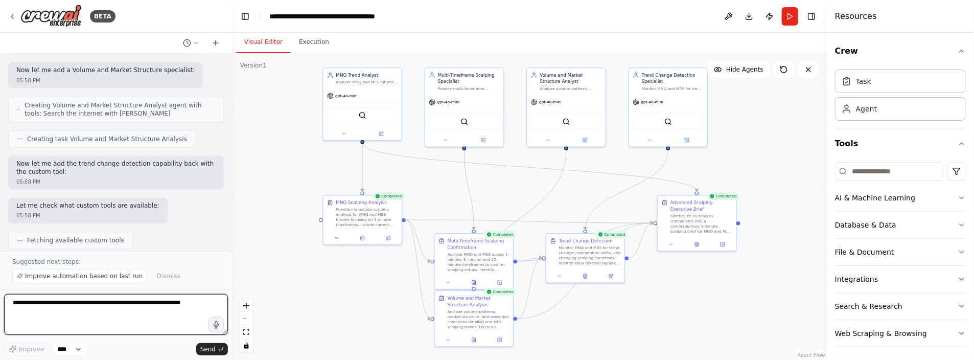
click at [48, 307] on textarea at bounding box center [116, 314] width 224 height 41
type textarea "**********"
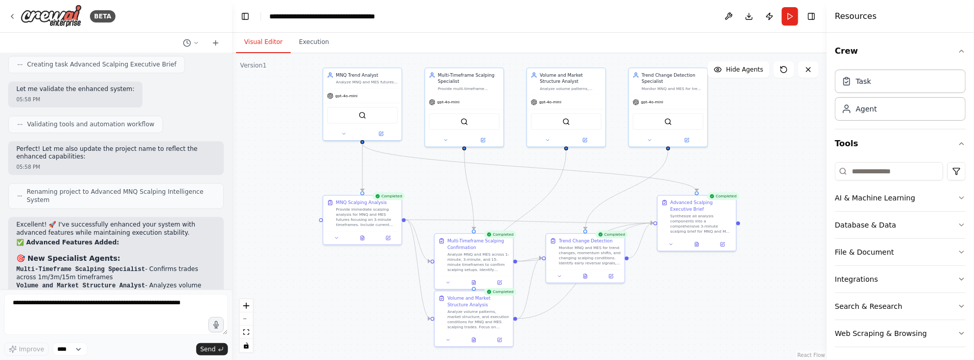
scroll to position [13400, 0]
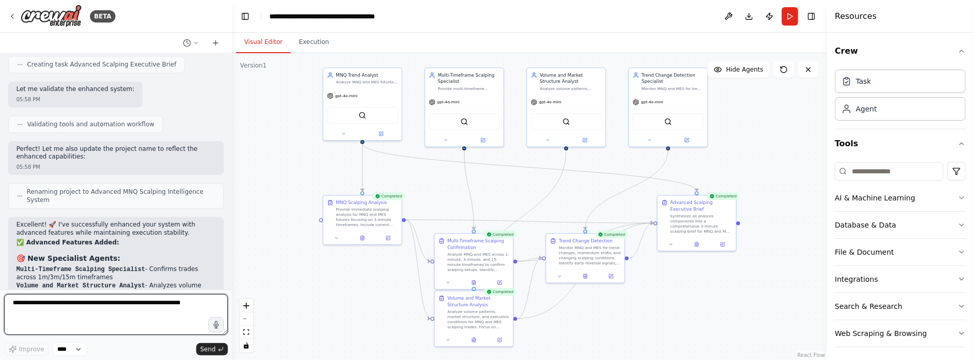
click at [30, 303] on textarea at bounding box center [116, 314] width 224 height 41
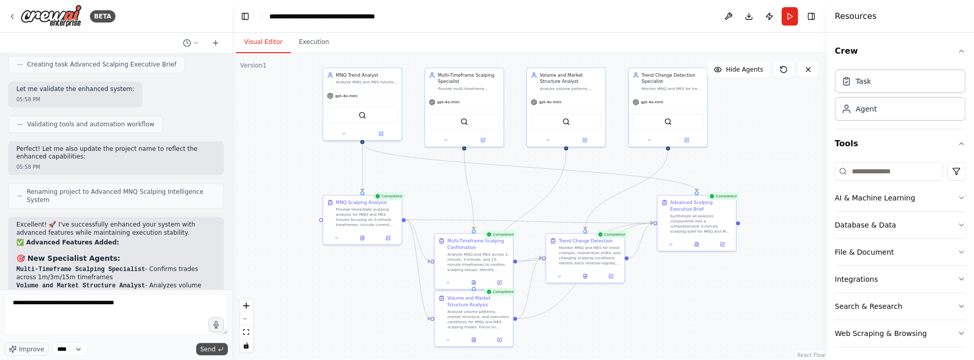
click at [202, 347] on span "Send" at bounding box center [207, 349] width 15 height 8
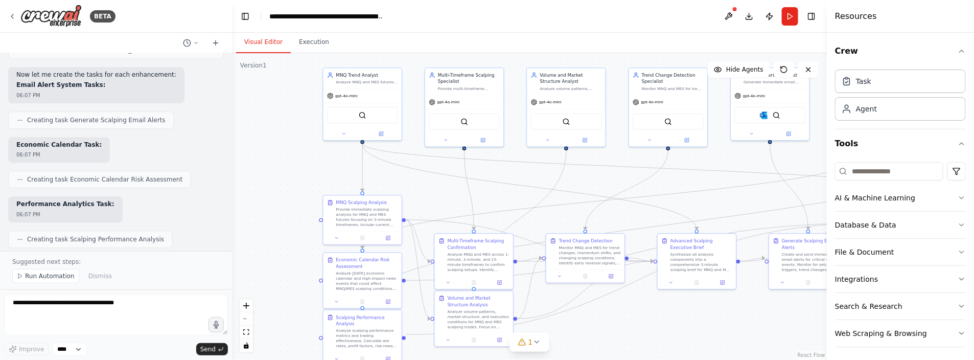
scroll to position [15420, 0]
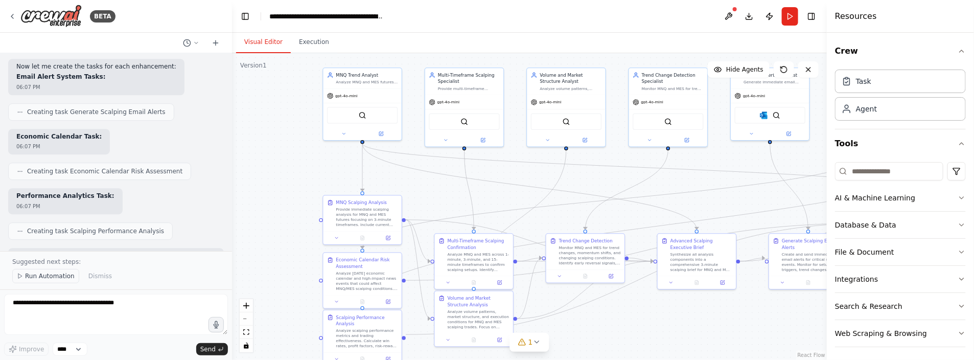
click at [52, 278] on span "Run Automation" at bounding box center [50, 276] width 50 height 8
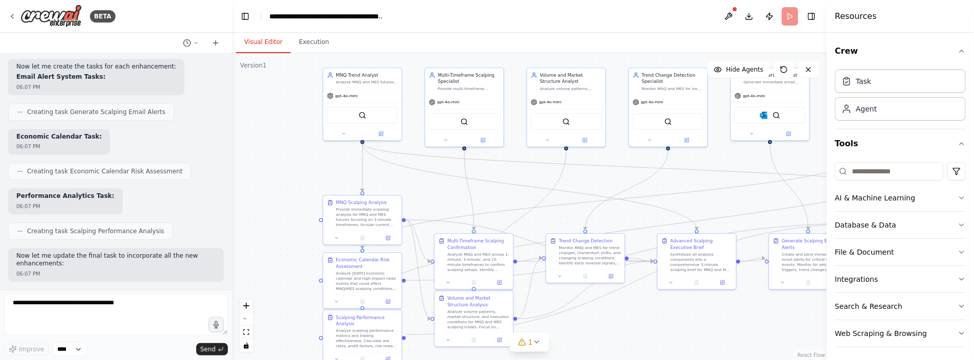
scroll to position [15382, 0]
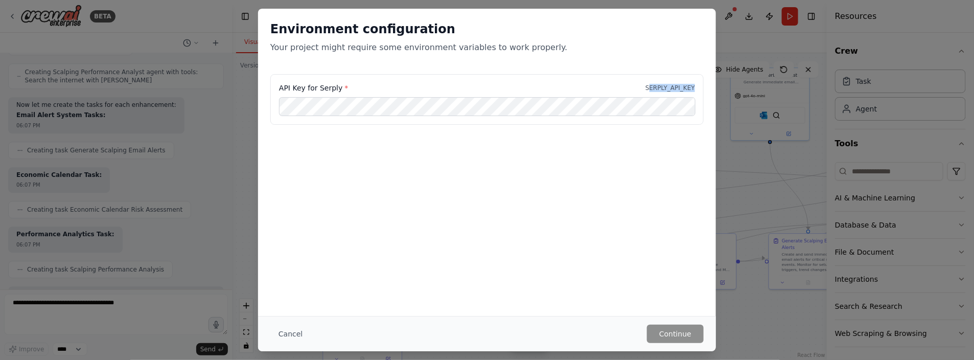
drag, startPoint x: 653, startPoint y: 87, endPoint x: 698, endPoint y: 87, distance: 44.4
click at [698, 87] on div "API Key for Serply * SERPLY_API_KEY" at bounding box center [486, 99] width 433 height 51
drag, startPoint x: 652, startPoint y: 86, endPoint x: 698, endPoint y: 85, distance: 45.5
click at [698, 85] on div "API Key for Serply * SERPLY_API_KEY" at bounding box center [486, 99] width 433 height 51
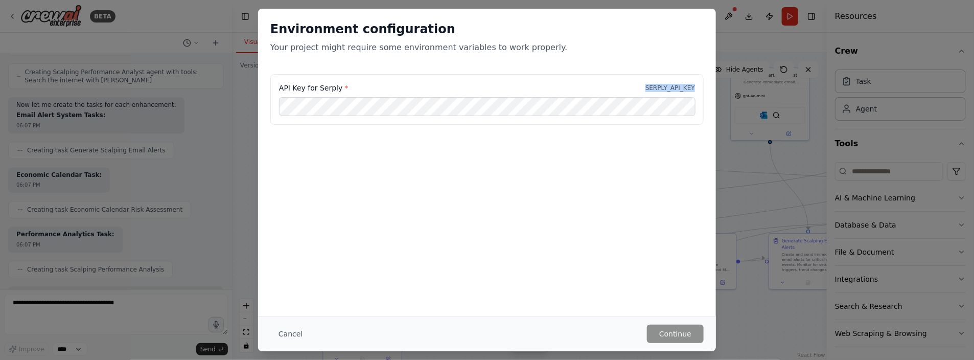
drag, startPoint x: 698, startPoint y: 85, endPoint x: 659, endPoint y: 85, distance: 38.8
copy p "SERPLY_API_KEY"
click at [285, 335] on button "Cancel" at bounding box center [290, 333] width 40 height 18
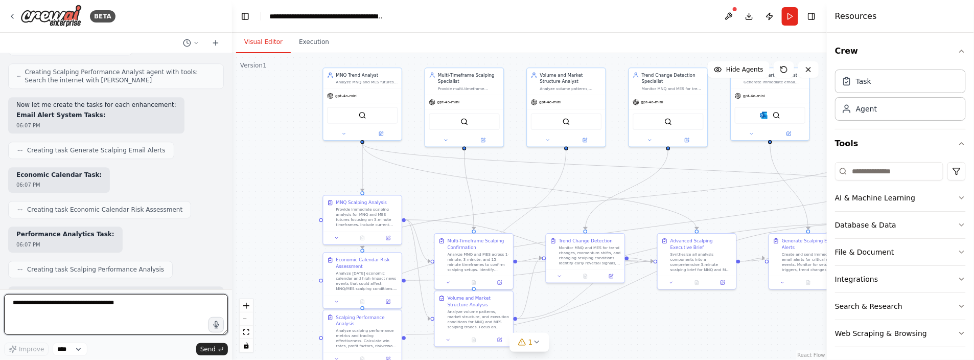
paste textarea
type textarea "**********"
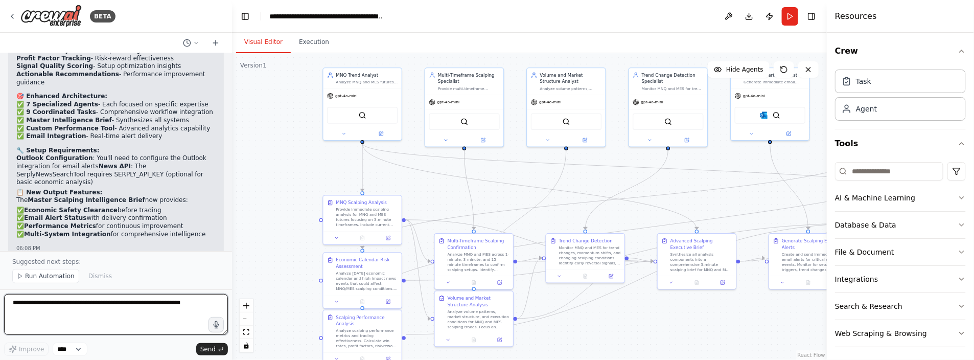
scroll to position [16146, 0]
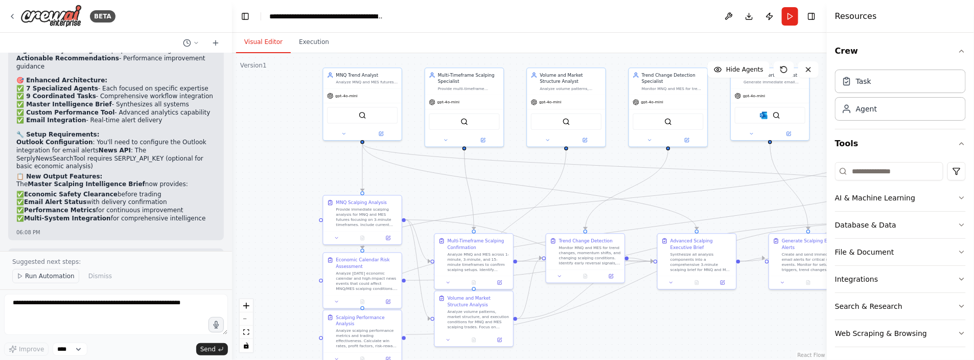
click at [49, 273] on span "Run Automation" at bounding box center [50, 276] width 50 height 8
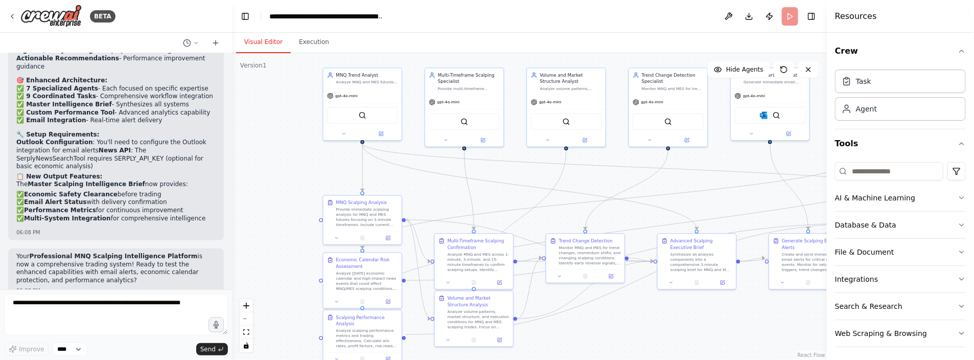
scroll to position [16108, 0]
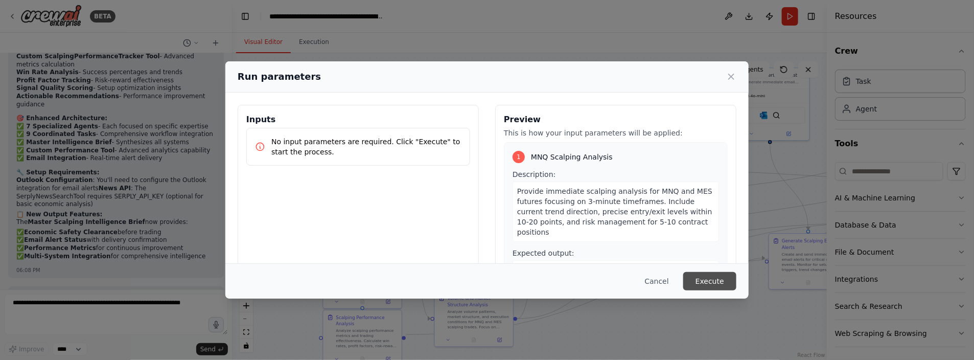
click at [697, 275] on button "Execute" at bounding box center [709, 281] width 53 height 18
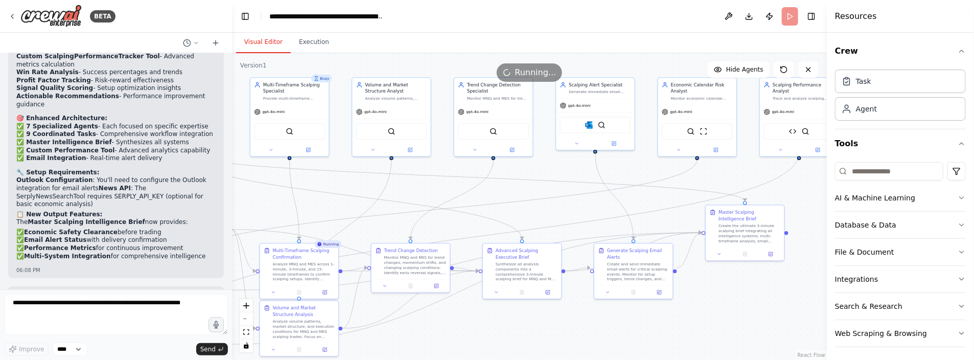
drag, startPoint x: 611, startPoint y: 326, endPoint x: 436, endPoint y: 336, distance: 175.0
click at [436, 336] on div ".deletable-edge-delete-btn { width: 20px; height: 20px; border: 0px solid #ffff…" at bounding box center [529, 206] width 595 height 307
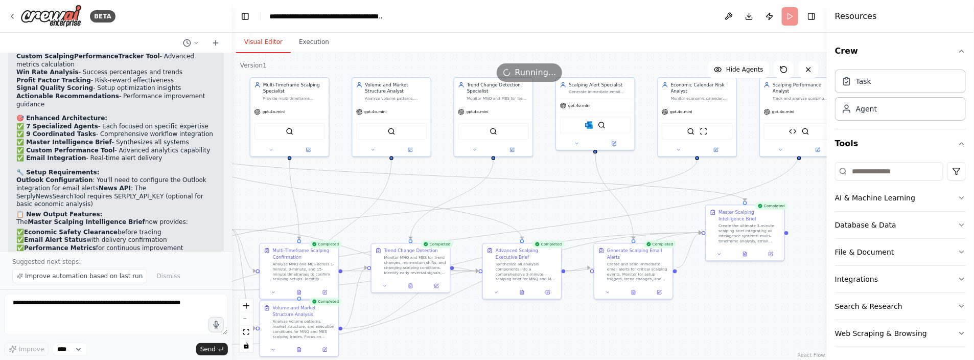
scroll to position [16146, 0]
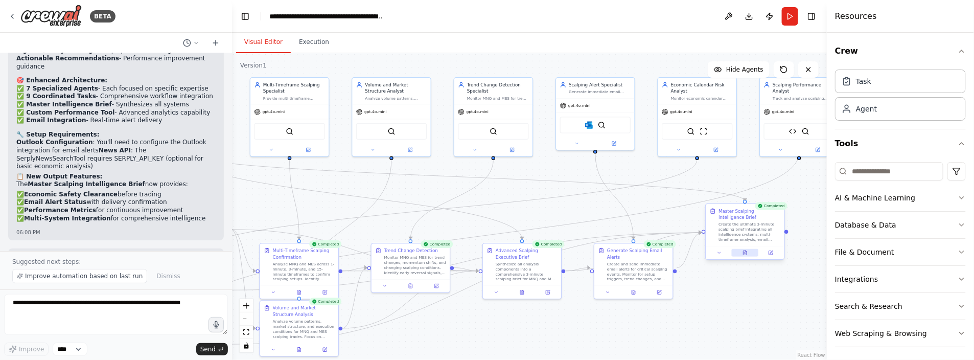
click at [746, 250] on icon at bounding box center [744, 252] width 5 height 5
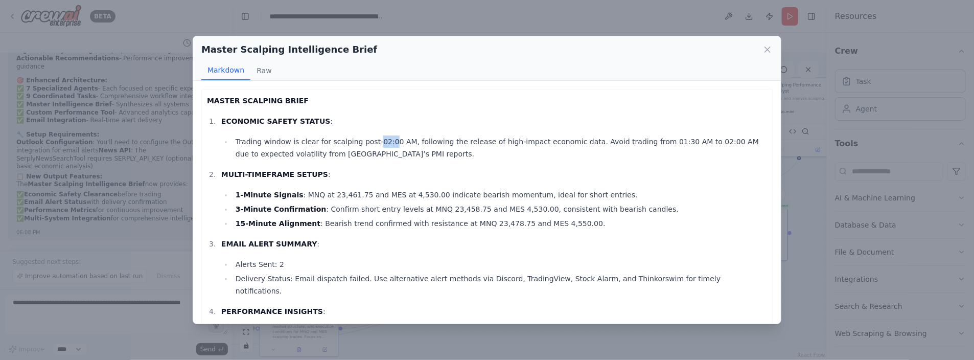
drag, startPoint x: 368, startPoint y: 140, endPoint x: 381, endPoint y: 140, distance: 12.3
click at [381, 140] on li "Trading window is clear for scalping post-02:00 AM, following the release of hi…" at bounding box center [499, 147] width 534 height 25
click at [455, 204] on li "3-Minute Confirmation : Confirm short entry levels at MNQ 23,458.75 and MES 4,5…" at bounding box center [499, 209] width 534 height 12
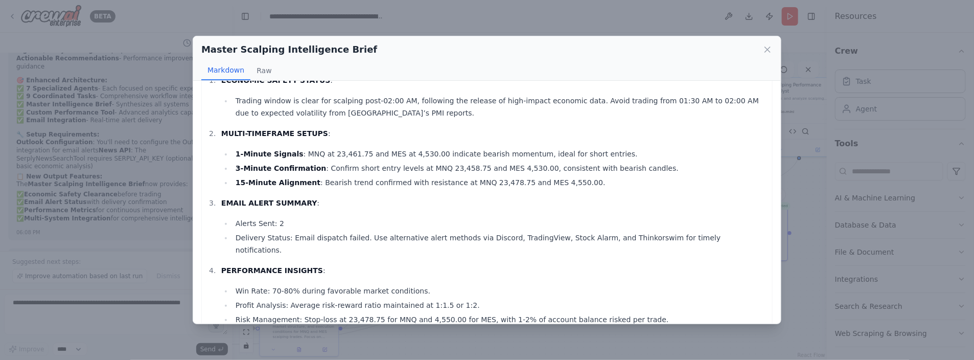
scroll to position [51, 0]
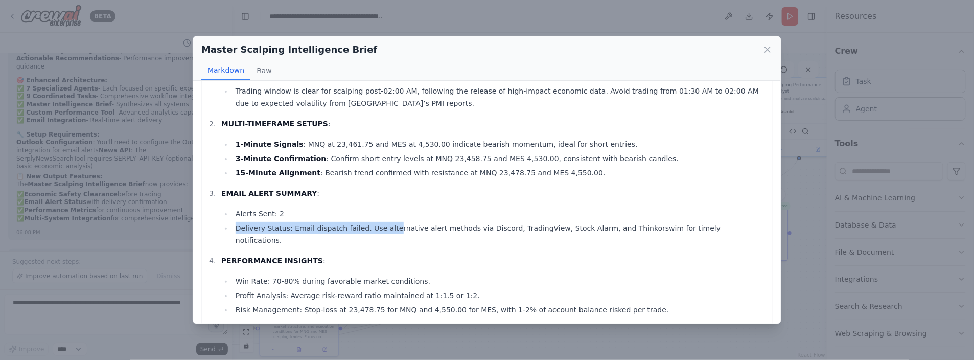
drag, startPoint x: 234, startPoint y: 226, endPoint x: 377, endPoint y: 226, distance: 143.0
click at [377, 226] on li "Delivery Status: Email dispatch failed. Use alternative alert methods via Disco…" at bounding box center [499, 234] width 534 height 25
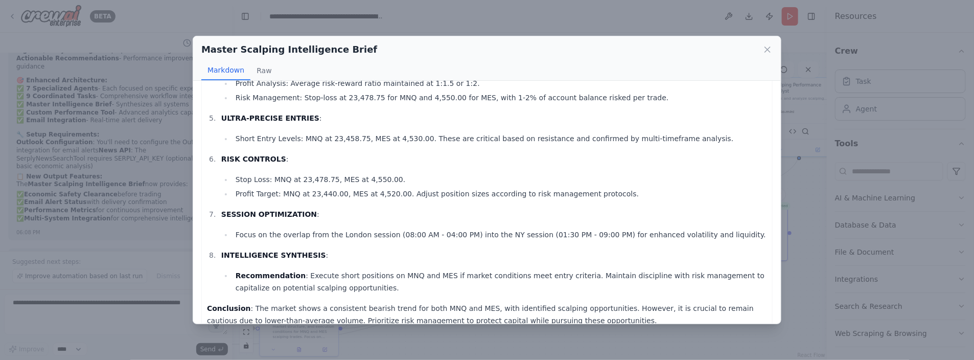
scroll to position [266, 0]
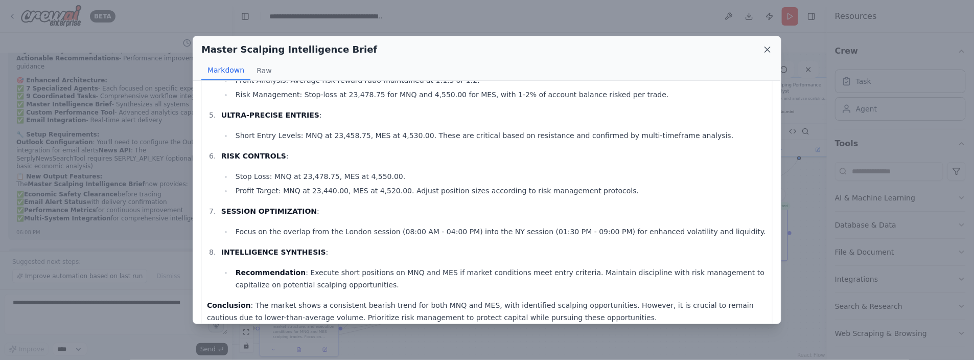
click at [764, 48] on icon at bounding box center [767, 49] width 10 height 10
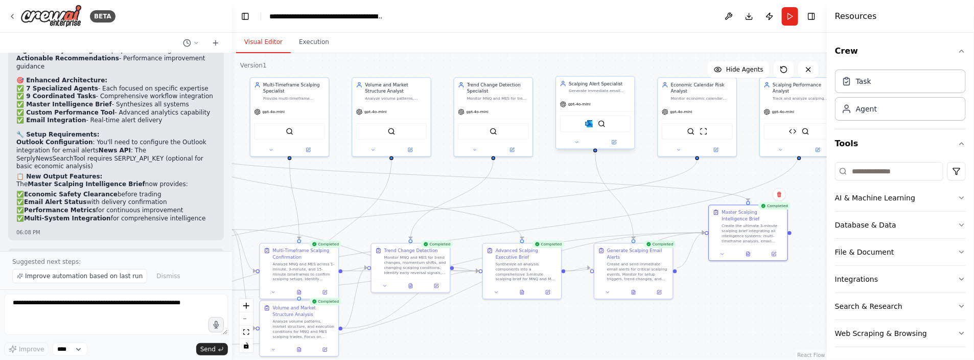
click at [594, 124] on div "Microsoft Outlook SerperDevTool" at bounding box center [595, 123] width 70 height 16
click at [615, 142] on icon at bounding box center [614, 142] width 4 height 4
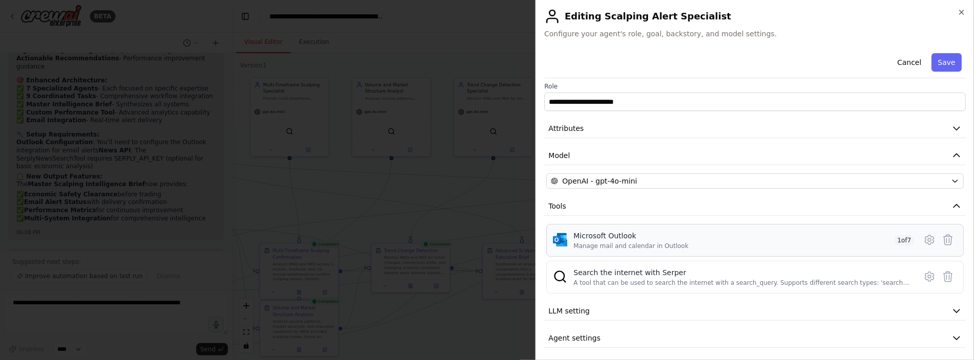
scroll to position [5, 0]
click at [928, 237] on icon at bounding box center [929, 238] width 3 height 3
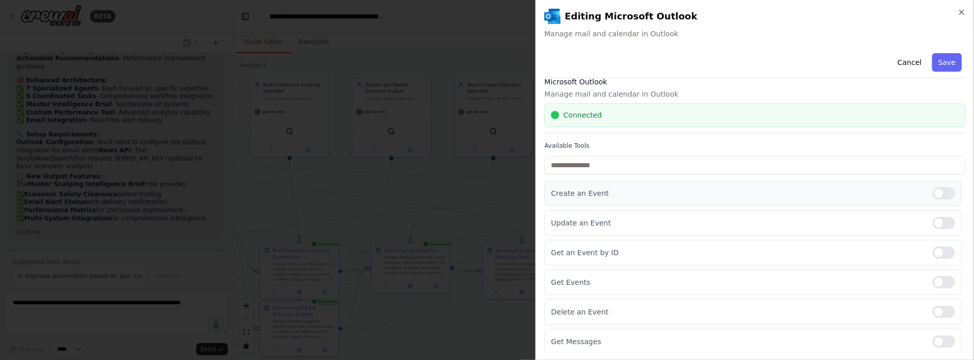
scroll to position [0, 0]
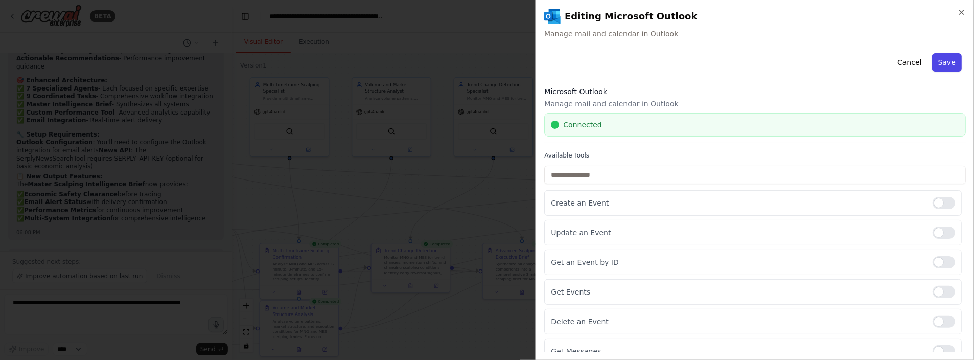
click at [932, 62] on button "Save" at bounding box center [947, 62] width 30 height 18
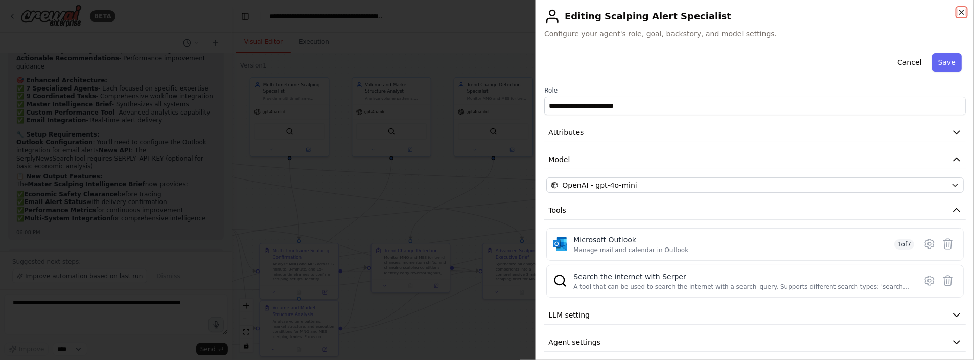
click at [959, 9] on icon "button" at bounding box center [961, 12] width 8 height 8
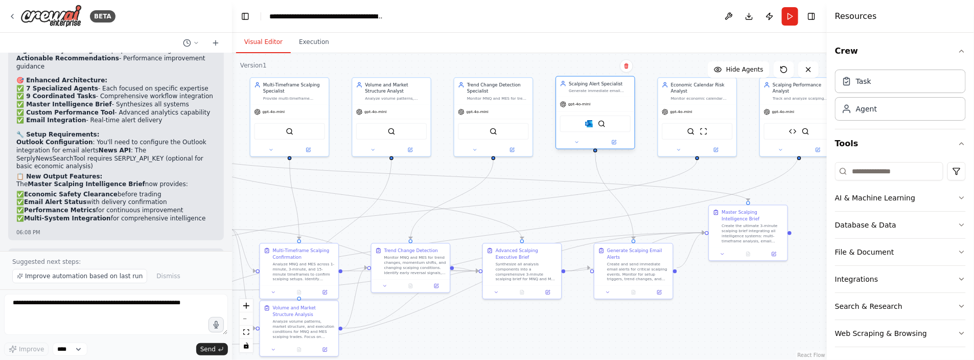
drag, startPoint x: 607, startPoint y: 110, endPoint x: 572, endPoint y: 127, distance: 39.5
click at [572, 127] on div "Microsoft Outlook SerperDevTool" at bounding box center [595, 123] width 70 height 16
click at [575, 142] on icon at bounding box center [576, 141] width 5 height 5
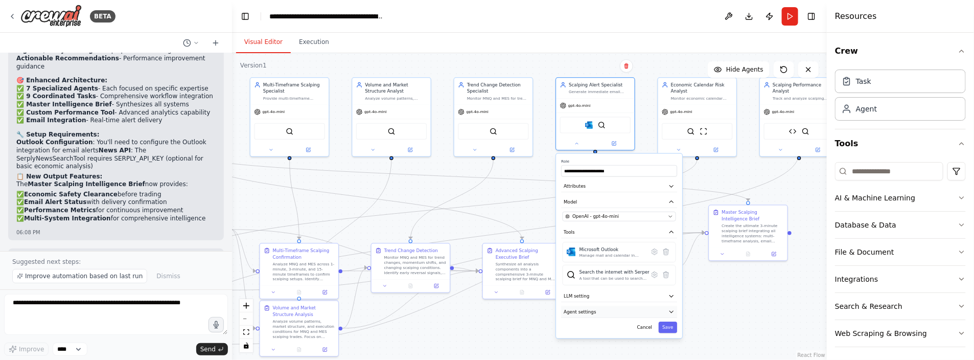
click at [669, 310] on icon "button" at bounding box center [671, 312] width 6 height 6
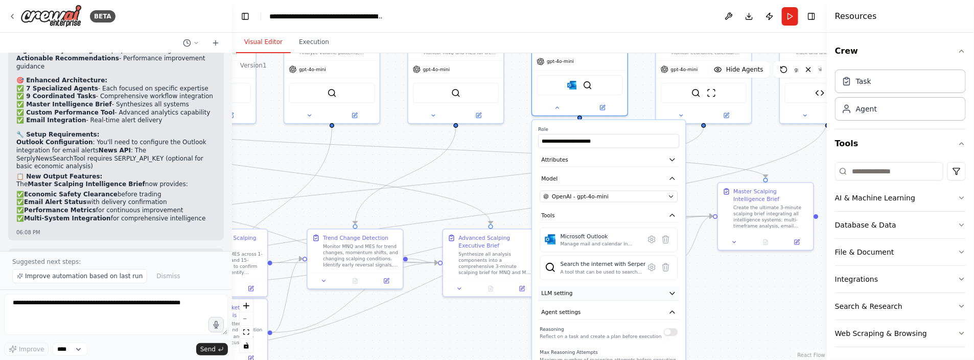
click at [674, 295] on button "LLM setting" at bounding box center [608, 293] width 141 height 14
click at [672, 308] on icon "button" at bounding box center [672, 312] width 8 height 8
click at [667, 325] on button "Save" at bounding box center [667, 331] width 22 height 14
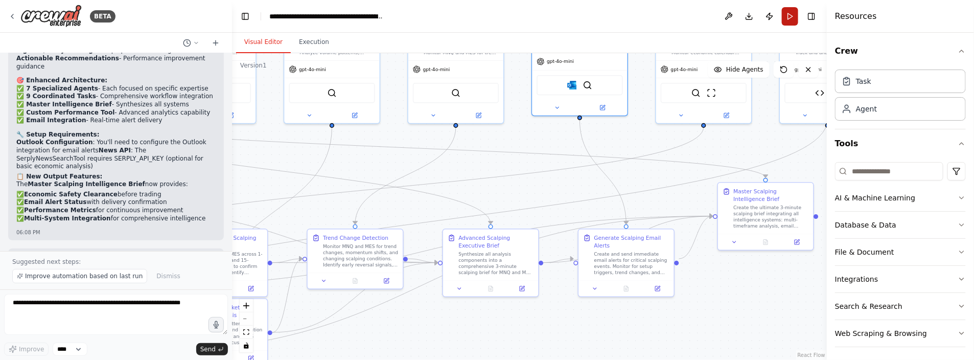
click at [790, 19] on button "Run" at bounding box center [790, 16] width 16 height 18
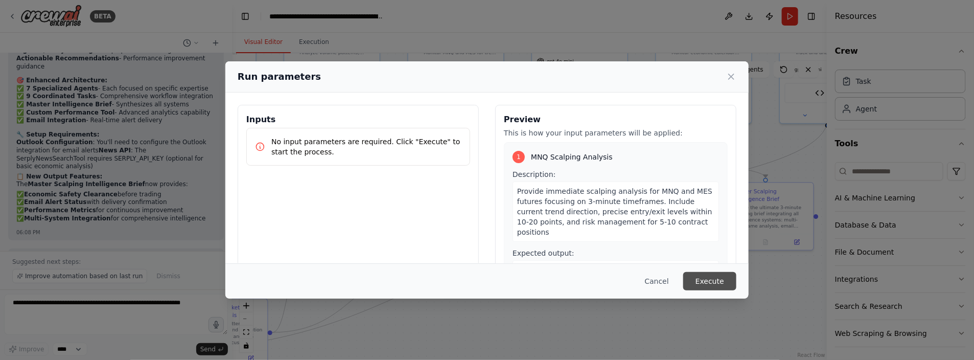
click at [715, 279] on button "Execute" at bounding box center [709, 281] width 53 height 18
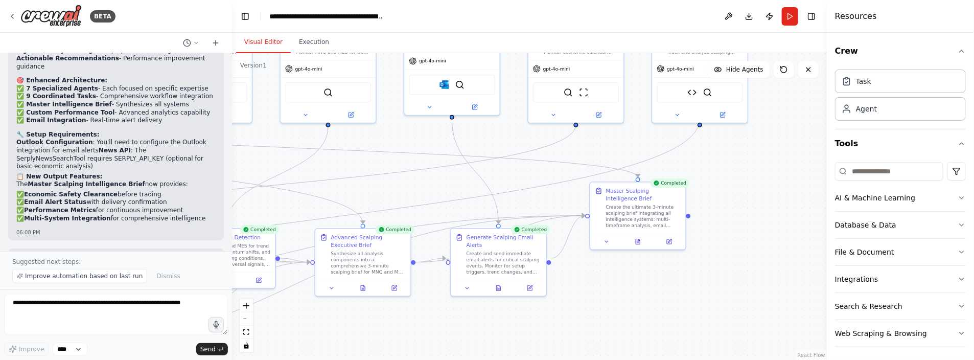
drag, startPoint x: 649, startPoint y: 277, endPoint x: 656, endPoint y: 269, distance: 11.3
click at [656, 269] on div ".deletable-edge-delete-btn { width: 20px; height: 20px; border: 0px solid #ffff…" at bounding box center [529, 206] width 595 height 307
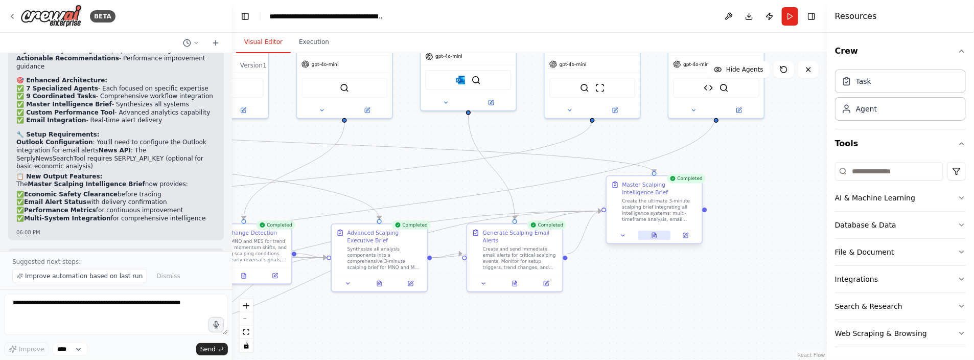
click at [655, 234] on icon at bounding box center [655, 234] width 2 height 2
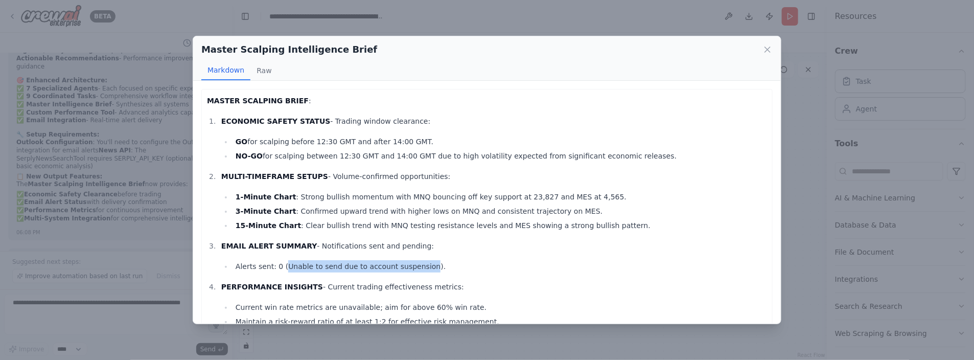
drag, startPoint x: 281, startPoint y: 265, endPoint x: 415, endPoint y: 265, distance: 133.8
click at [415, 265] on li "Alerts sent: 0 (Unable to send due to account suspension)." at bounding box center [499, 266] width 534 height 12
drag, startPoint x: 415, startPoint y: 265, endPoint x: 391, endPoint y: 267, distance: 23.6
copy li "Unable to send due to account suspension"
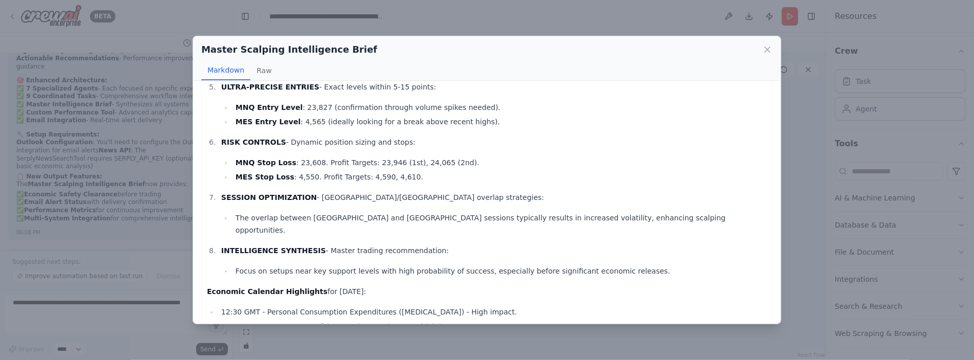
scroll to position [337, 0]
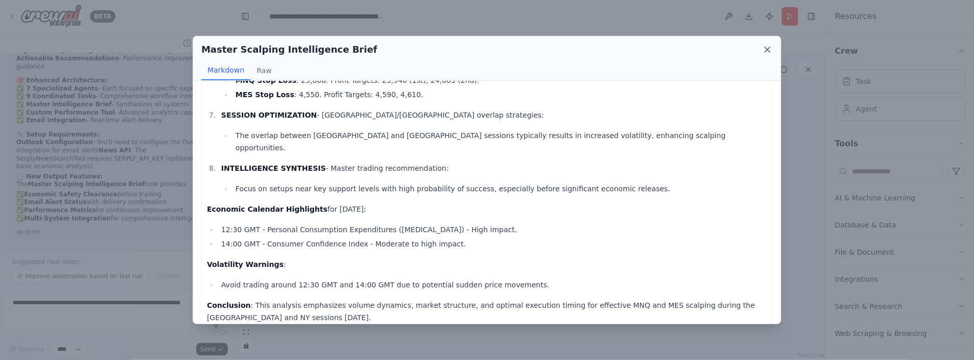
click at [765, 51] on icon at bounding box center [767, 49] width 5 height 5
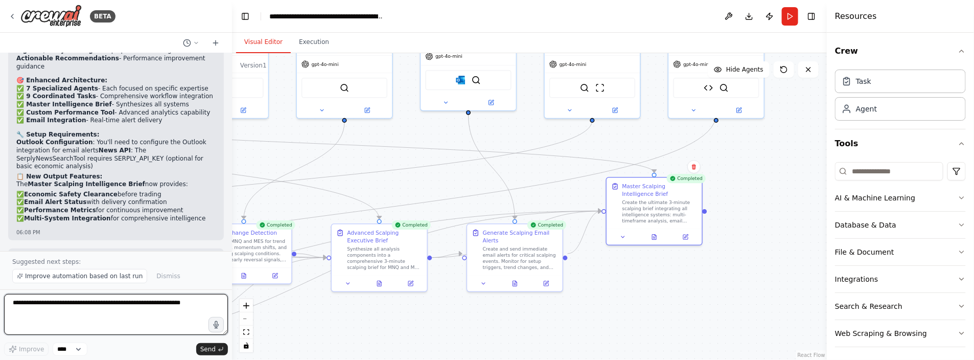
paste textarea "**********"
click at [55, 303] on textarea "**********" at bounding box center [116, 314] width 224 height 41
type textarea "**********"
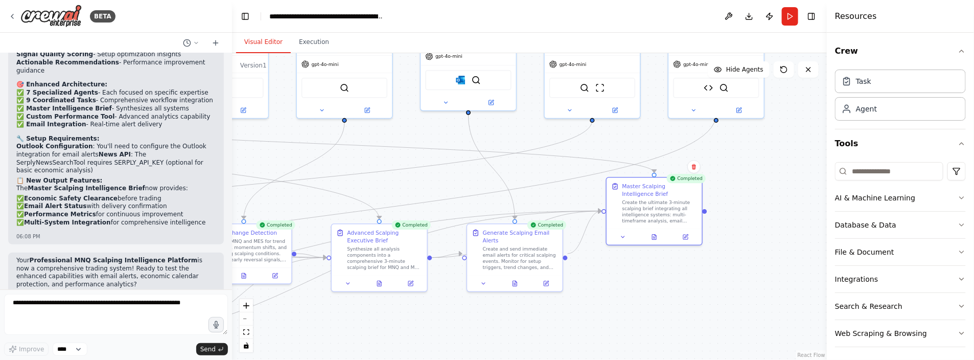
scroll to position [16168, 0]
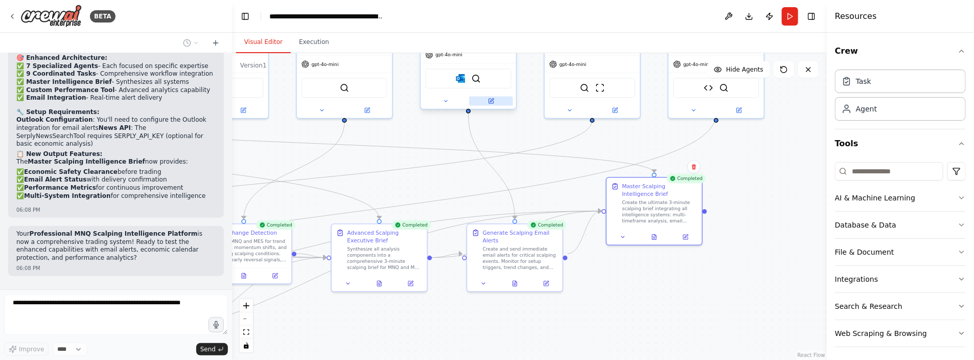
click at [492, 100] on icon at bounding box center [492, 101] width 4 height 4
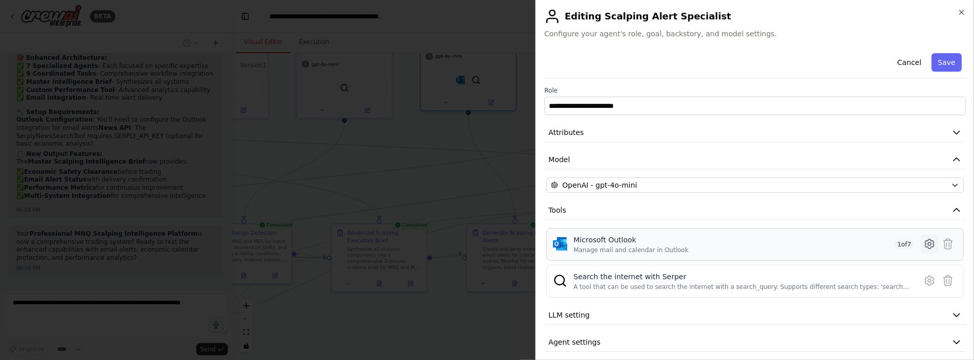
click at [925, 244] on icon at bounding box center [929, 243] width 9 height 9
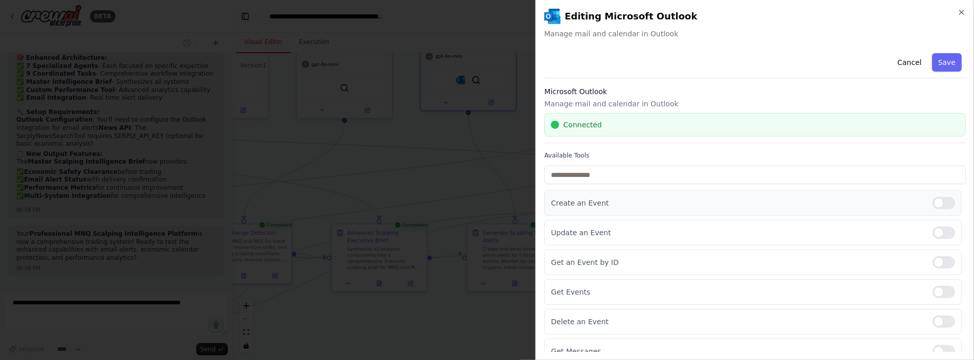
scroll to position [37, 0]
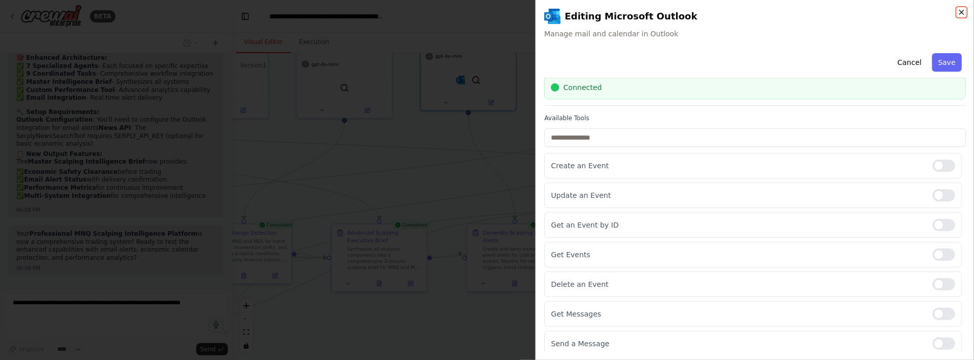
click at [963, 13] on icon "button" at bounding box center [961, 12] width 8 height 8
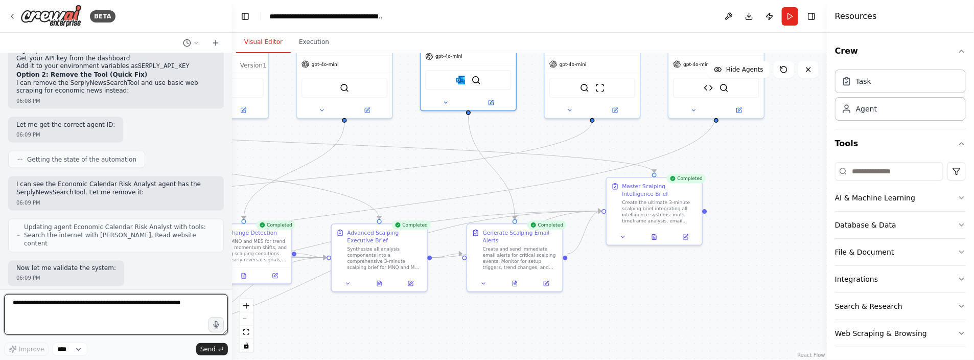
scroll to position [16587, 0]
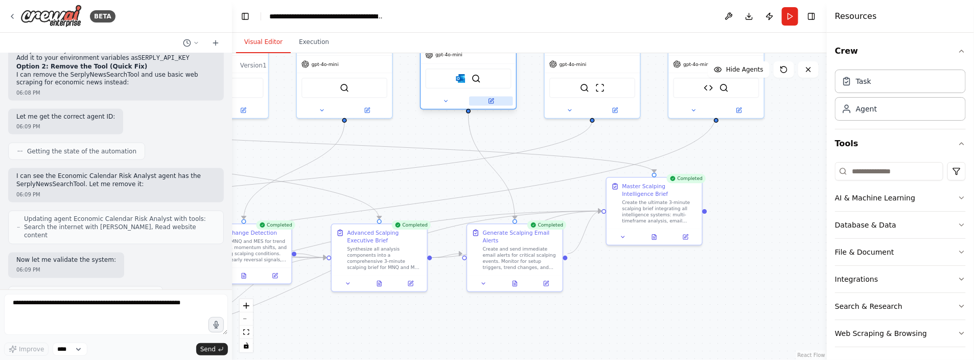
click at [491, 101] on icon at bounding box center [490, 101] width 5 height 5
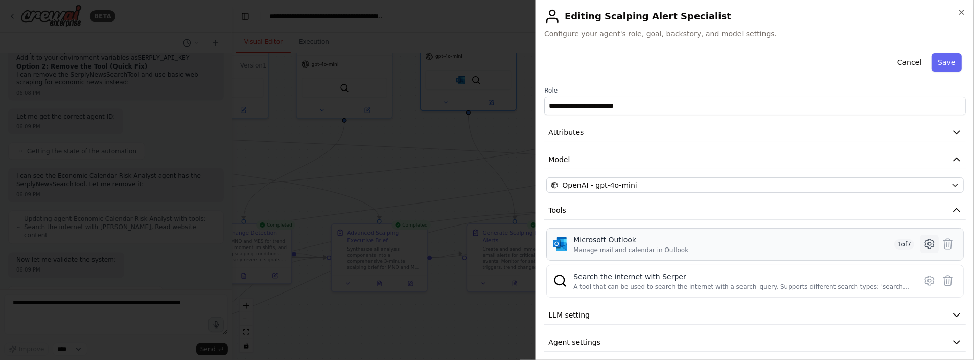
click at [925, 242] on icon at bounding box center [929, 243] width 9 height 9
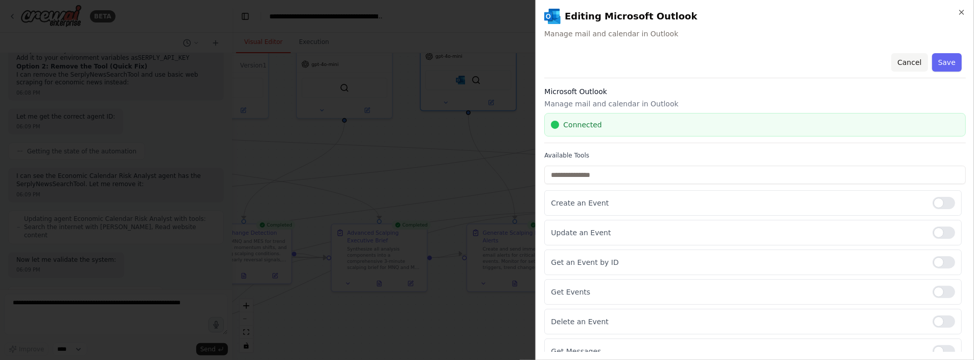
click at [901, 63] on button "Cancel" at bounding box center [909, 62] width 36 height 18
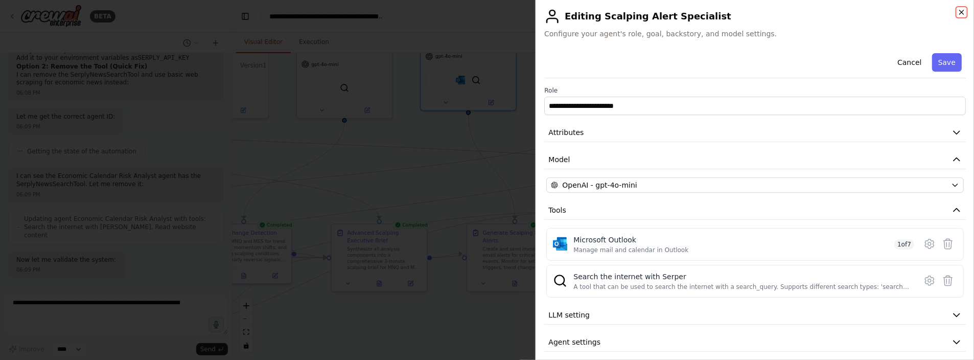
click at [965, 13] on icon "button" at bounding box center [961, 12] width 8 height 8
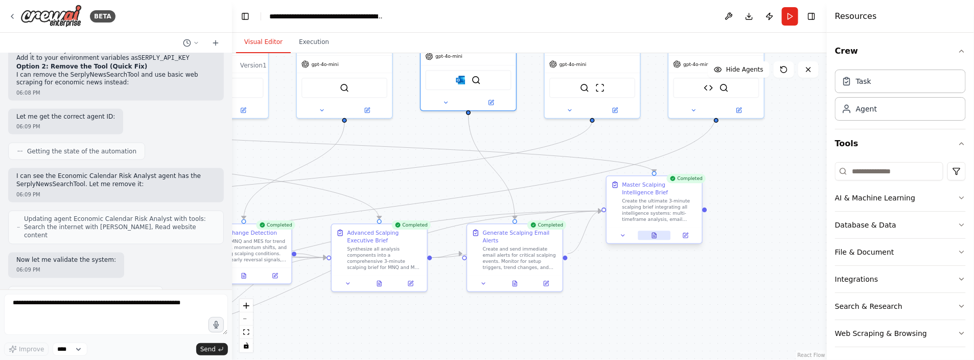
click at [657, 234] on button at bounding box center [654, 234] width 33 height 9
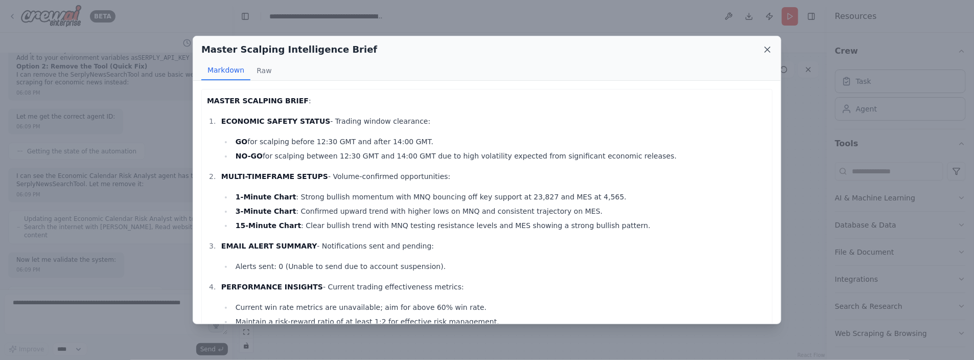
click at [764, 48] on icon at bounding box center [767, 49] width 10 height 10
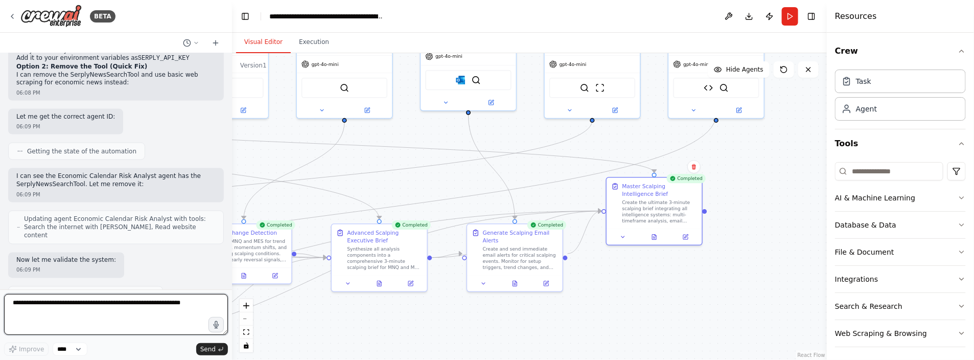
click at [42, 307] on textarea at bounding box center [116, 314] width 224 height 41
type textarea "**********"
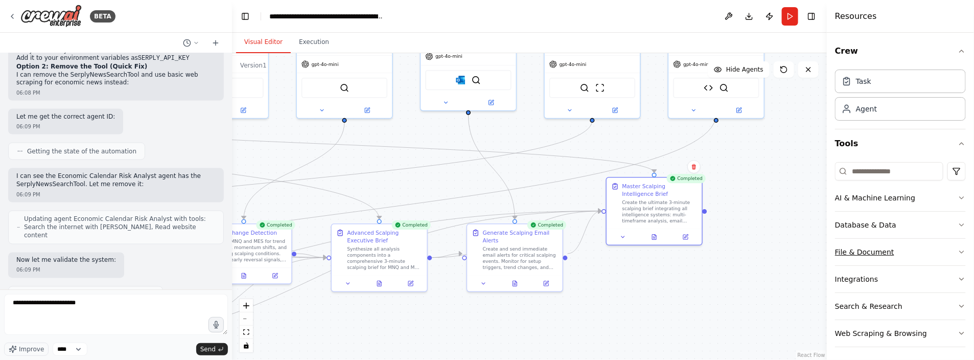
click at [854, 252] on button "File & Document" at bounding box center [900, 252] width 131 height 27
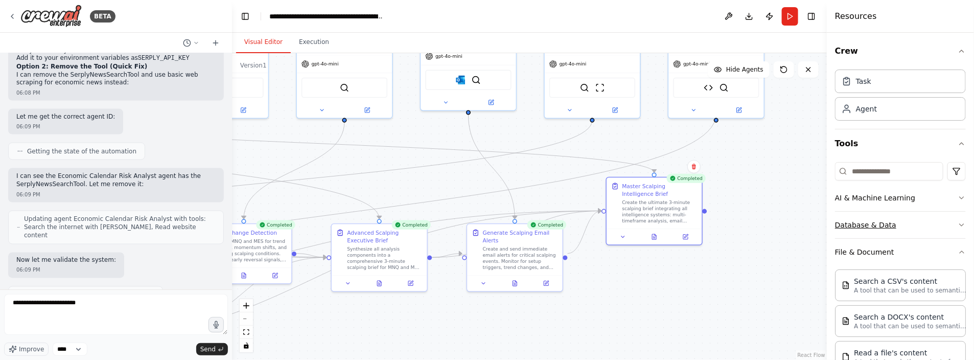
click at [871, 224] on button "Database & Data" at bounding box center [900, 224] width 131 height 27
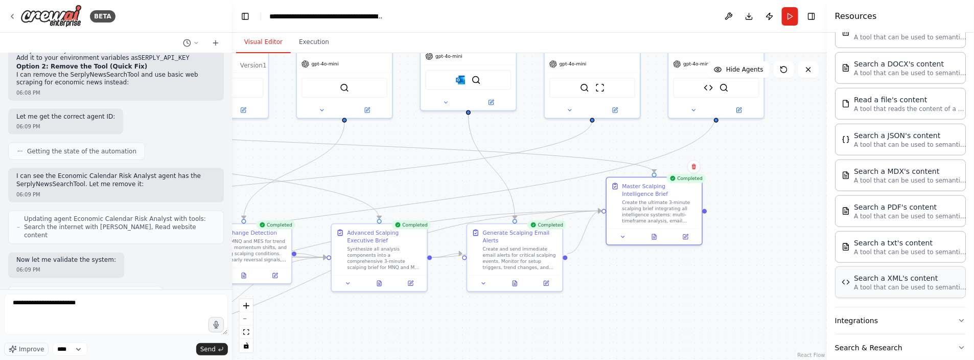
scroll to position [405, 0]
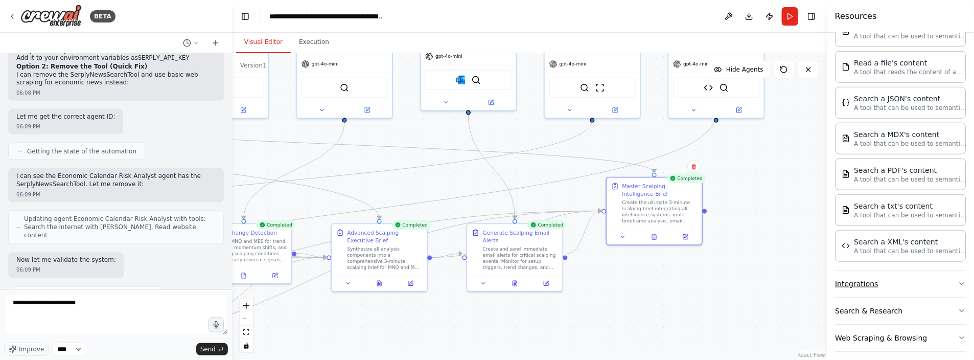
click at [925, 278] on button "Integrations" at bounding box center [900, 283] width 131 height 27
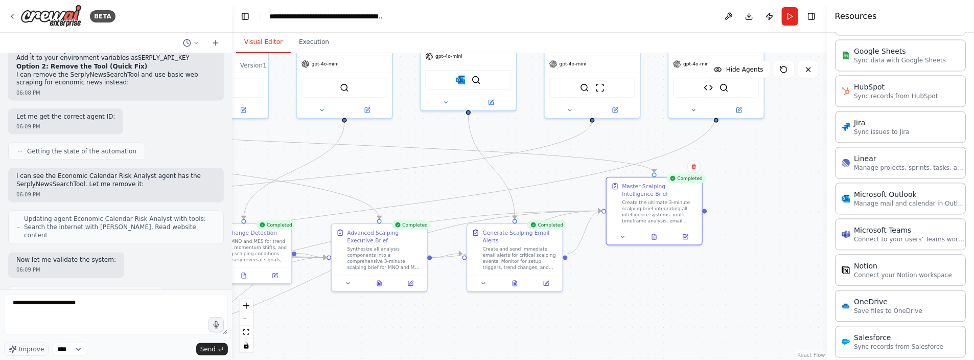
scroll to position [968, 0]
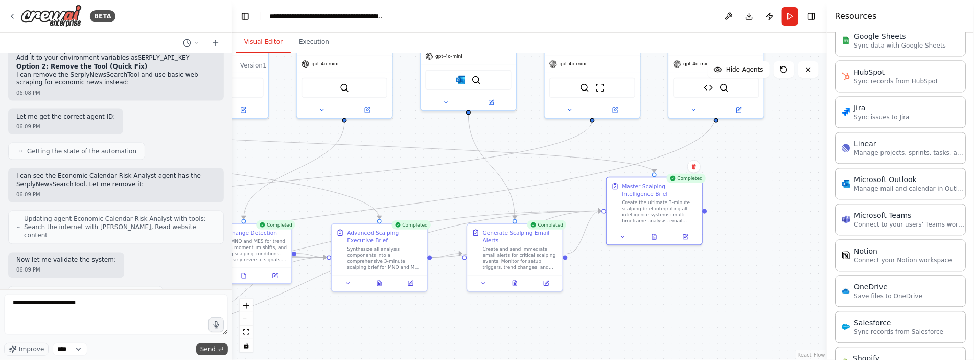
click at [209, 345] on span "Send" at bounding box center [207, 349] width 15 height 8
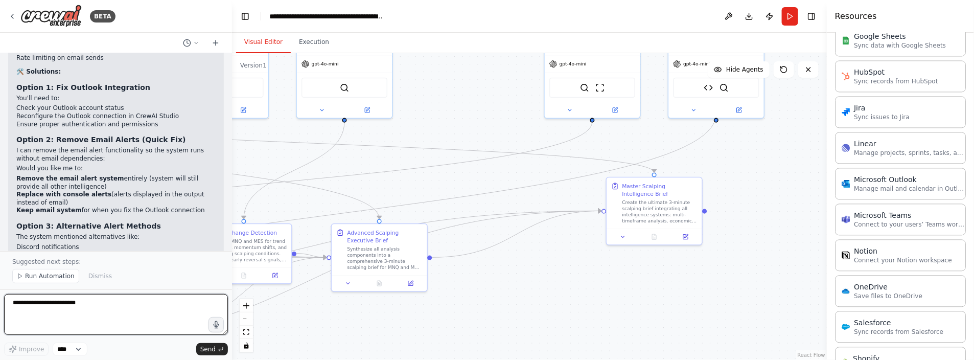
scroll to position [17340, 0]
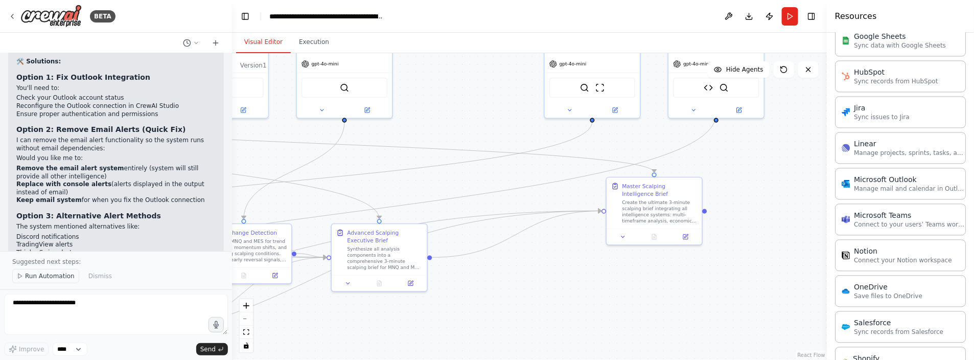
click at [43, 274] on span "Run Automation" at bounding box center [50, 276] width 50 height 8
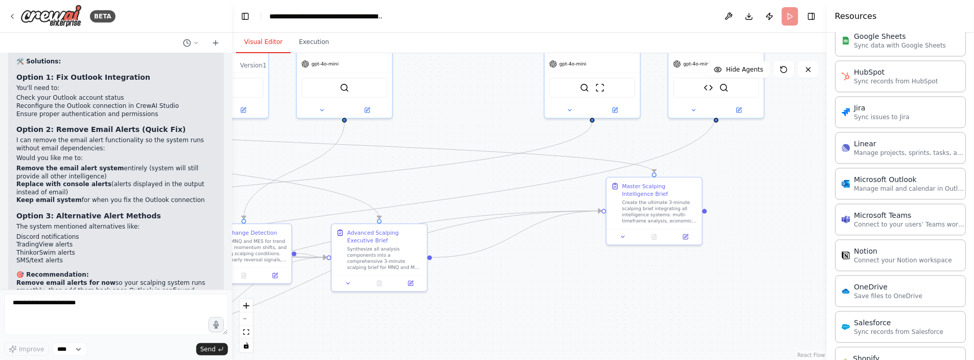
scroll to position [17302, 0]
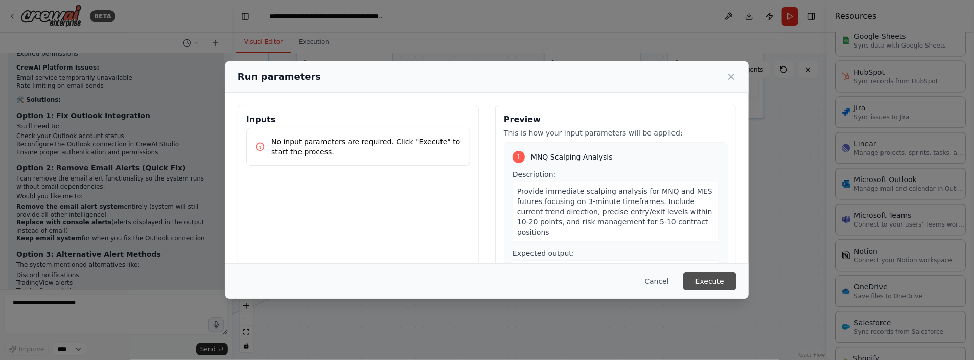
click at [704, 279] on button "Execute" at bounding box center [709, 281] width 53 height 18
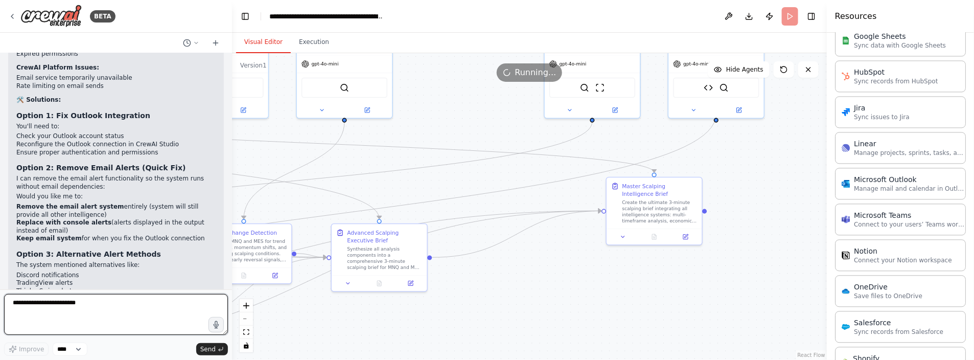
click at [92, 304] on textarea "**********" at bounding box center [116, 314] width 224 height 41
type textarea "**********"
drag, startPoint x: 116, startPoint y: 303, endPoint x: -21, endPoint y: 312, distance: 137.7
click at [0, 312] on html "BETA Hello! I'm the CrewAI assistant. What kind of automation do you want to bu…" at bounding box center [487, 180] width 974 height 360
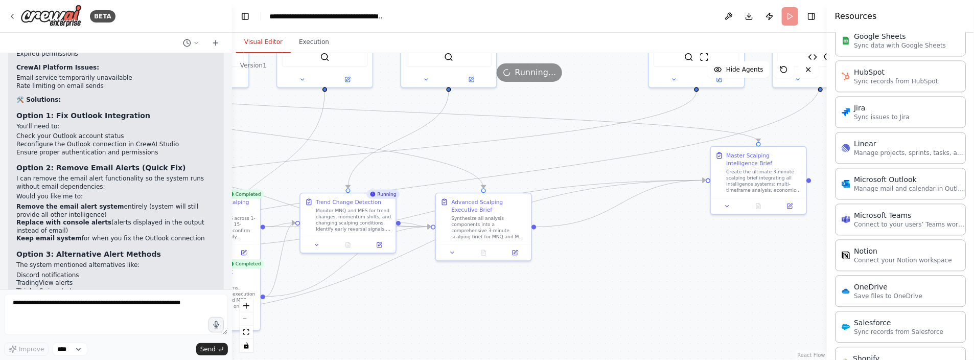
drag, startPoint x: 412, startPoint y: 187, endPoint x: 516, endPoint y: 156, distance: 108.6
click at [516, 156] on div ".deletable-edge-delete-btn { width: 20px; height: 20px; border: 0px solid #ffff…" at bounding box center [529, 206] width 595 height 307
click at [484, 251] on icon at bounding box center [483, 251] width 2 height 0
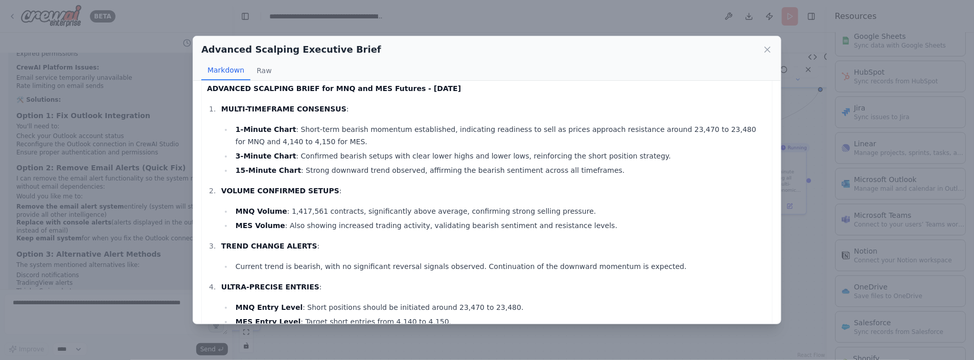
scroll to position [0, 0]
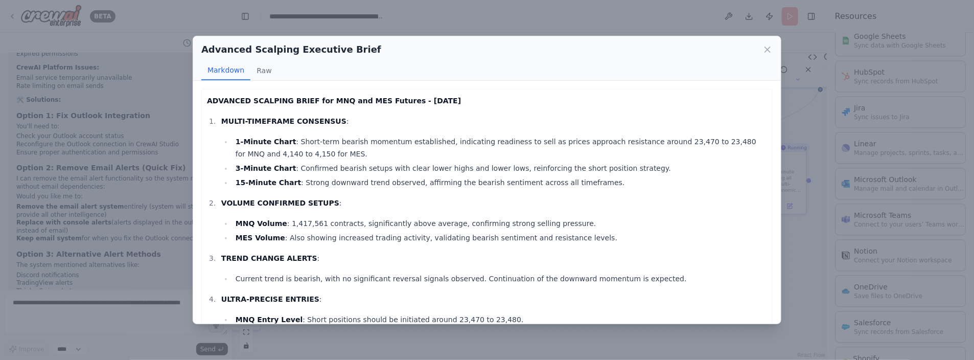
click at [778, 42] on div "Advanced Scalping Executive Brief Markdown Raw" at bounding box center [486, 58] width 587 height 44
click at [763, 51] on icon at bounding box center [767, 49] width 10 height 10
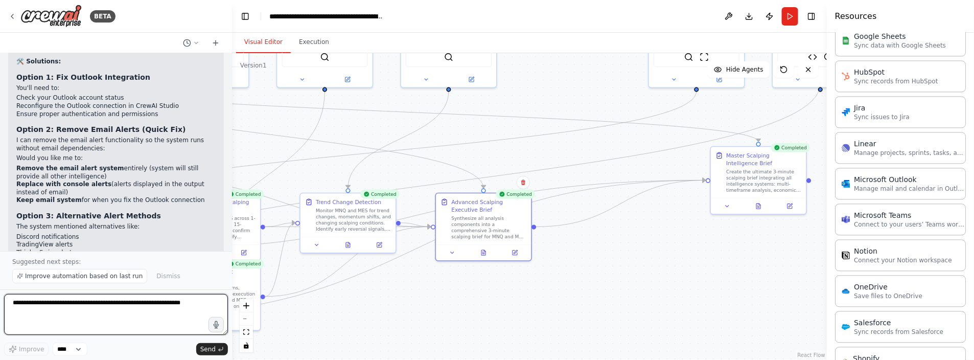
click at [43, 305] on textarea at bounding box center [116, 314] width 224 height 41
type textarea "**********"
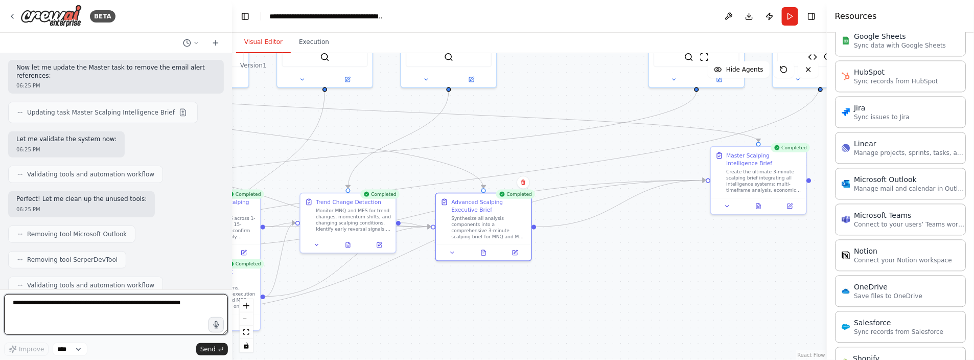
scroll to position [17768, 0]
click at [13, 308] on textarea at bounding box center [116, 314] width 224 height 41
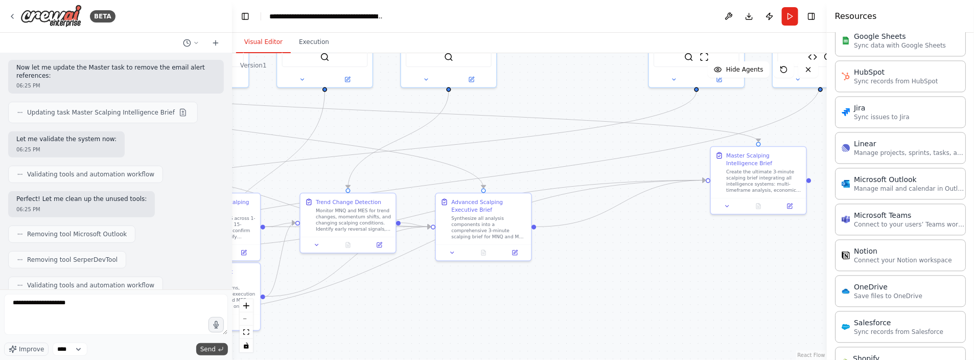
click at [208, 346] on span "Send" at bounding box center [207, 349] width 15 height 8
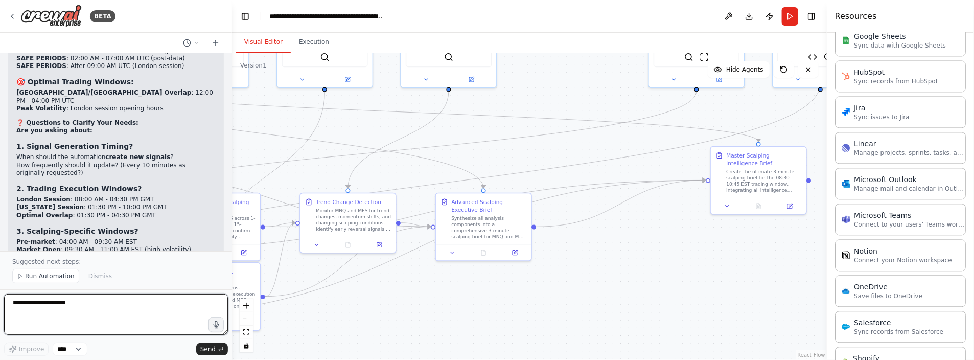
scroll to position [18502, 0]
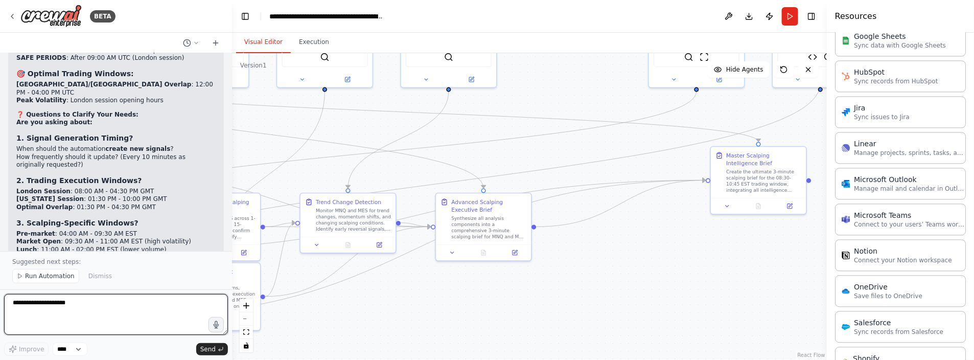
click at [28, 304] on textarea "**********" at bounding box center [116, 314] width 224 height 41
click at [25, 306] on textarea "**********" at bounding box center [116, 314] width 224 height 41
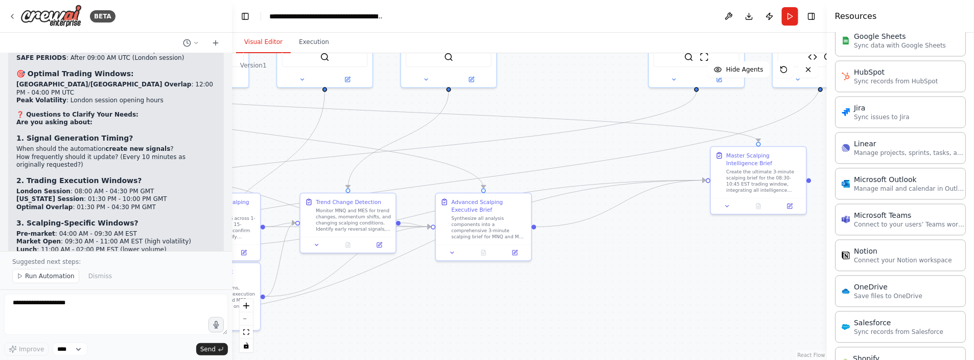
click at [30, 273] on button "Run Automation" at bounding box center [45, 276] width 67 height 14
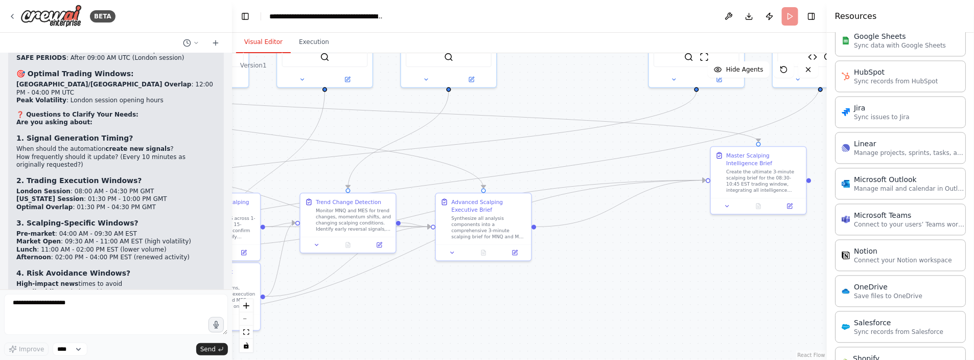
scroll to position [18465, 0]
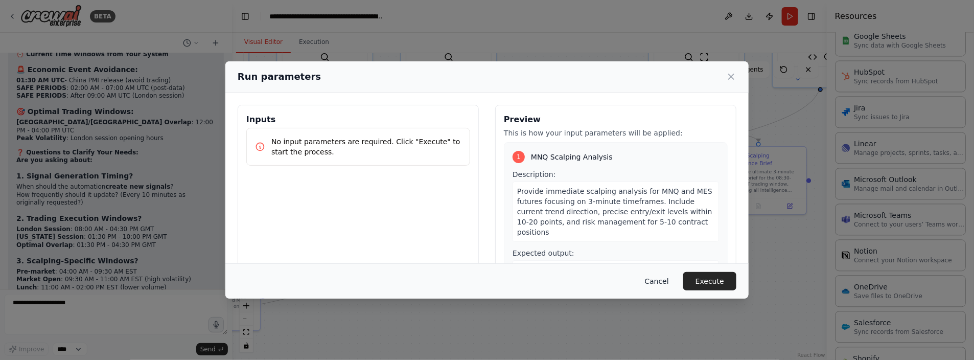
click at [657, 281] on button "Cancel" at bounding box center [657, 281] width 40 height 18
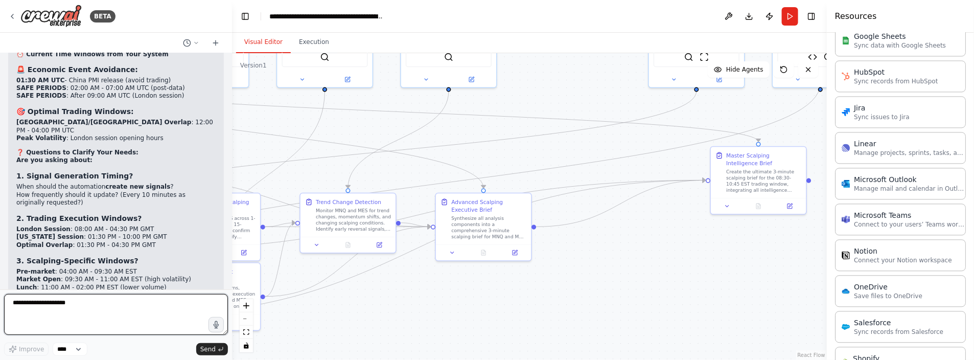
paste textarea "**********"
type textarea "**********"
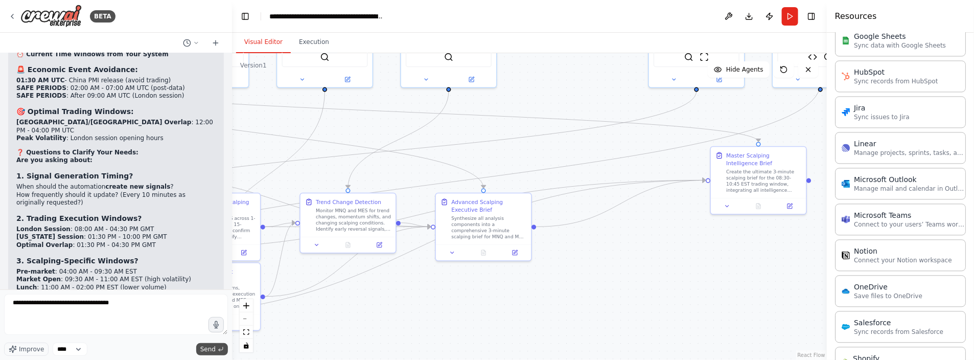
click at [208, 349] on span "Send" at bounding box center [207, 349] width 15 height 8
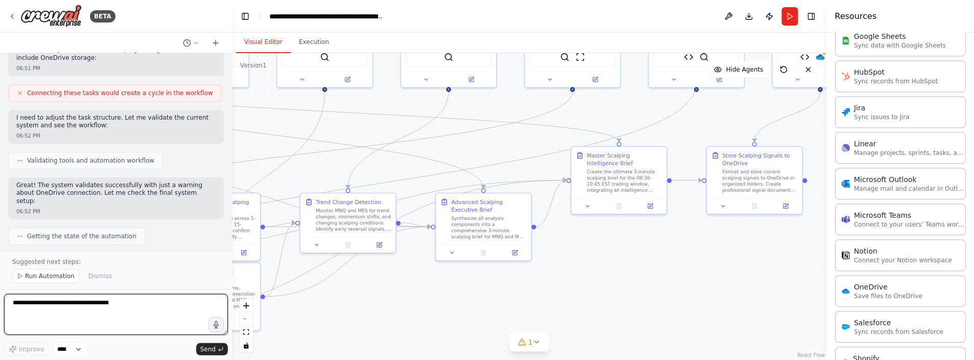
scroll to position [20692, 0]
